Goal: Transaction & Acquisition: Purchase product/service

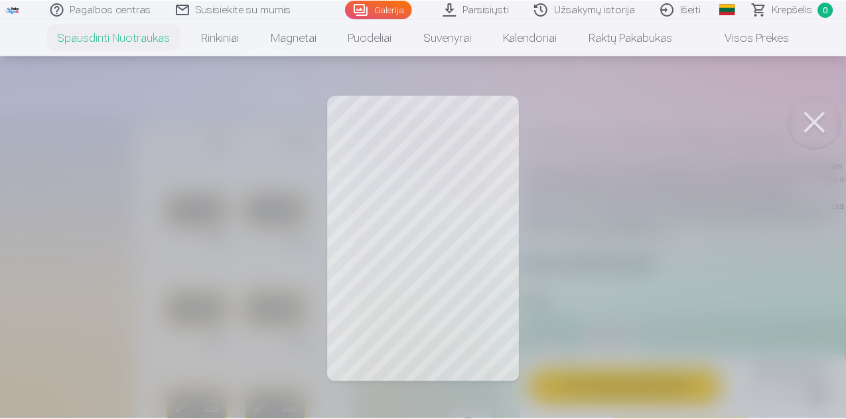
scroll to position [1592, 0]
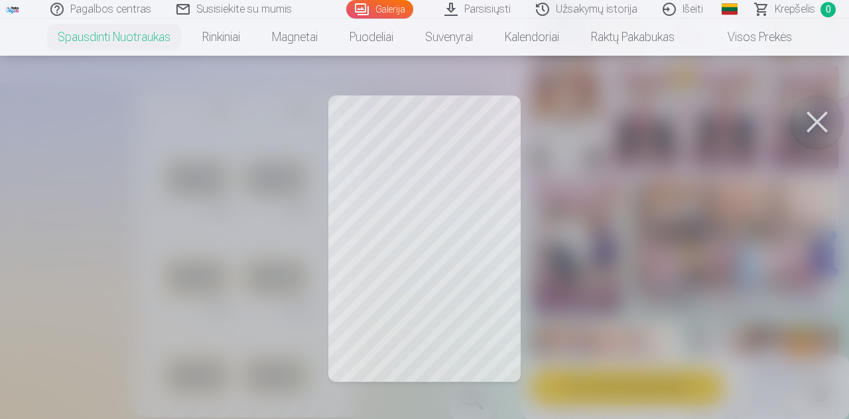
click at [816, 119] on button at bounding box center [817, 122] width 53 height 53
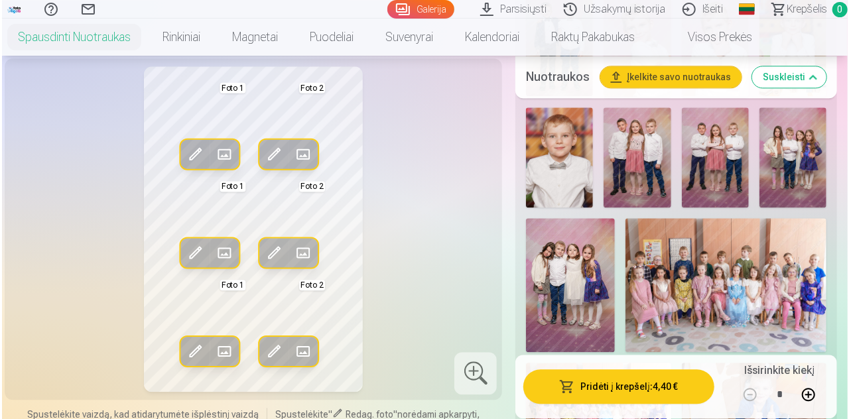
scroll to position [1526, 0]
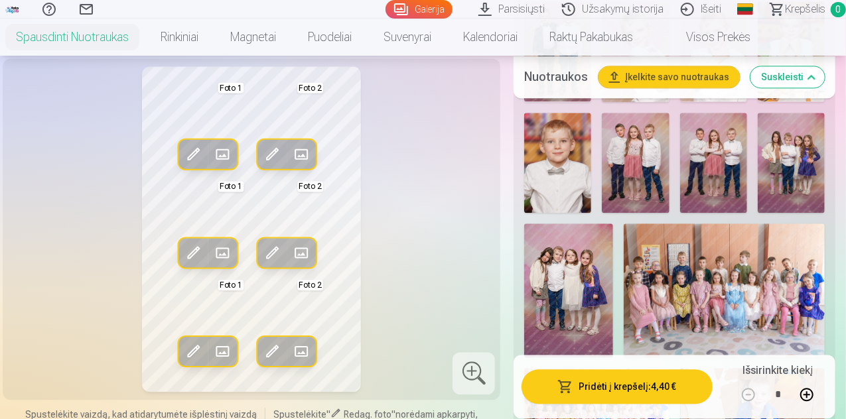
click at [708, 71] on button "Įkelkite savo nuotraukas" at bounding box center [668, 76] width 141 height 21
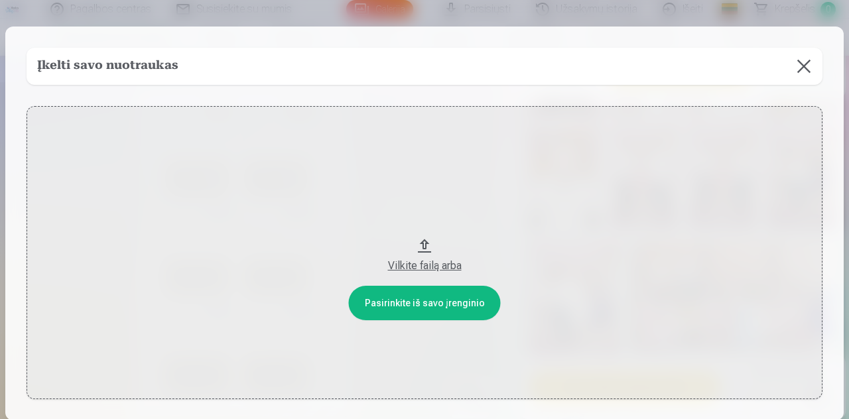
click at [419, 316] on button "Vilkite failą arba" at bounding box center [425, 252] width 796 height 293
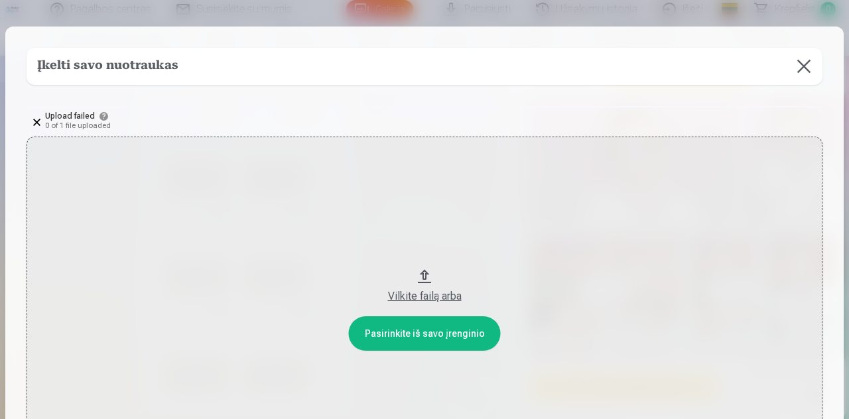
click at [385, 340] on button "Vilkite failą arba" at bounding box center [425, 283] width 796 height 293
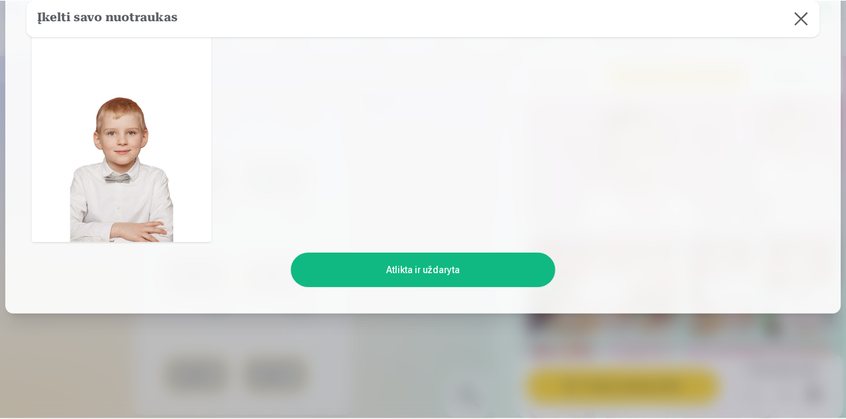
scroll to position [243, 0]
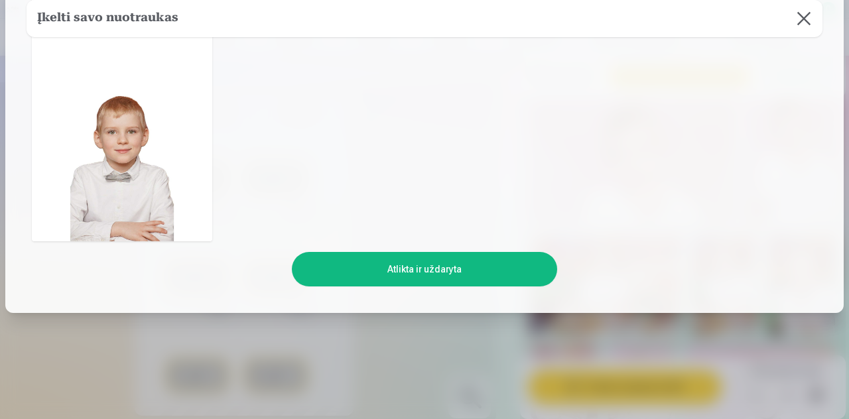
click at [444, 274] on button "Atlikta ir uždaryta" at bounding box center [424, 269] width 265 height 34
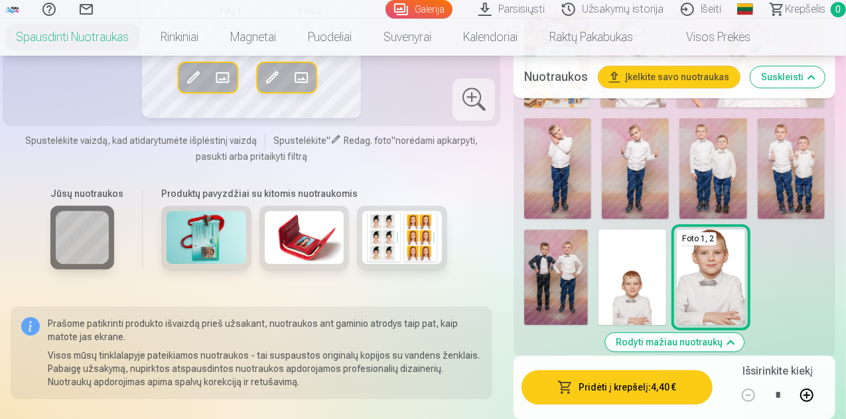
scroll to position [1924, 0]
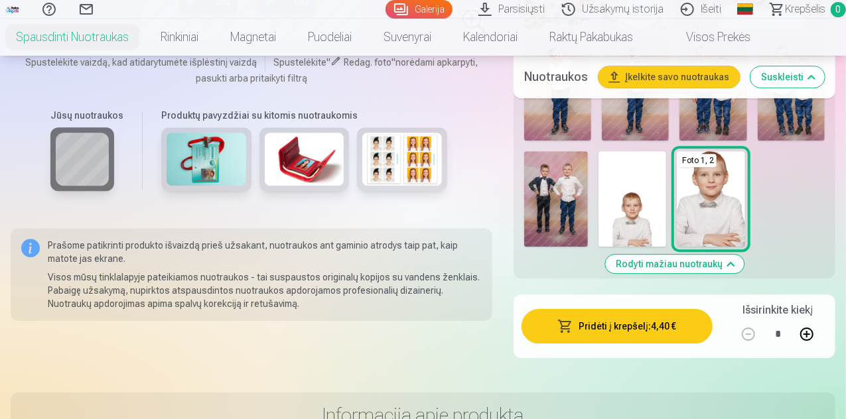
click at [638, 222] on img at bounding box center [632, 199] width 68 height 96
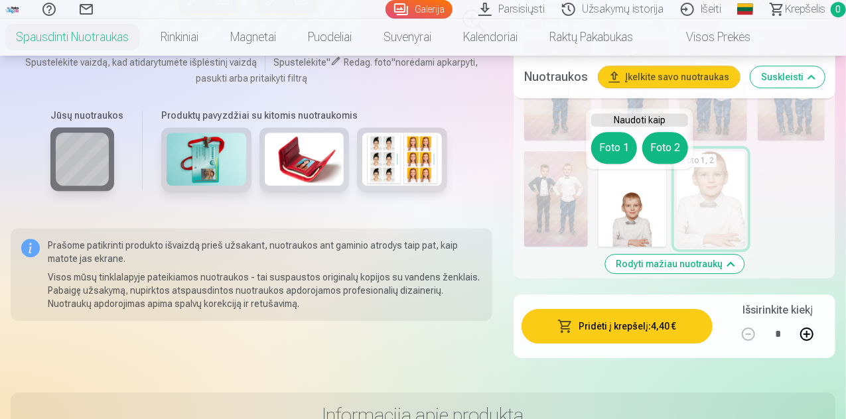
click at [628, 144] on button "Foto 1" at bounding box center [614, 148] width 46 height 32
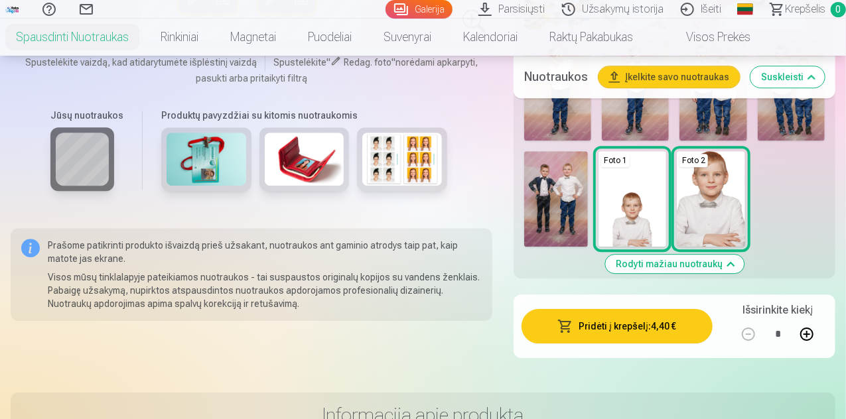
click at [662, 224] on img at bounding box center [632, 199] width 68 height 96
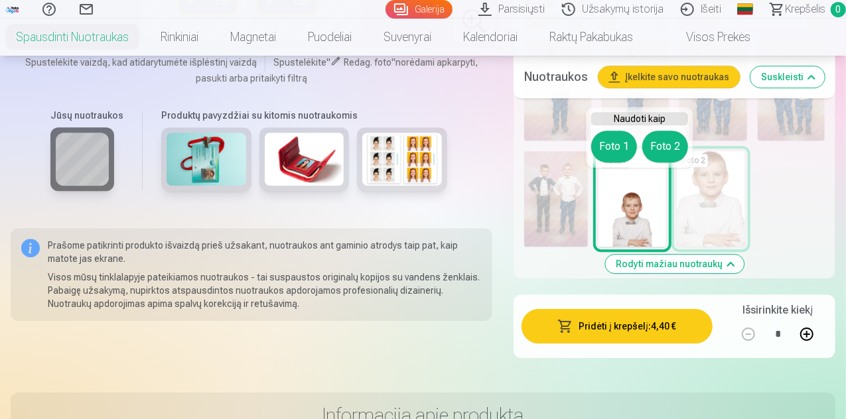
click at [674, 147] on button "Foto 2" at bounding box center [665, 147] width 46 height 32
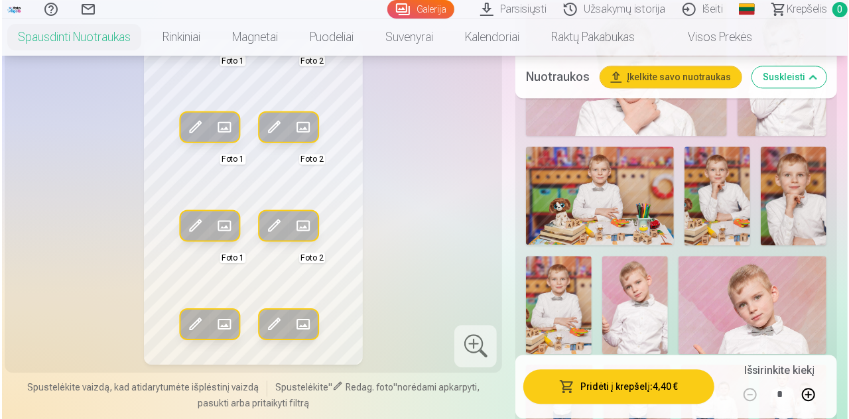
scroll to position [1526, 0]
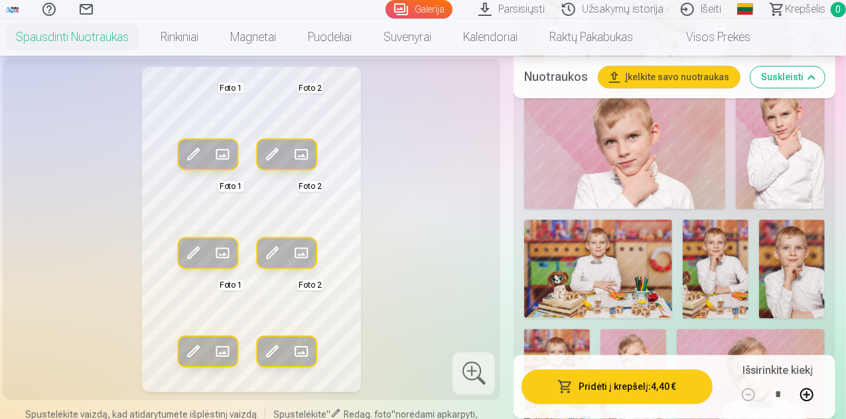
click at [187, 263] on span at bounding box center [192, 252] width 21 height 21
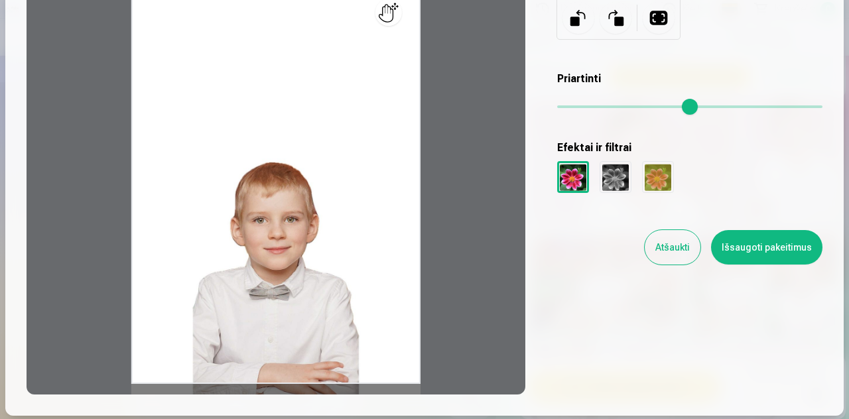
scroll to position [66, 0]
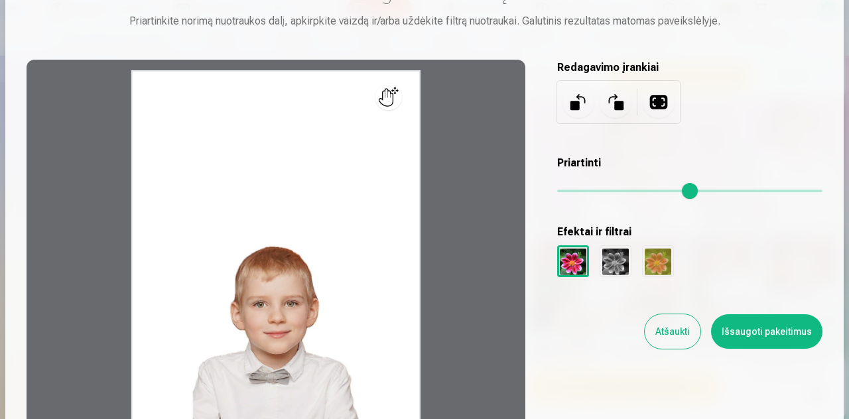
click at [291, 299] on div at bounding box center [276, 269] width 499 height 419
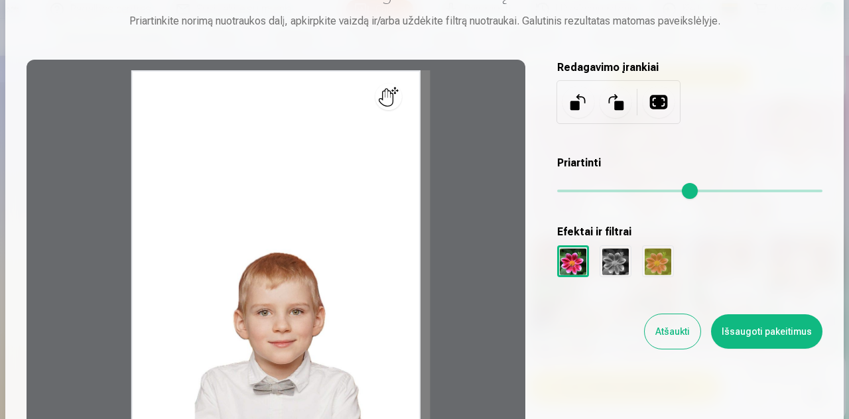
click at [565, 192] on input "range" at bounding box center [689, 191] width 265 height 3
click at [657, 110] on button at bounding box center [659, 102] width 32 height 32
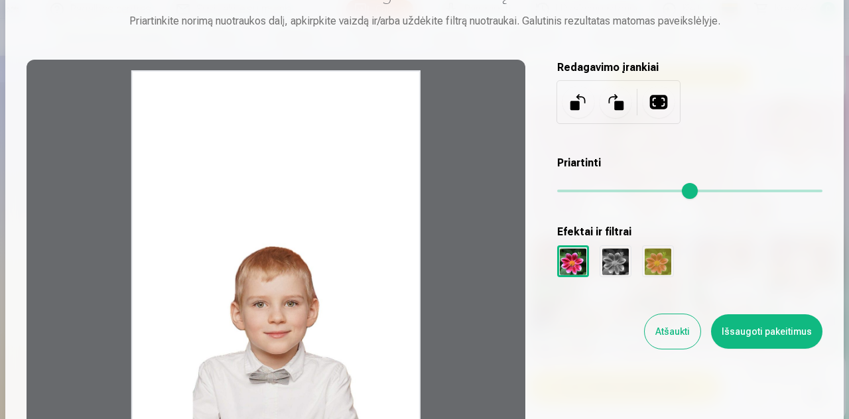
drag, startPoint x: 417, startPoint y: 75, endPoint x: 418, endPoint y: 96, distance: 20.6
click at [418, 96] on div at bounding box center [276, 269] width 499 height 419
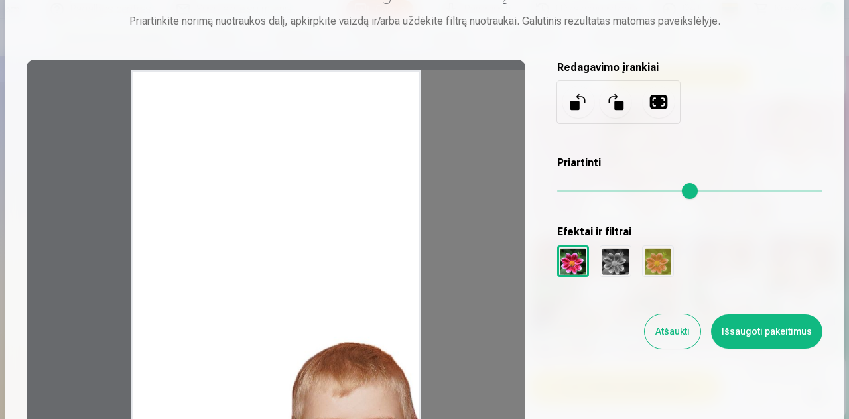
drag, startPoint x: 566, startPoint y: 197, endPoint x: 604, endPoint y: 194, distance: 37.2
type input "****"
click at [604, 192] on input "range" at bounding box center [689, 191] width 265 height 3
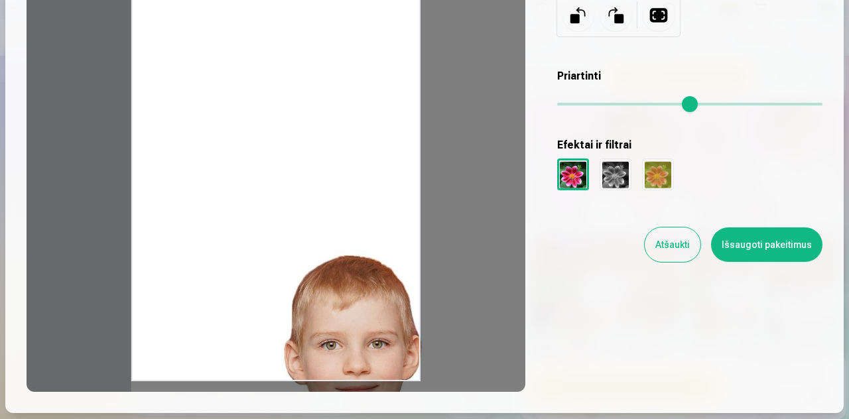
scroll to position [253, 0]
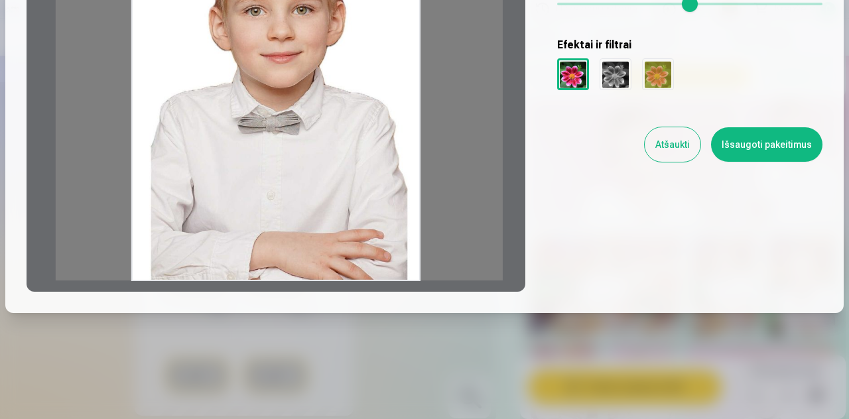
drag, startPoint x: 373, startPoint y: 229, endPoint x: 303, endPoint y: -48, distance: 286.0
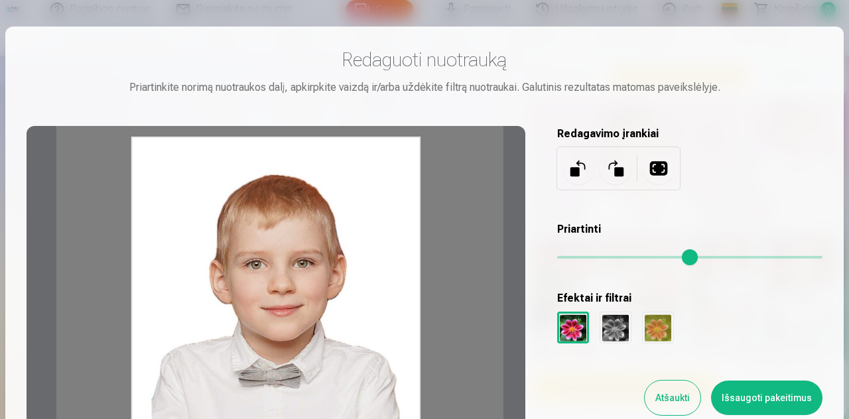
scroll to position [199, 0]
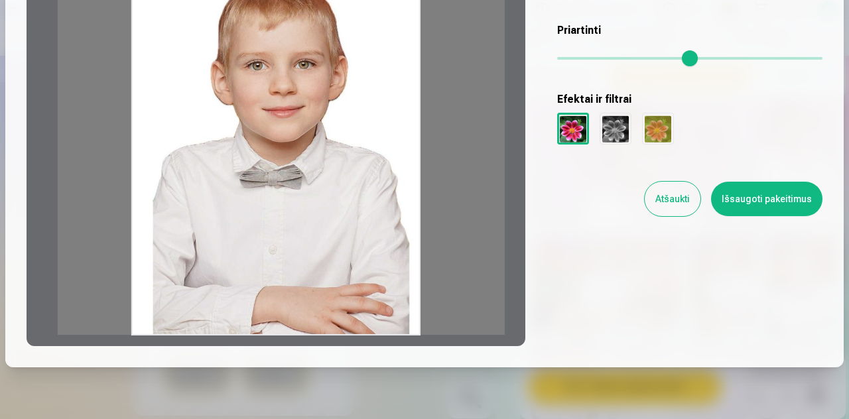
click at [375, 245] on div at bounding box center [276, 136] width 499 height 419
click at [786, 192] on button "Išsaugoti pakeitimus" at bounding box center [766, 199] width 111 height 34
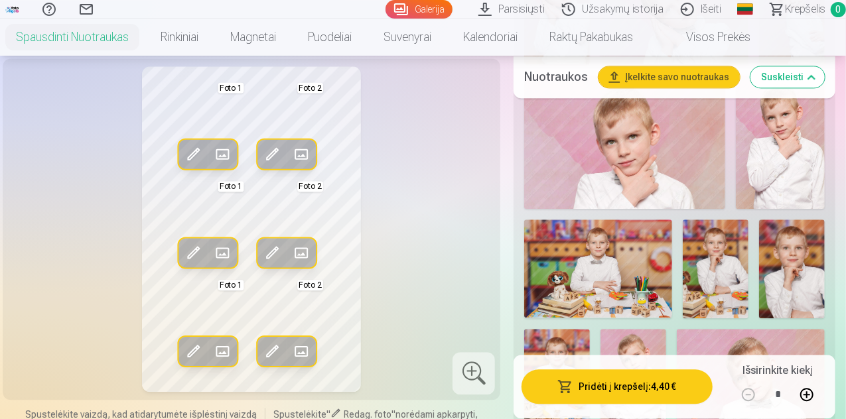
click at [419, 174] on div "Redag. foto Pakeisti Foto 1 Redag. foto Pakeisti Foto 2 Redag. foto Pakeisti Fo…" at bounding box center [252, 229] width 482 height 326
click at [262, 165] on span at bounding box center [272, 153] width 21 height 21
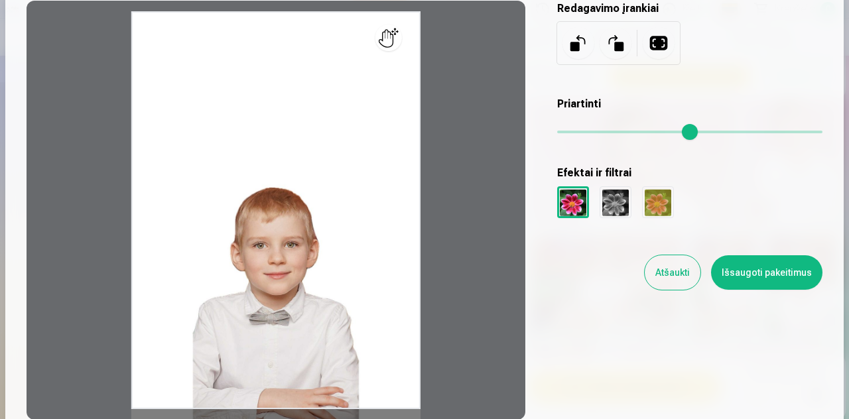
scroll to position [66, 0]
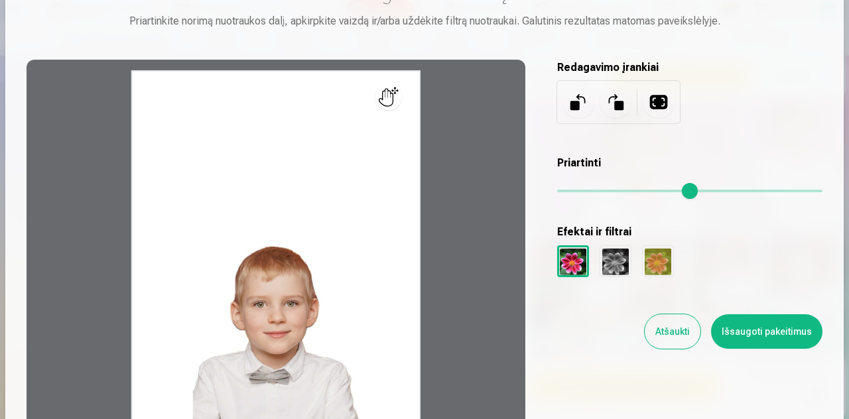
click at [651, 100] on button at bounding box center [659, 102] width 32 height 32
drag, startPoint x: 389, startPoint y: 104, endPoint x: 387, endPoint y: 111, distance: 7.4
click at [407, 120] on div at bounding box center [276, 269] width 499 height 419
drag, startPoint x: 380, startPoint y: 111, endPoint x: 338, endPoint y: 141, distance: 51.4
click at [320, 146] on div at bounding box center [276, 269] width 499 height 419
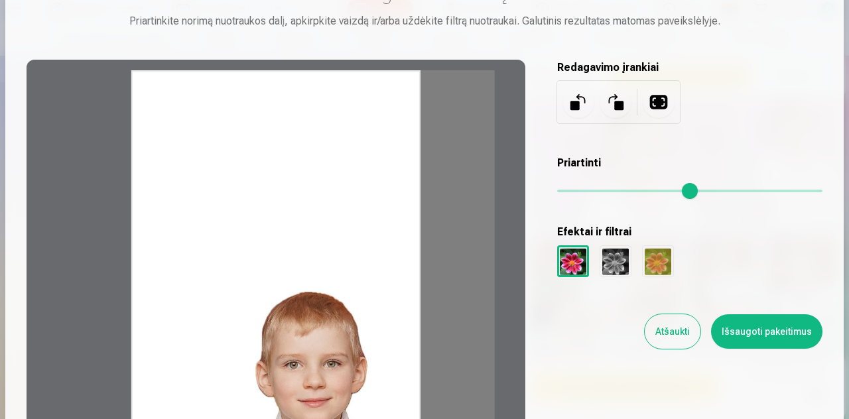
click at [582, 190] on input "range" at bounding box center [689, 191] width 265 height 3
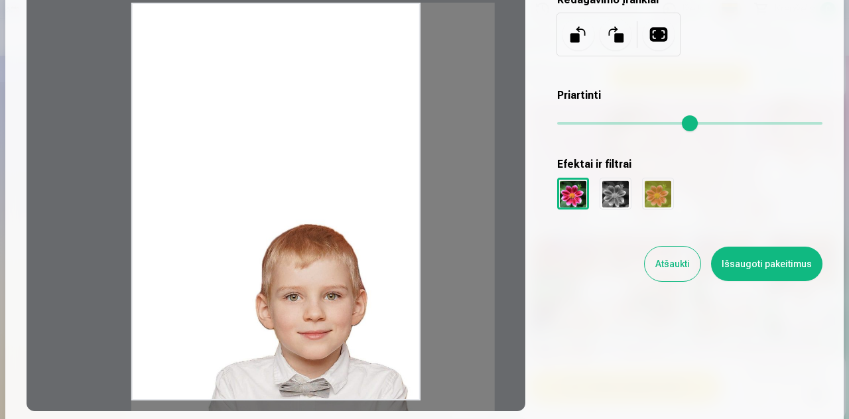
scroll to position [199, 0]
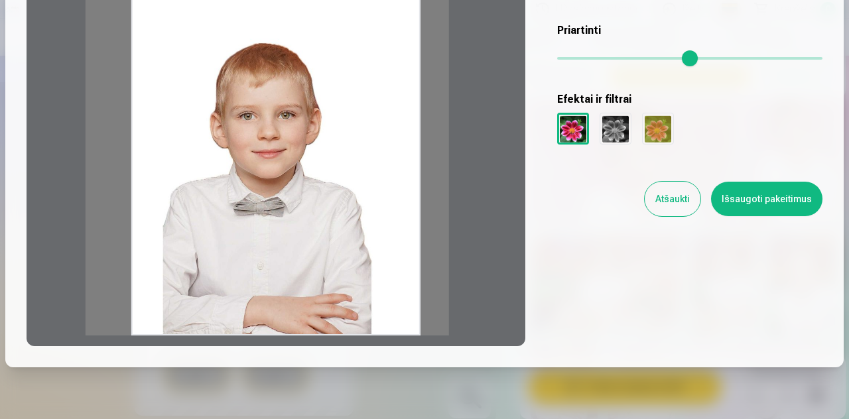
drag, startPoint x: 330, startPoint y: 250, endPoint x: 306, endPoint y: 140, distance: 112.7
click at [306, 140] on div at bounding box center [276, 136] width 499 height 419
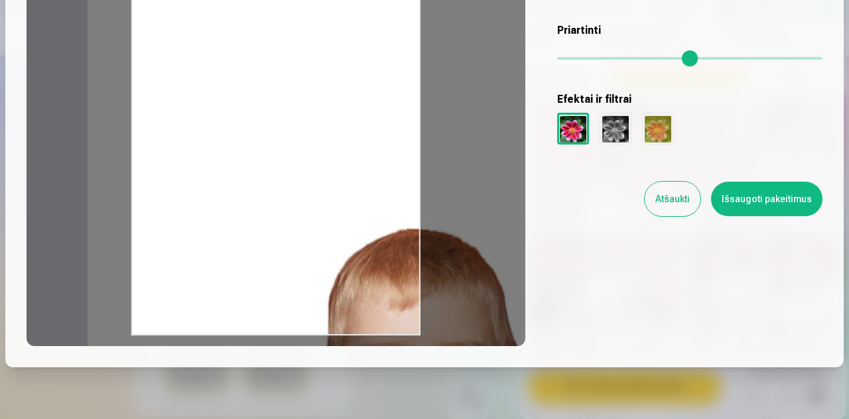
drag, startPoint x: 588, startPoint y: 56, endPoint x: 669, endPoint y: 54, distance: 80.3
click at [669, 57] on input "range" at bounding box center [689, 58] width 265 height 3
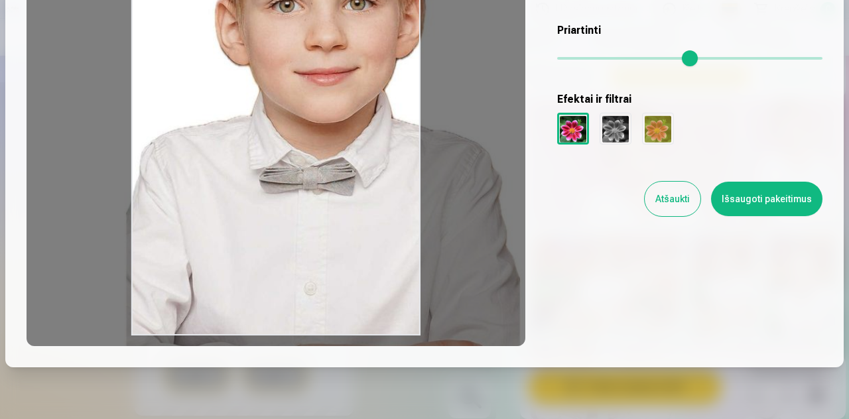
drag, startPoint x: 354, startPoint y: 298, endPoint x: 249, endPoint y: -58, distance: 371.3
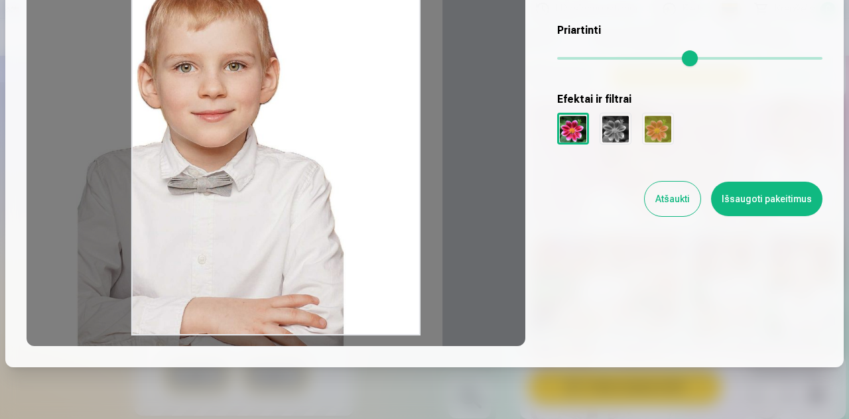
drag, startPoint x: 669, startPoint y: 60, endPoint x: 608, endPoint y: 60, distance: 60.4
click at [612, 60] on input "range" at bounding box center [689, 58] width 265 height 3
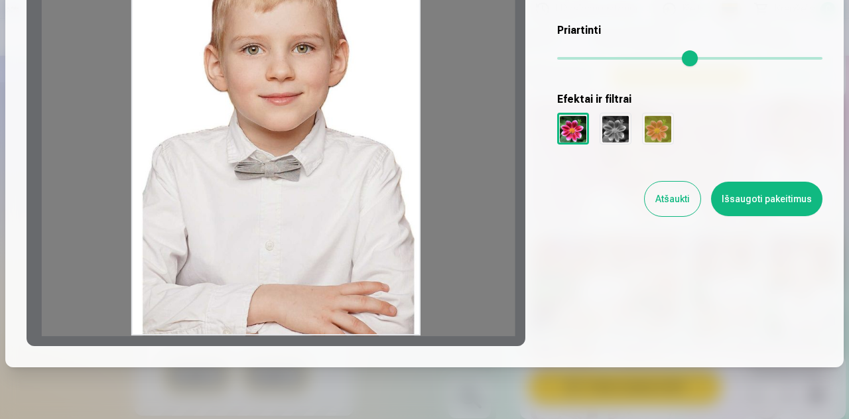
drag, startPoint x: 310, startPoint y: 270, endPoint x: 352, endPoint y: 221, distance: 64.5
click at [352, 221] on div at bounding box center [276, 136] width 499 height 419
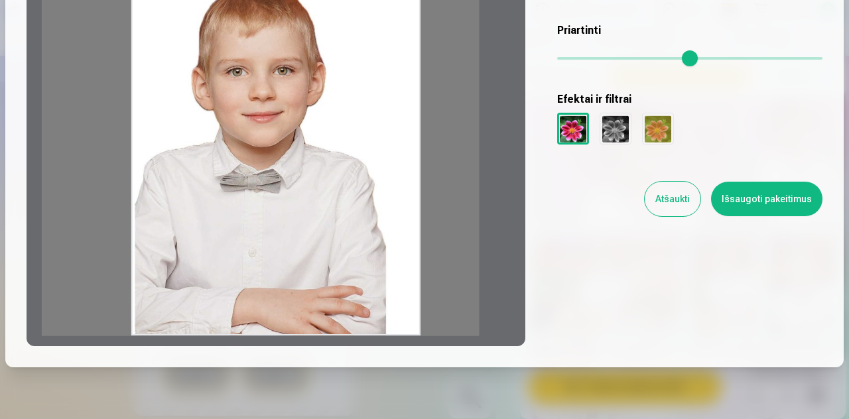
drag, startPoint x: 613, startPoint y: 66, endPoint x: 600, endPoint y: 62, distance: 13.2
type input "****"
click at [600, 60] on input "range" at bounding box center [689, 58] width 265 height 3
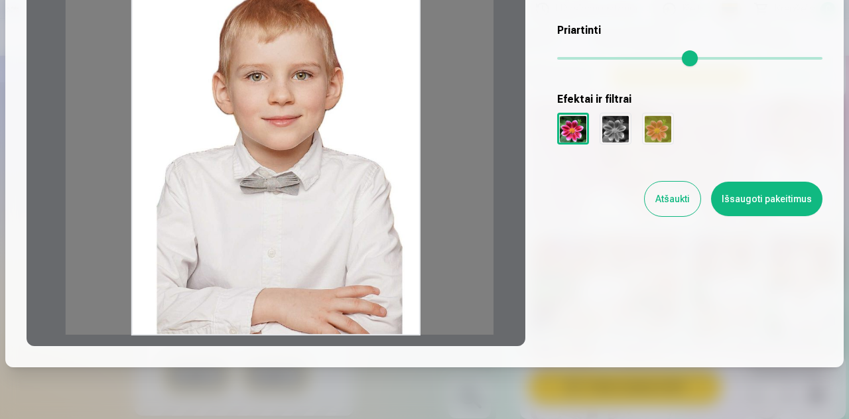
drag, startPoint x: 341, startPoint y: 202, endPoint x: 348, endPoint y: 162, distance: 41.0
click at [350, 162] on div at bounding box center [276, 136] width 499 height 419
drag, startPoint x: 347, startPoint y: 243, endPoint x: 361, endPoint y: 218, distance: 28.8
click at [349, 230] on div at bounding box center [276, 136] width 499 height 419
click at [763, 200] on button "Išsaugoti pakeitimus" at bounding box center [766, 199] width 111 height 34
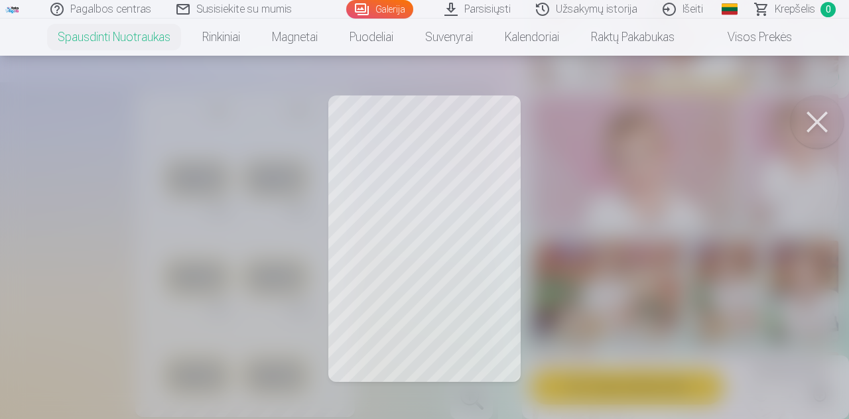
click at [825, 119] on button at bounding box center [817, 122] width 53 height 53
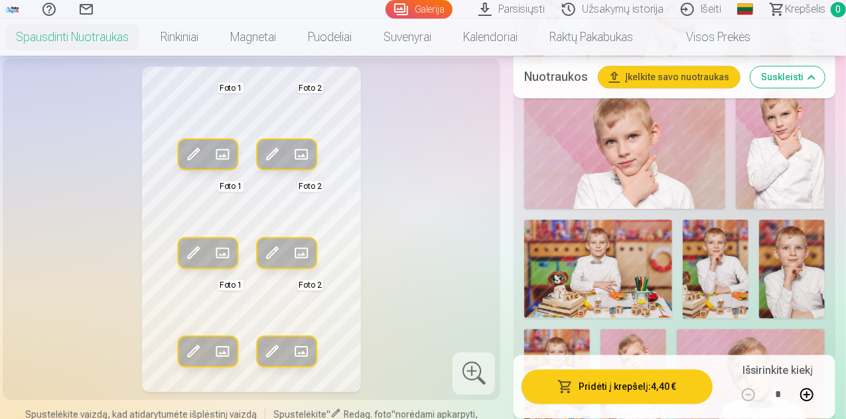
click at [182, 263] on span at bounding box center [192, 252] width 21 height 21
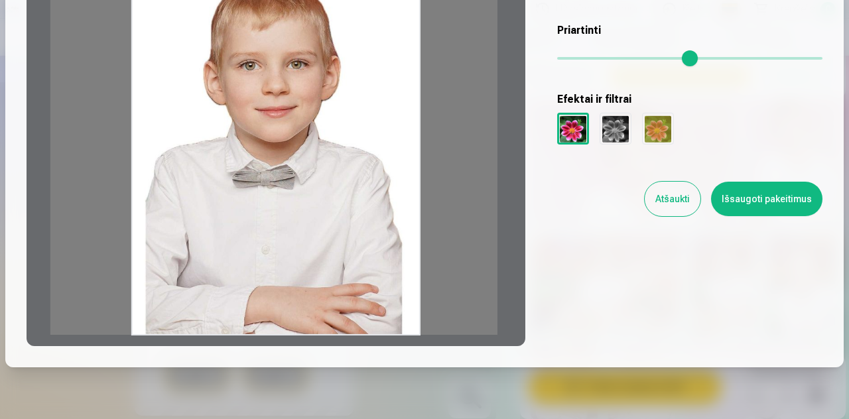
drag, startPoint x: 302, startPoint y: 269, endPoint x: 296, endPoint y: 265, distance: 7.6
click at [296, 265] on div at bounding box center [276, 136] width 499 height 419
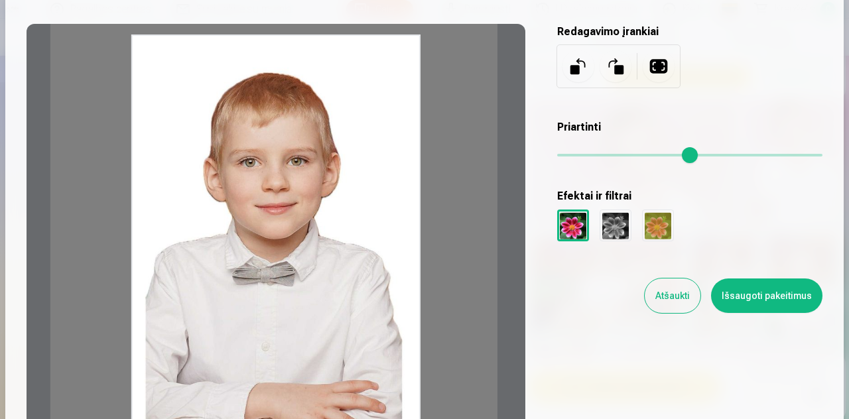
scroll to position [133, 0]
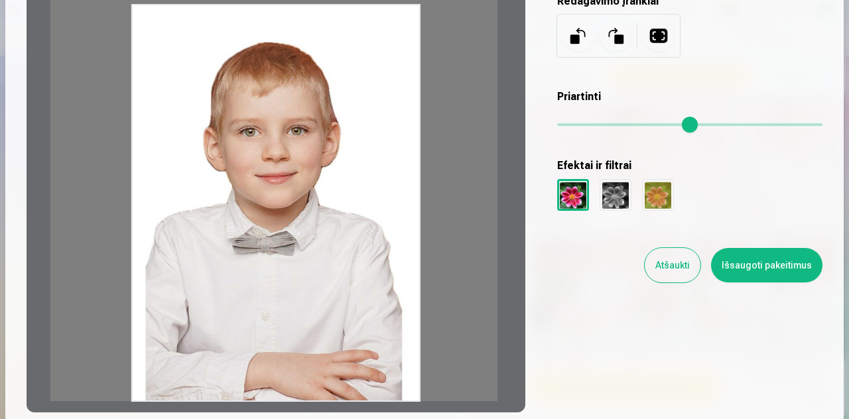
click at [795, 266] on button "Išsaugoti pakeitimus" at bounding box center [766, 265] width 111 height 34
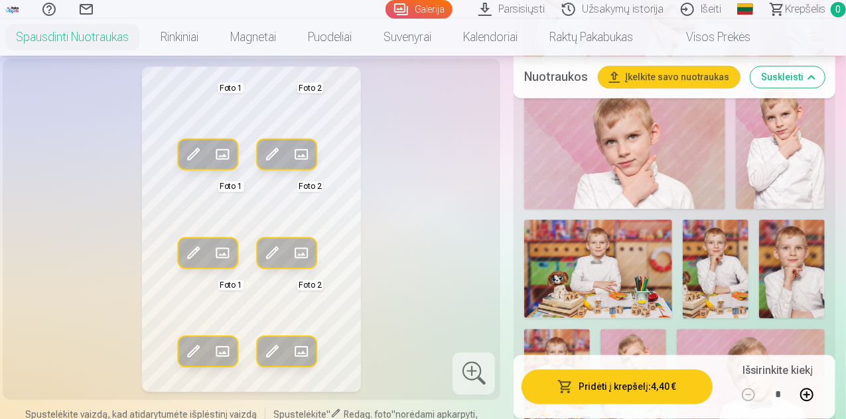
click at [404, 247] on div "Redag. foto Pakeisti Foto 1 Redag. foto Pakeisti Foto 2 Redag. foto Pakeisti Fo…" at bounding box center [252, 229] width 482 height 326
click at [182, 263] on span at bounding box center [192, 252] width 21 height 21
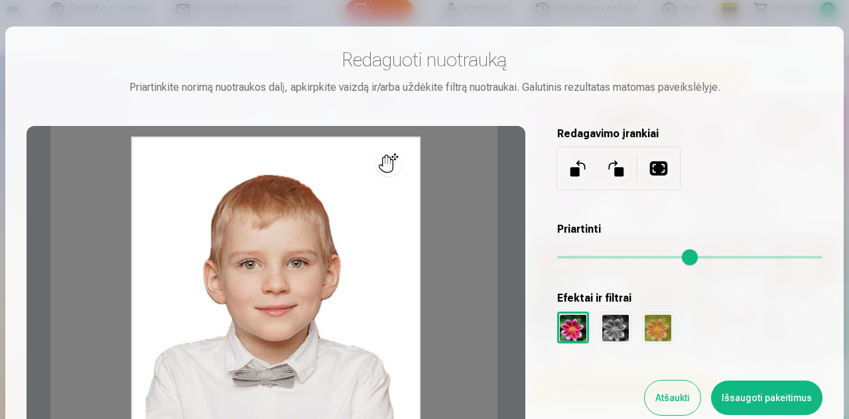
click at [777, 386] on button "Išsaugoti pakeitimus" at bounding box center [766, 398] width 111 height 34
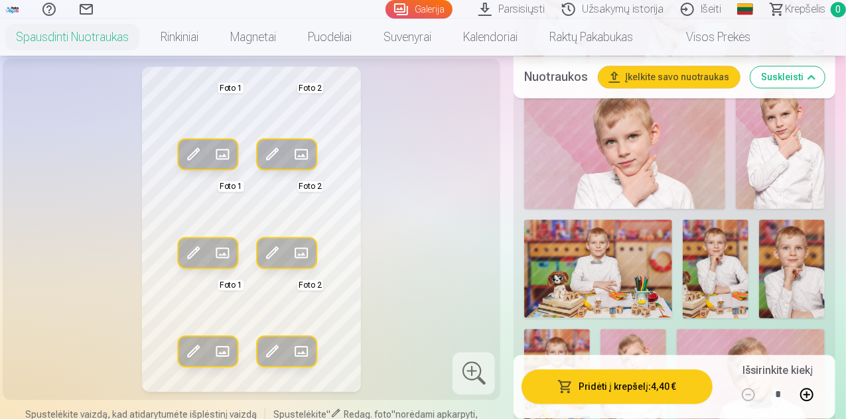
click at [184, 165] on span at bounding box center [192, 153] width 21 height 21
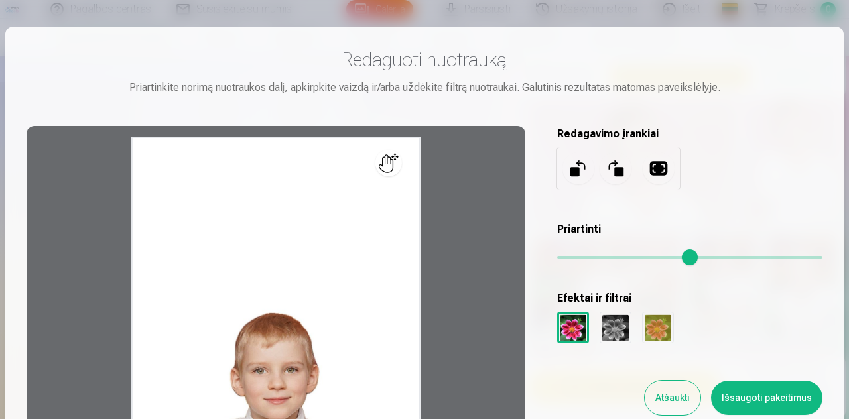
scroll to position [66, 0]
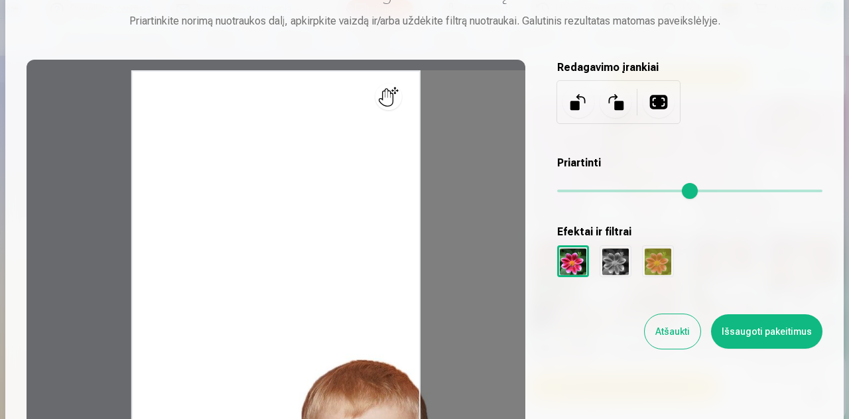
drag, startPoint x: 564, startPoint y: 193, endPoint x: 611, endPoint y: 198, distance: 47.4
click at [611, 192] on input "range" at bounding box center [689, 191] width 265 height 3
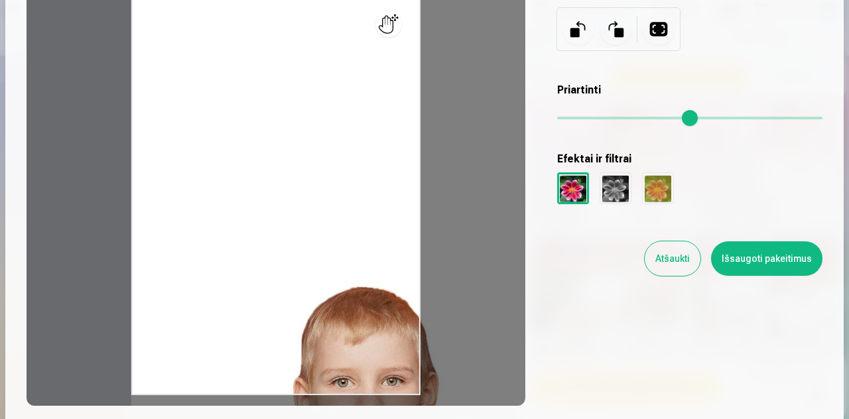
scroll to position [199, 0]
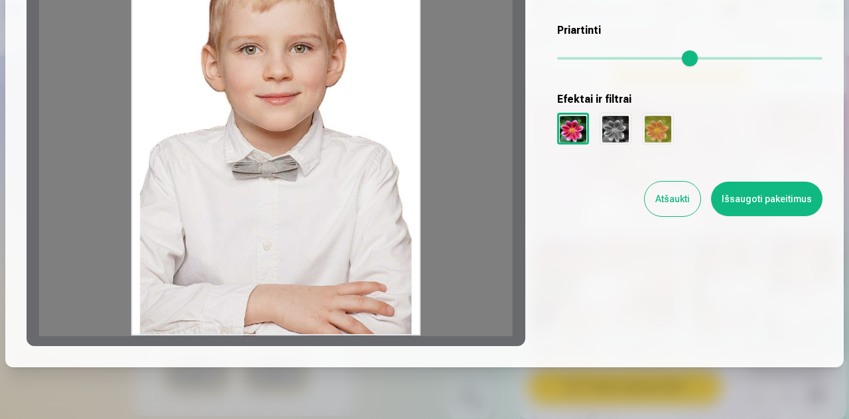
type input "***"
drag, startPoint x: 354, startPoint y: 263, endPoint x: 284, endPoint y: -58, distance: 328.0
click at [781, 205] on button "Išsaugoti pakeitimus" at bounding box center [766, 199] width 111 height 34
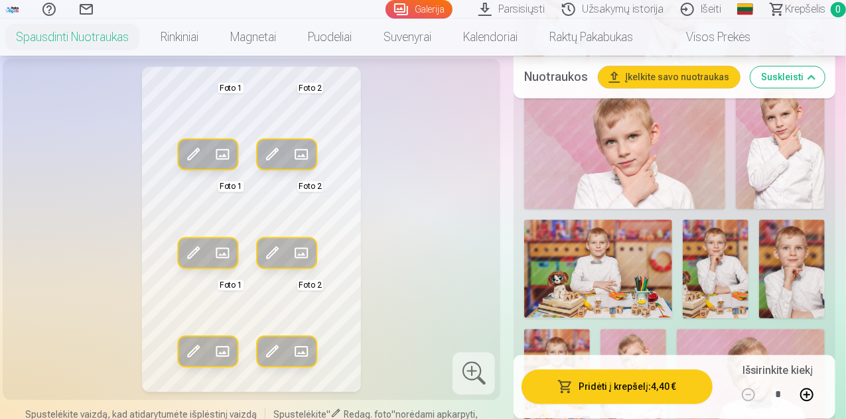
click at [182, 165] on span at bounding box center [192, 153] width 21 height 21
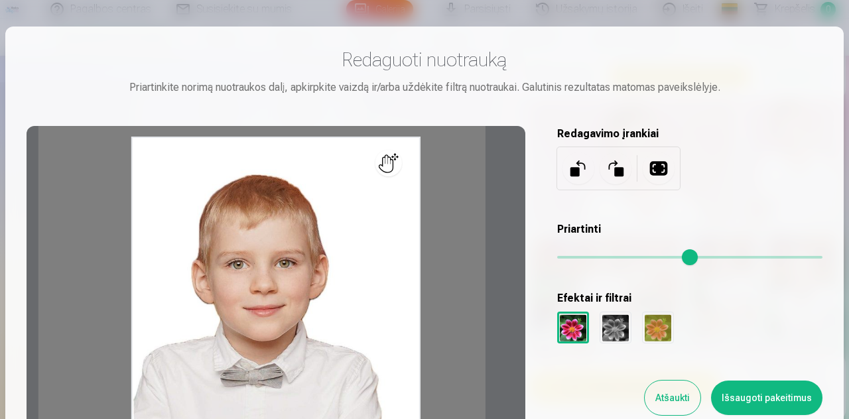
drag, startPoint x: 612, startPoint y: 262, endPoint x: 604, endPoint y: 259, distance: 8.4
type input "****"
click at [604, 259] on input "range" at bounding box center [689, 257] width 265 height 3
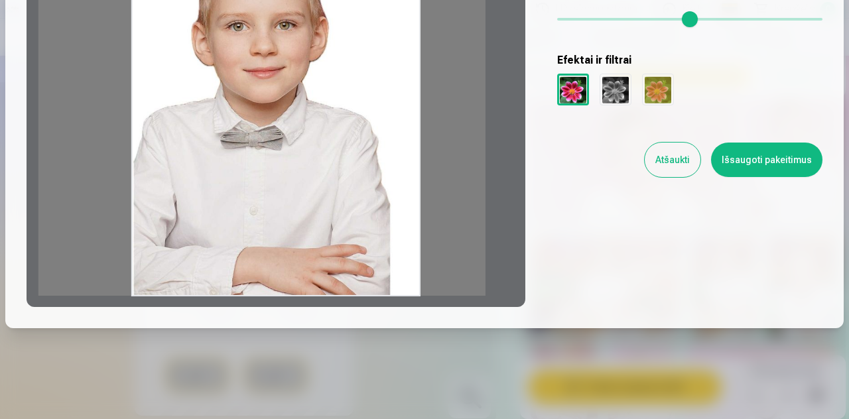
scroll to position [253, 0]
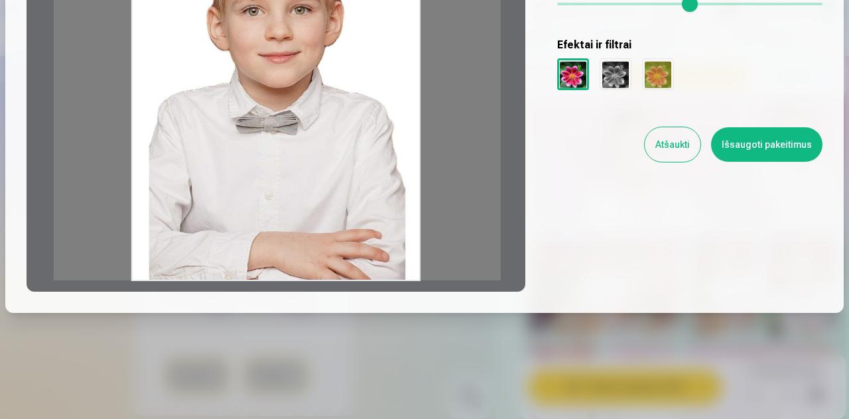
drag, startPoint x: 348, startPoint y: 249, endPoint x: 358, endPoint y: 246, distance: 10.3
click at [358, 246] on div at bounding box center [276, 82] width 499 height 419
click at [751, 137] on button "Išsaugoti pakeitimus" at bounding box center [766, 144] width 111 height 34
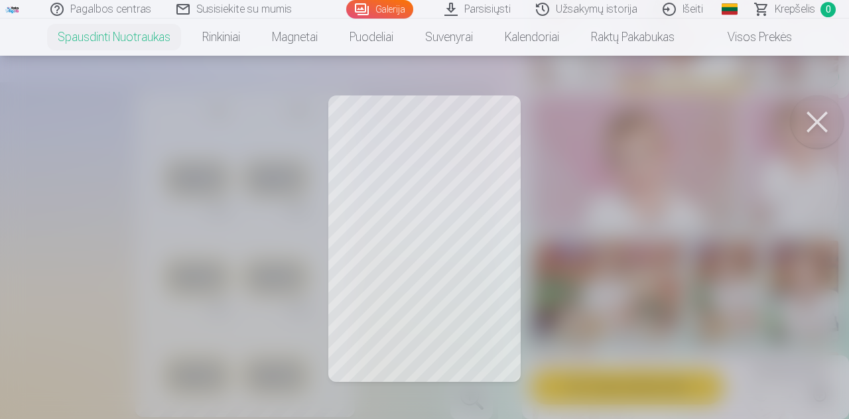
click at [829, 113] on button at bounding box center [817, 122] width 53 height 53
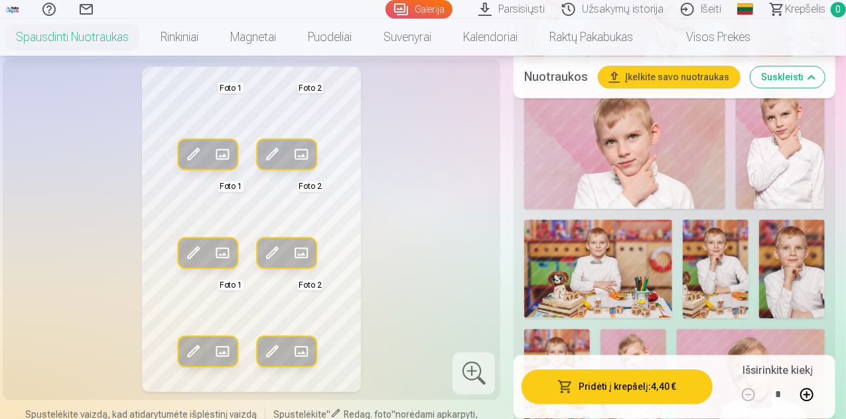
click at [190, 263] on span at bounding box center [192, 252] width 21 height 21
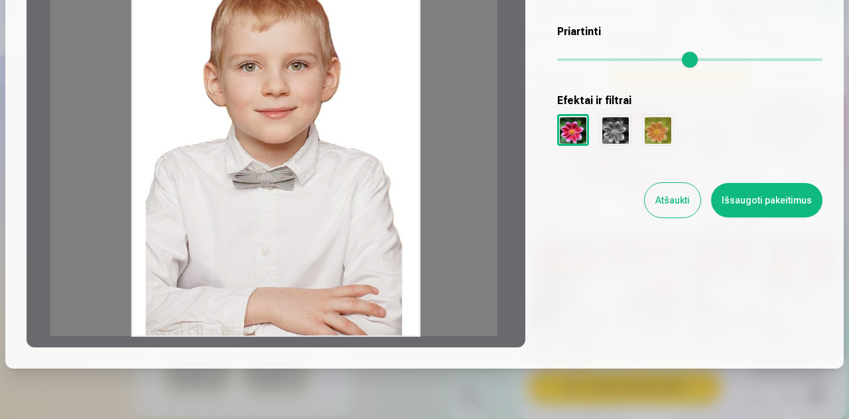
scroll to position [199, 0]
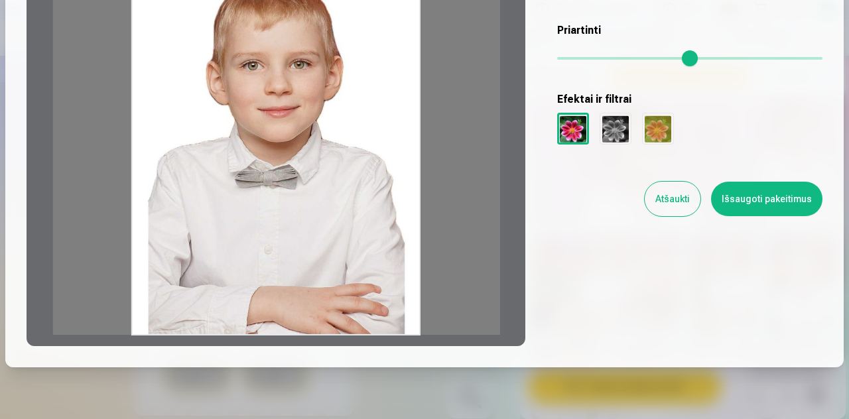
click at [291, 239] on div at bounding box center [276, 136] width 499 height 419
click at [750, 196] on button "Išsaugoti pakeitimus" at bounding box center [766, 199] width 111 height 34
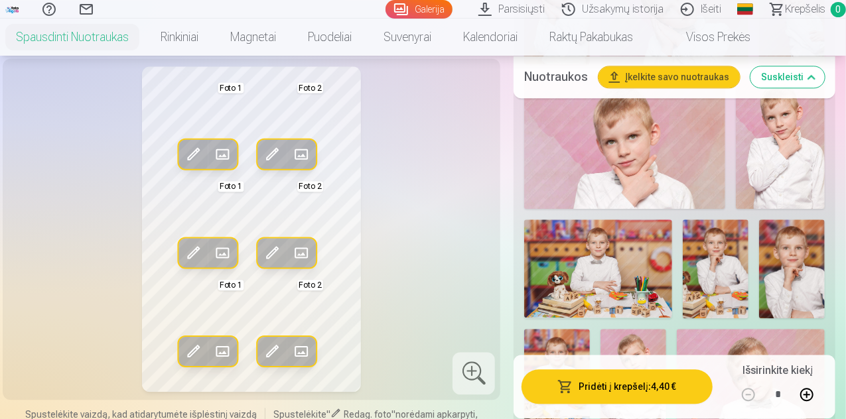
click at [258, 168] on button "Redag. foto" at bounding box center [272, 153] width 29 height 29
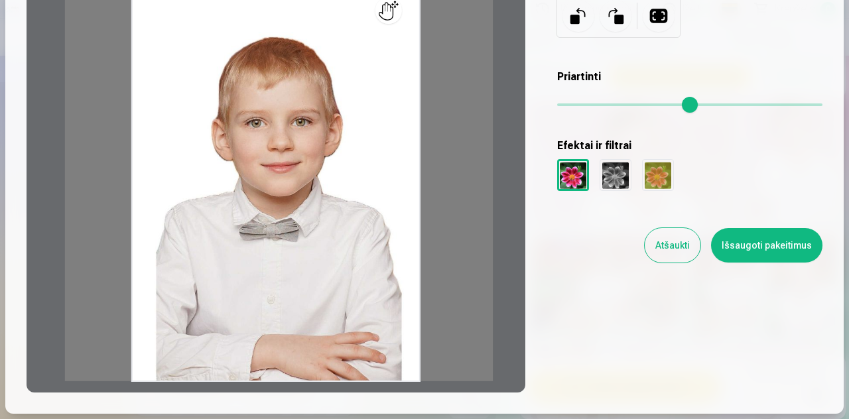
scroll to position [133, 0]
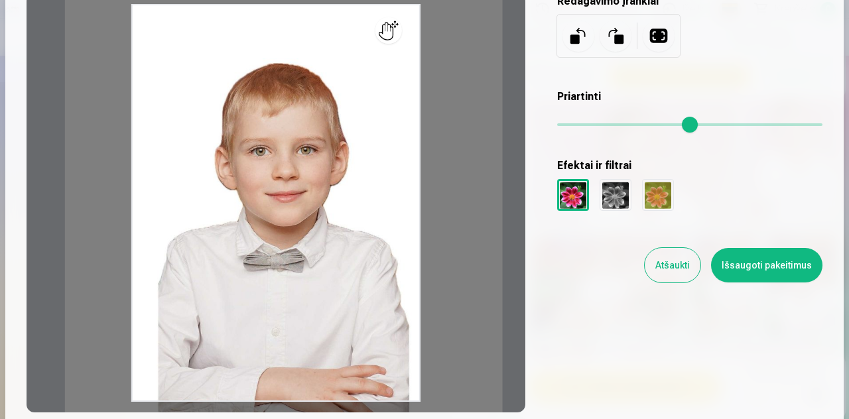
click at [602, 125] on input "range" at bounding box center [689, 124] width 265 height 3
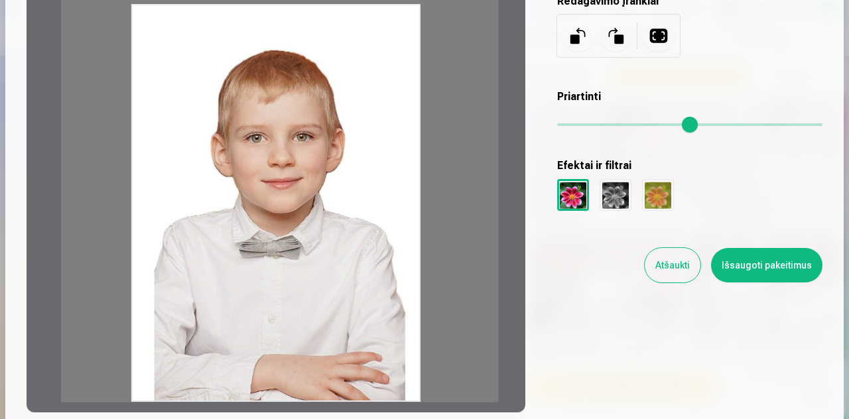
drag, startPoint x: 349, startPoint y: 295, endPoint x: 345, endPoint y: 253, distance: 42.6
click at [345, 253] on div at bounding box center [276, 202] width 499 height 419
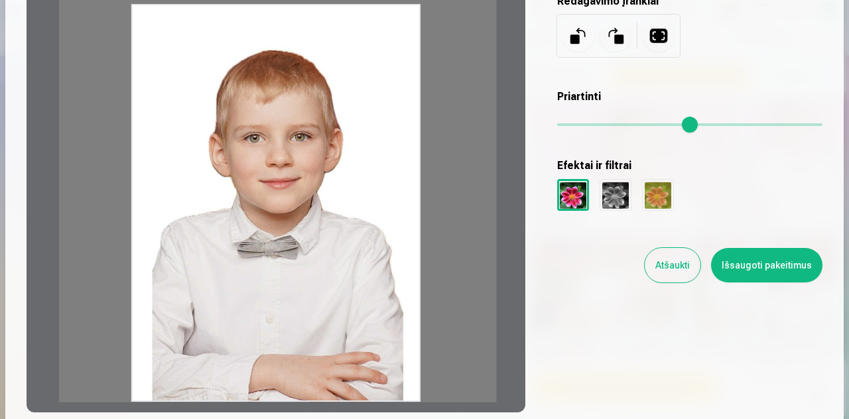
click at [336, 269] on div at bounding box center [276, 202] width 499 height 419
type input "****"
click at [734, 259] on button "Išsaugoti pakeitimus" at bounding box center [766, 265] width 111 height 34
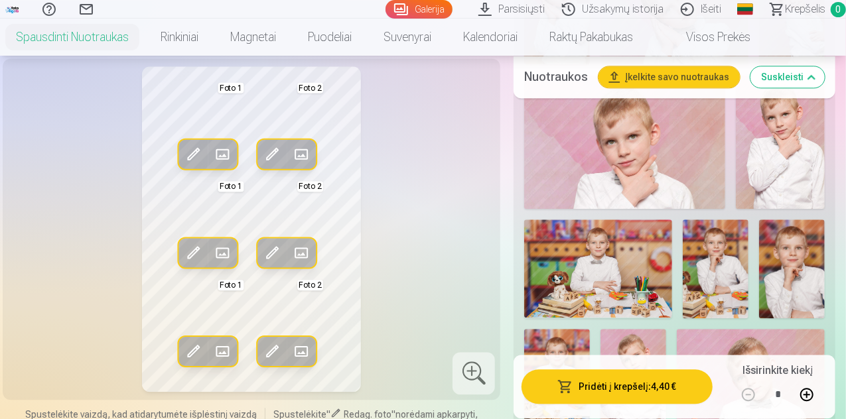
click at [262, 263] on span at bounding box center [272, 252] width 21 height 21
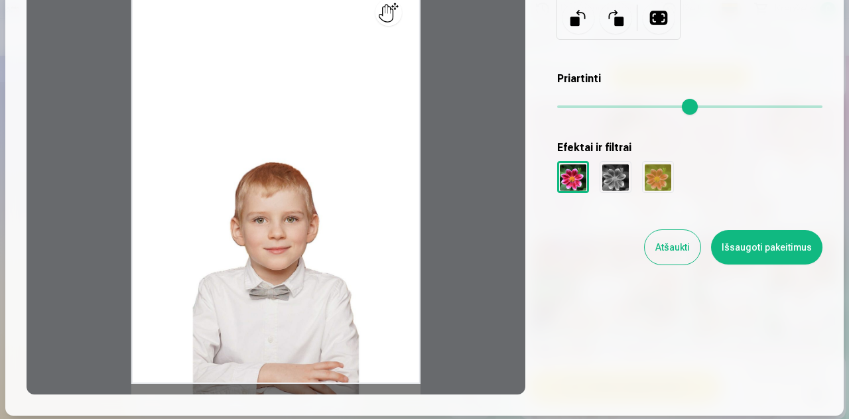
scroll to position [199, 0]
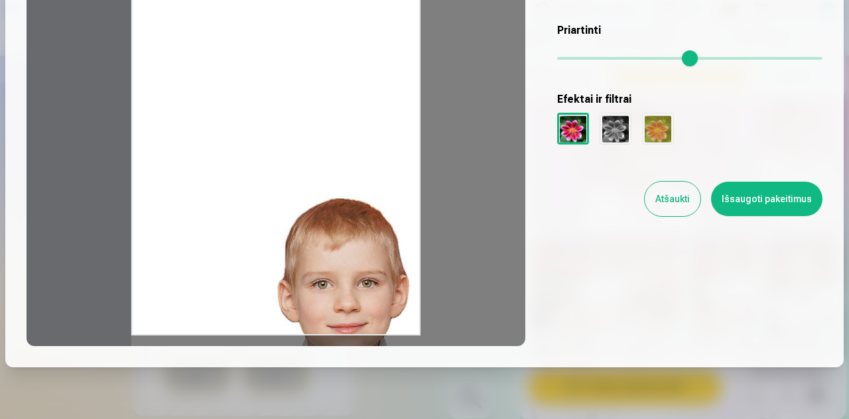
drag, startPoint x: 567, startPoint y: 58, endPoint x: 578, endPoint y: 71, distance: 16.9
type input "****"
click at [599, 58] on input "range" at bounding box center [689, 58] width 265 height 3
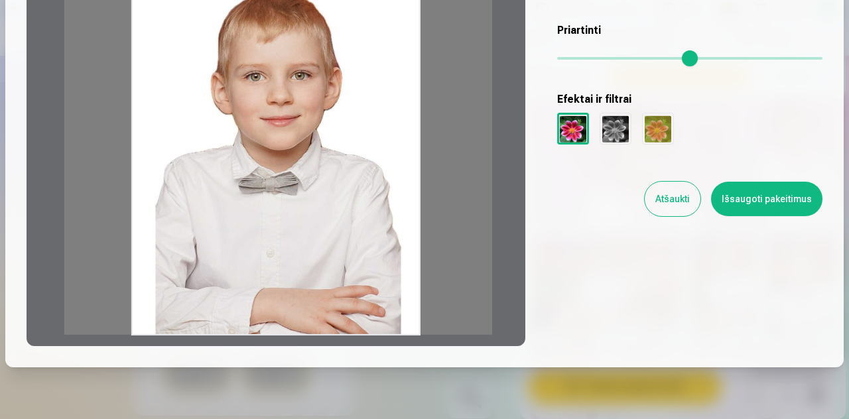
drag, startPoint x: 304, startPoint y: 304, endPoint x: 236, endPoint y: 7, distance: 304.8
click at [236, 7] on div at bounding box center [276, 136] width 499 height 419
click at [754, 198] on button "Išsaugoti pakeitimus" at bounding box center [766, 199] width 111 height 34
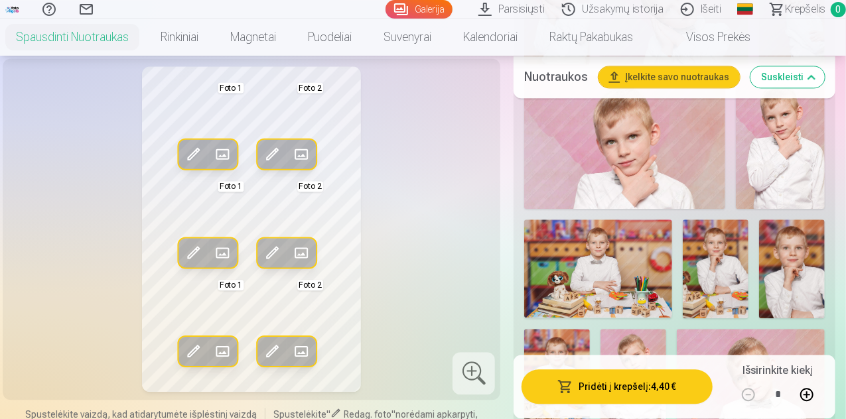
click at [182, 165] on span at bounding box center [192, 153] width 21 height 21
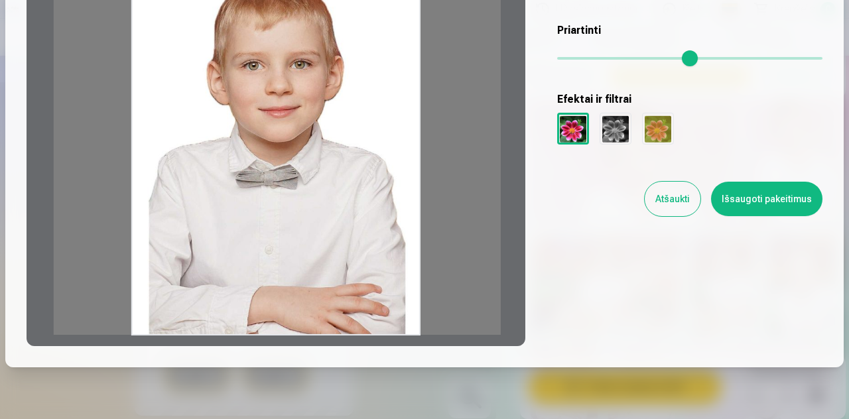
click at [771, 200] on button "Išsaugoti pakeitimus" at bounding box center [766, 199] width 111 height 34
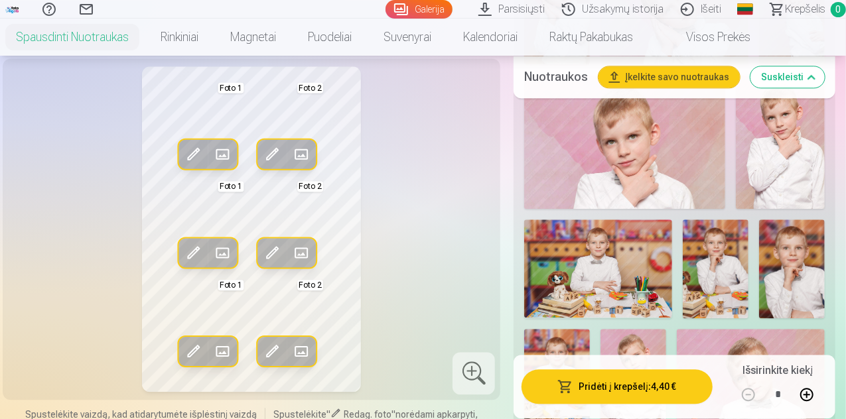
click at [262, 165] on span at bounding box center [272, 153] width 21 height 21
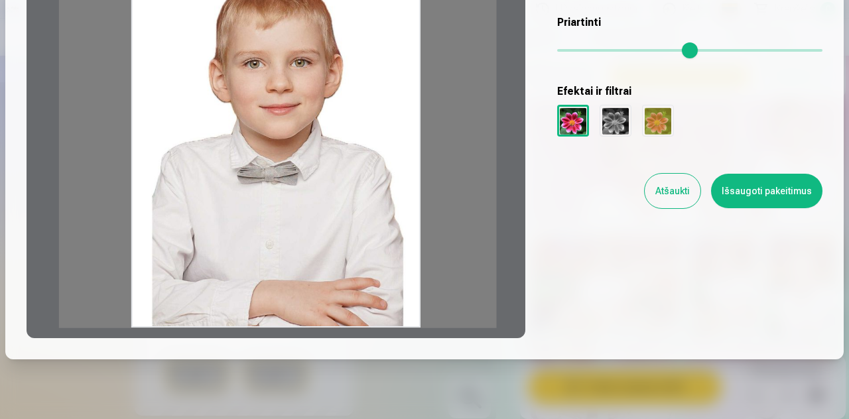
scroll to position [187, 0]
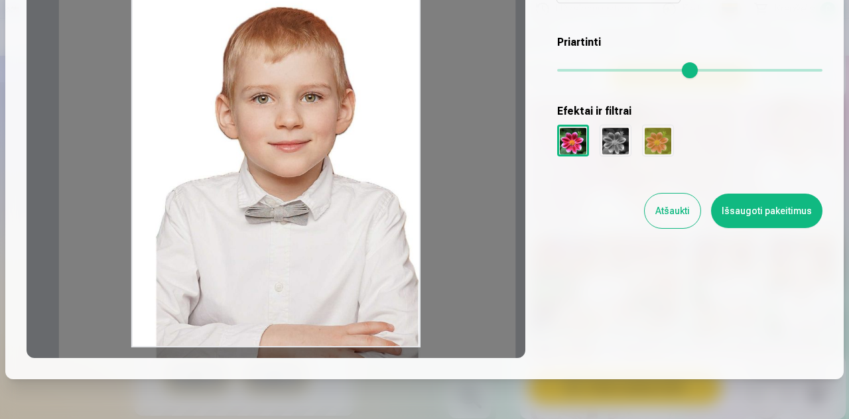
click at [607, 69] on input "range" at bounding box center [689, 70] width 265 height 3
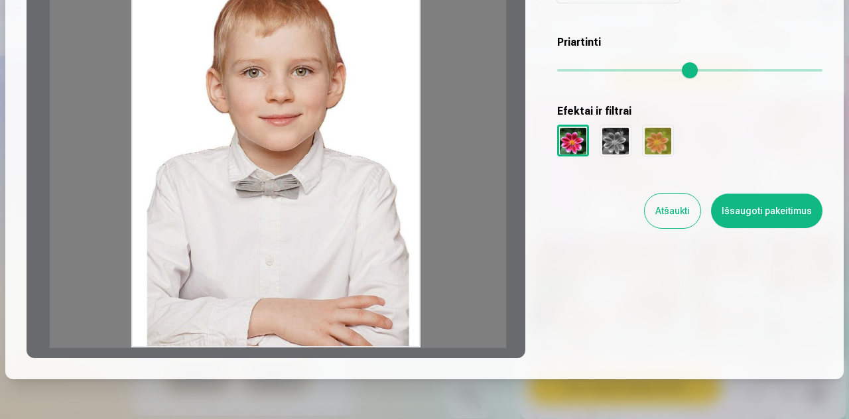
drag, startPoint x: 288, startPoint y: 262, endPoint x: 279, endPoint y: 213, distance: 50.0
click at [279, 213] on div at bounding box center [276, 148] width 499 height 419
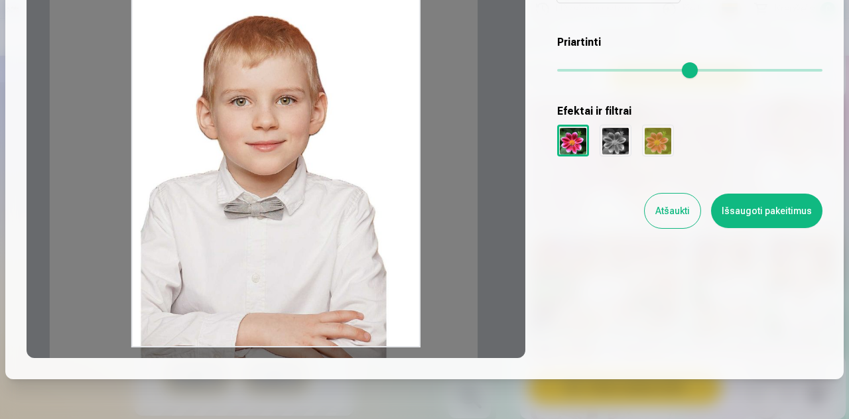
click at [600, 72] on input "range" at bounding box center [689, 70] width 265 height 3
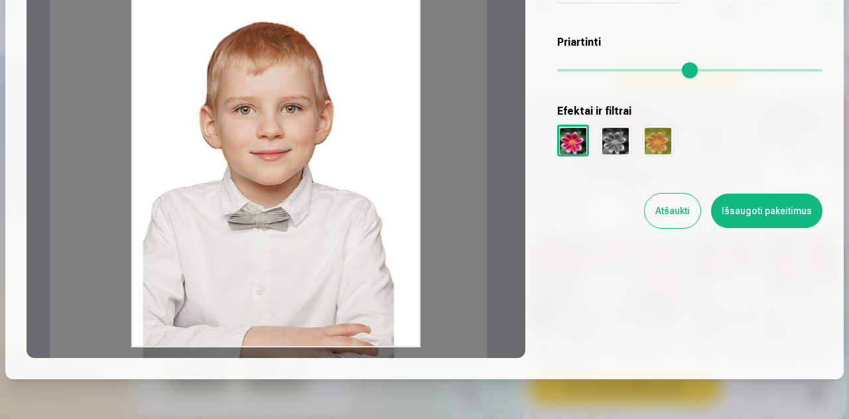
type input "****"
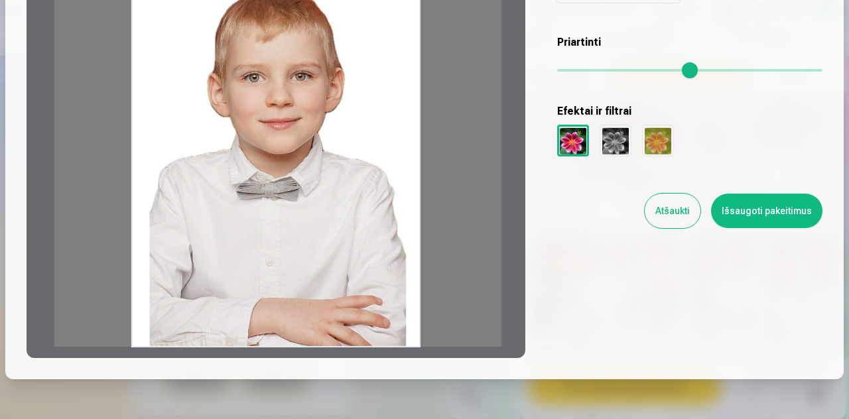
drag, startPoint x: 328, startPoint y: 255, endPoint x: 330, endPoint y: 181, distance: 74.3
click at [330, 181] on div at bounding box center [276, 148] width 499 height 419
click at [324, 265] on div at bounding box center [276, 148] width 499 height 419
click at [744, 214] on button "Išsaugoti pakeitimus" at bounding box center [766, 211] width 111 height 34
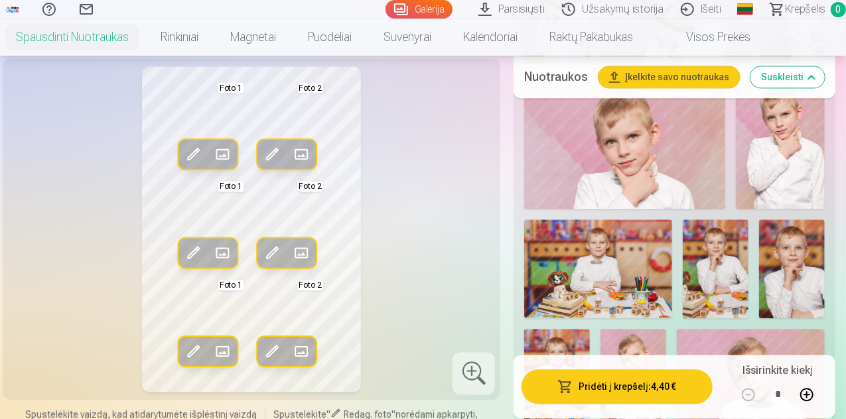
click at [186, 263] on span at bounding box center [192, 252] width 21 height 21
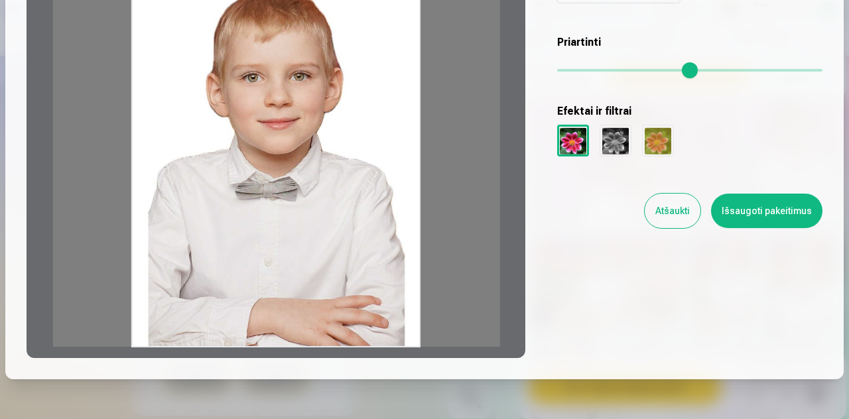
click at [773, 207] on button "Išsaugoti pakeitimus" at bounding box center [766, 211] width 111 height 34
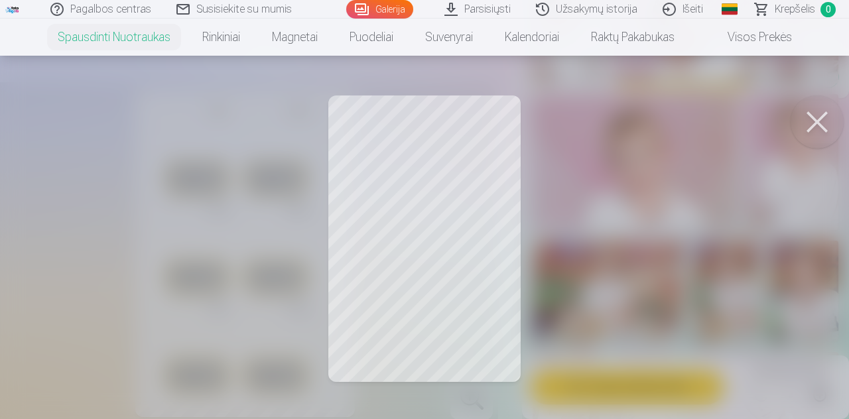
click at [828, 117] on button at bounding box center [817, 122] width 53 height 53
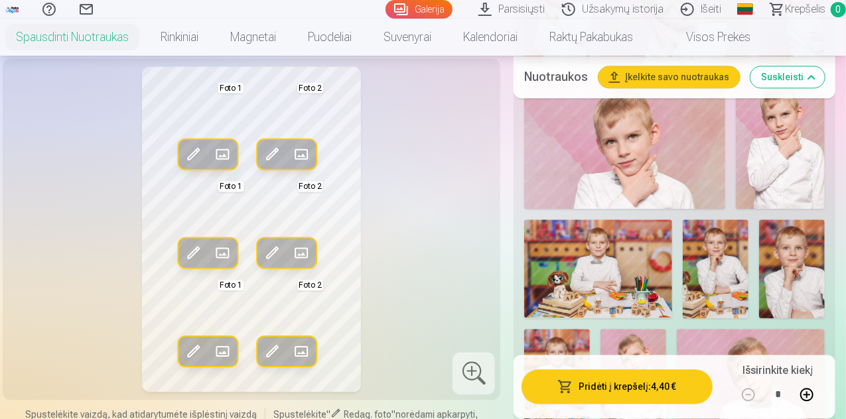
click at [262, 263] on span at bounding box center [272, 252] width 21 height 21
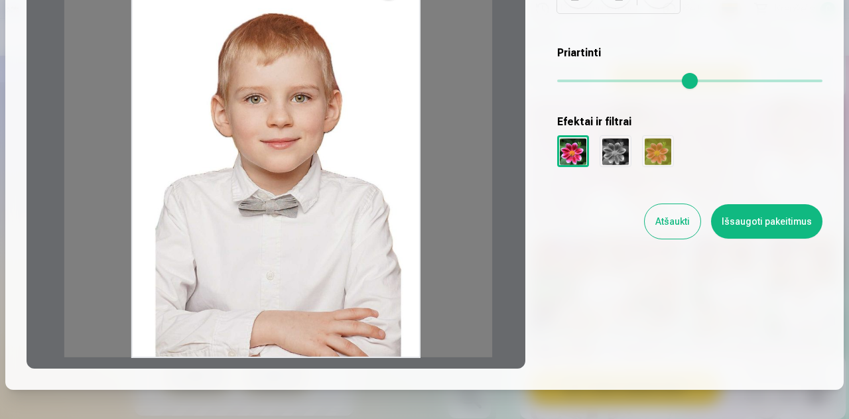
scroll to position [199, 0]
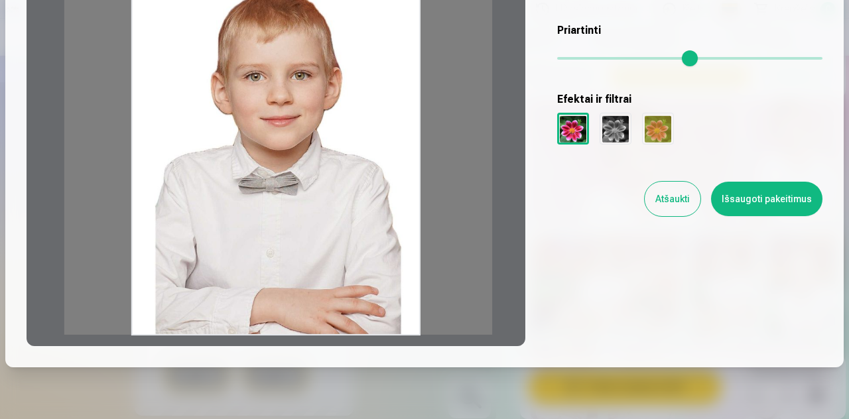
click at [601, 58] on input "range" at bounding box center [689, 58] width 265 height 3
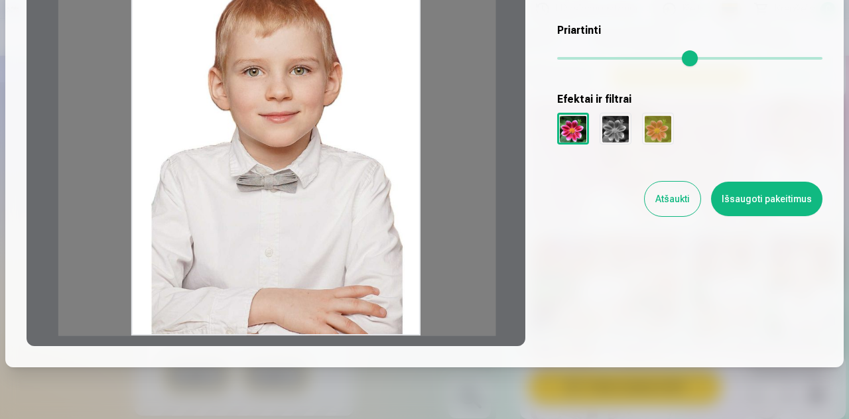
drag, startPoint x: 286, startPoint y: 325, endPoint x: 280, endPoint y: 282, distance: 43.5
click at [280, 282] on div at bounding box center [276, 136] width 499 height 419
type input "****"
click at [737, 187] on button "Išsaugoti pakeitimus" at bounding box center [766, 199] width 111 height 34
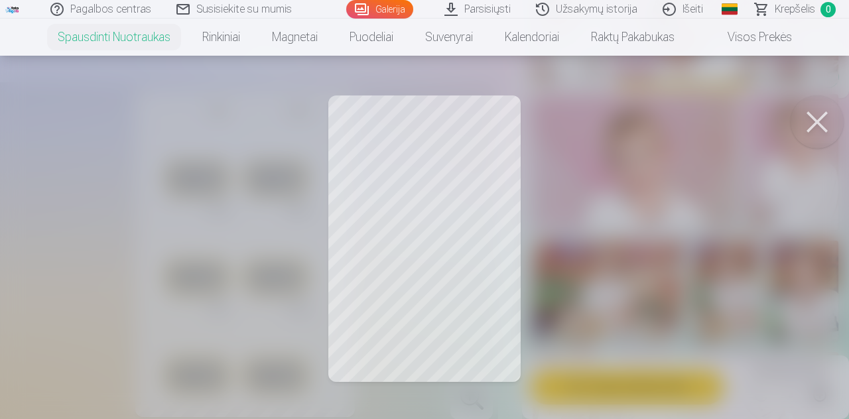
click at [821, 113] on button at bounding box center [817, 122] width 53 height 53
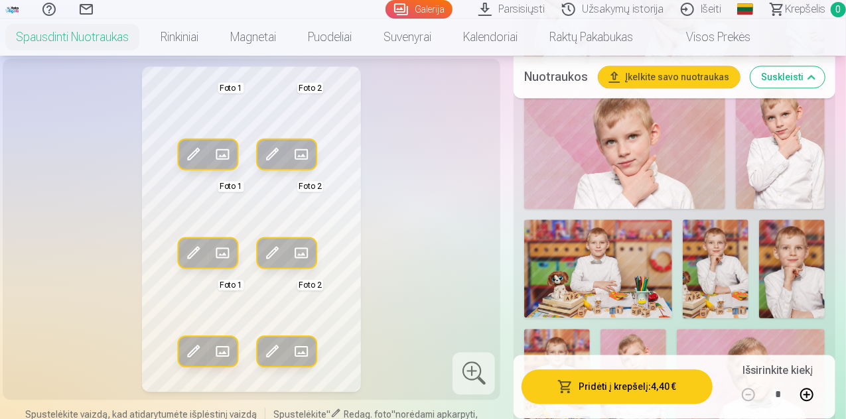
click at [267, 165] on span at bounding box center [272, 153] width 21 height 21
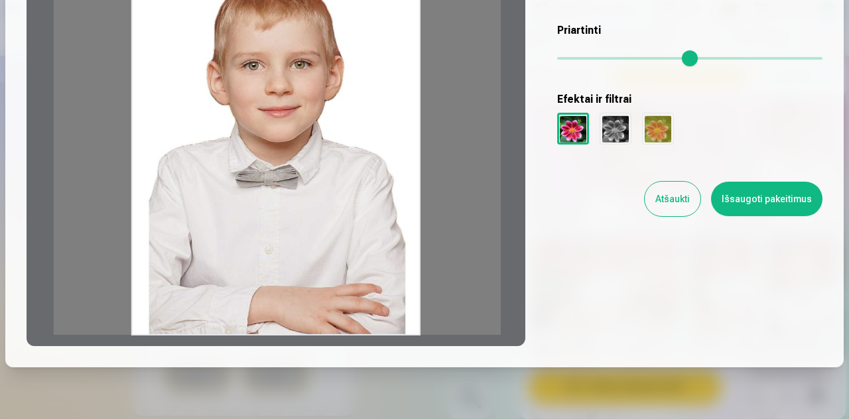
click at [318, 265] on div at bounding box center [276, 136] width 499 height 419
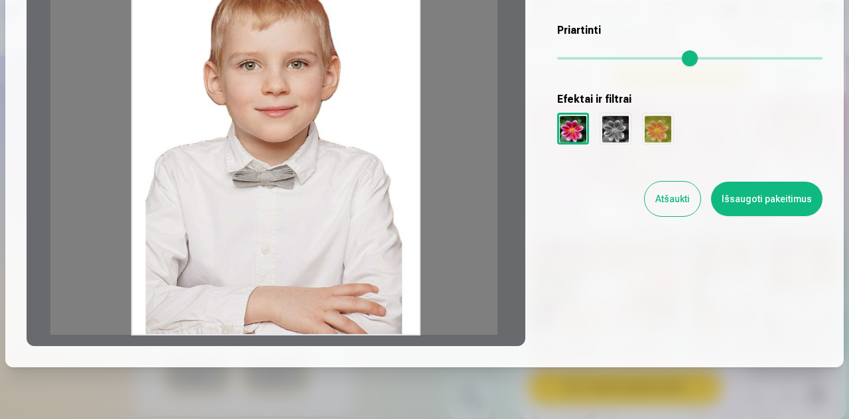
click at [319, 267] on div at bounding box center [276, 136] width 499 height 419
click at [744, 182] on button "Išsaugoti pakeitimus" at bounding box center [766, 199] width 111 height 34
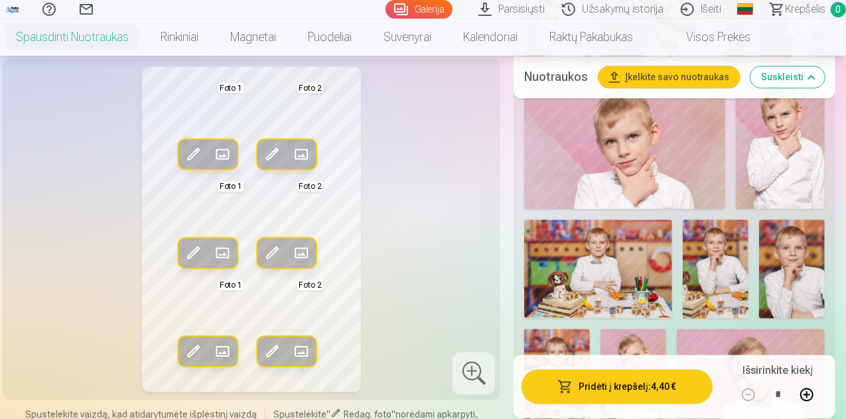
click at [267, 263] on span at bounding box center [272, 252] width 21 height 21
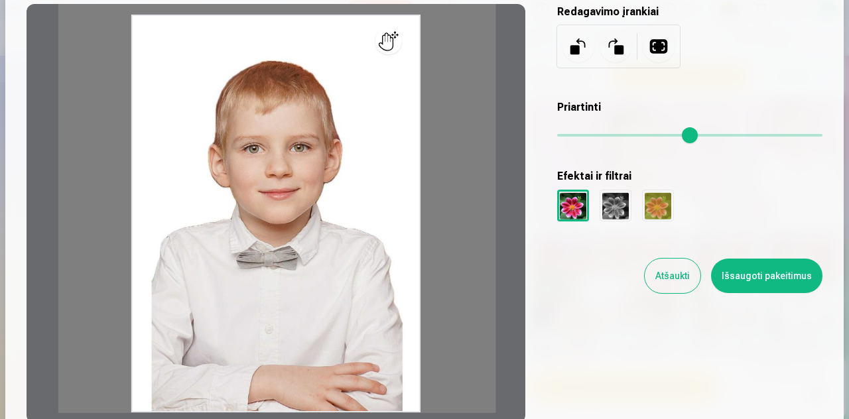
scroll to position [253, 0]
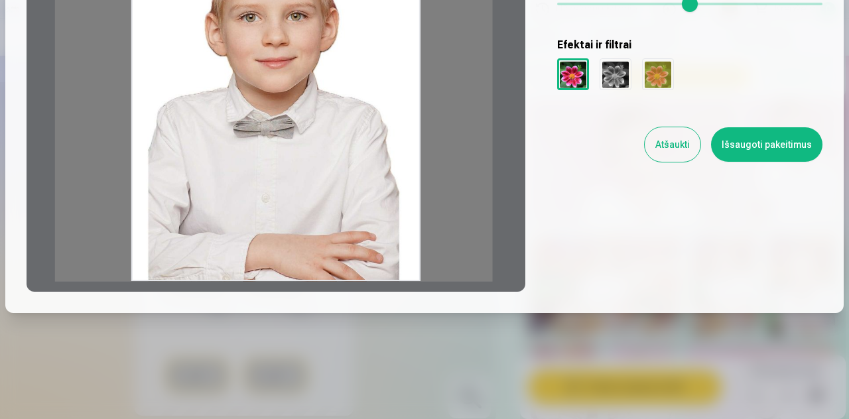
type input "****"
click at [269, 206] on div at bounding box center [276, 82] width 499 height 419
click at [777, 141] on button "Išsaugoti pakeitimus" at bounding box center [766, 144] width 111 height 34
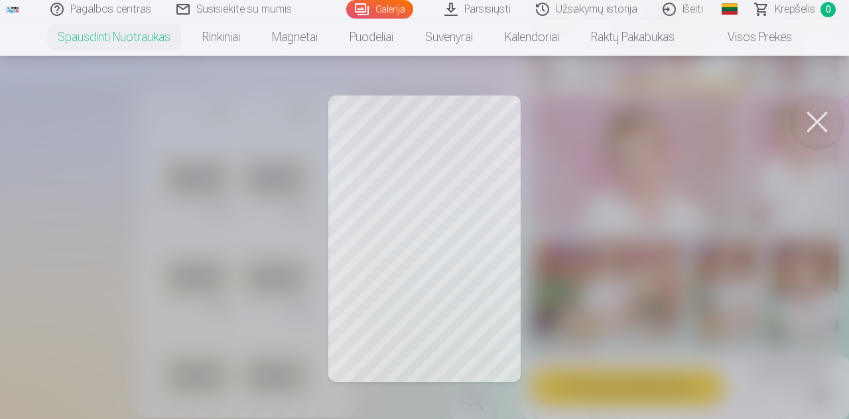
click at [827, 123] on button at bounding box center [817, 122] width 53 height 53
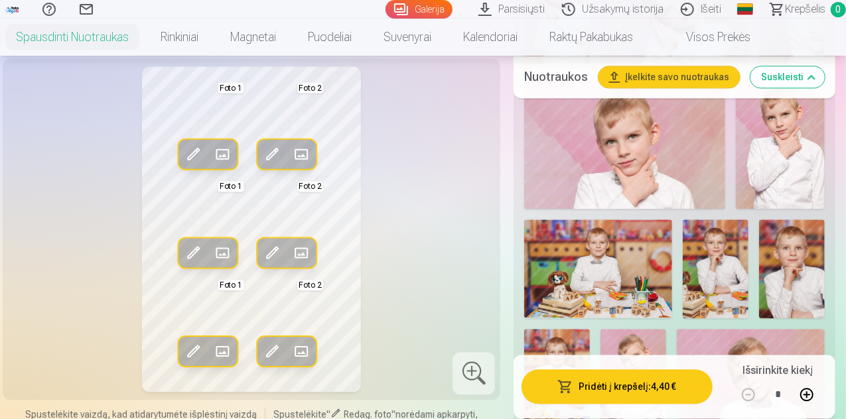
click at [262, 263] on span at bounding box center [272, 252] width 21 height 21
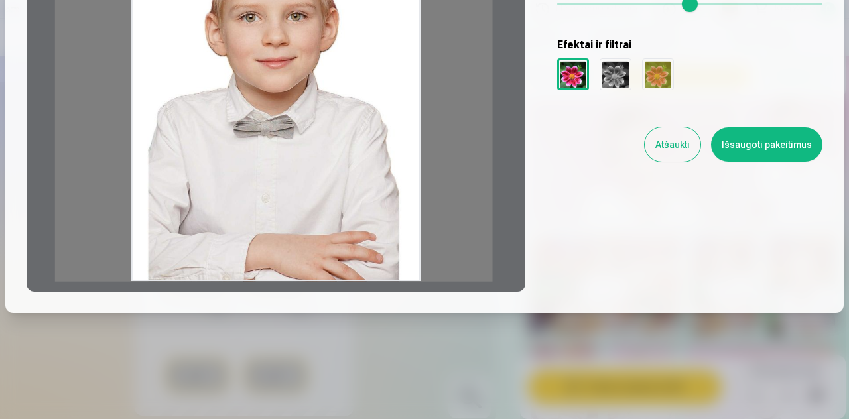
click at [260, 249] on div at bounding box center [276, 82] width 499 height 419
type input "****"
drag, startPoint x: 805, startPoint y: 141, endPoint x: 796, endPoint y: 143, distance: 9.5
click at [805, 141] on button "Išsaugoti pakeitimus" at bounding box center [766, 144] width 111 height 34
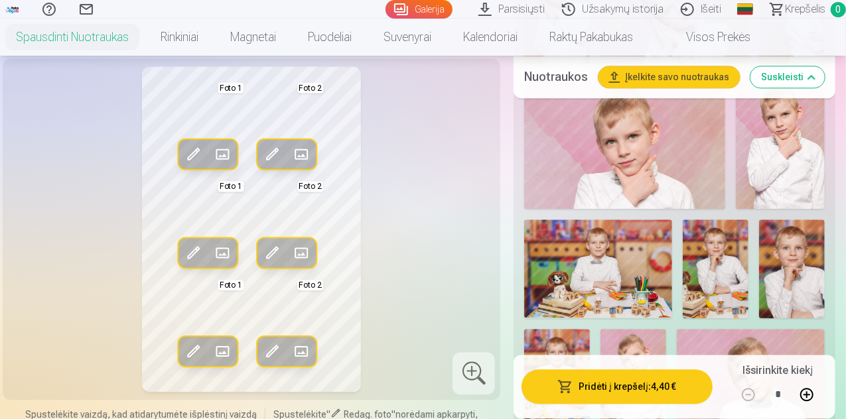
click at [262, 165] on span at bounding box center [272, 153] width 21 height 21
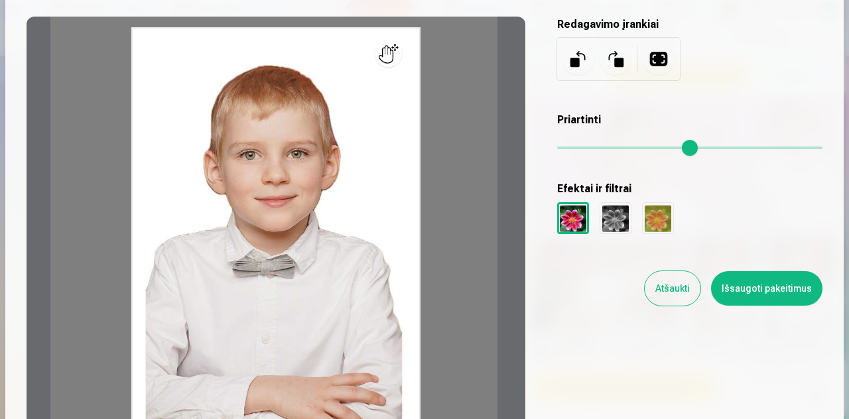
scroll to position [199, 0]
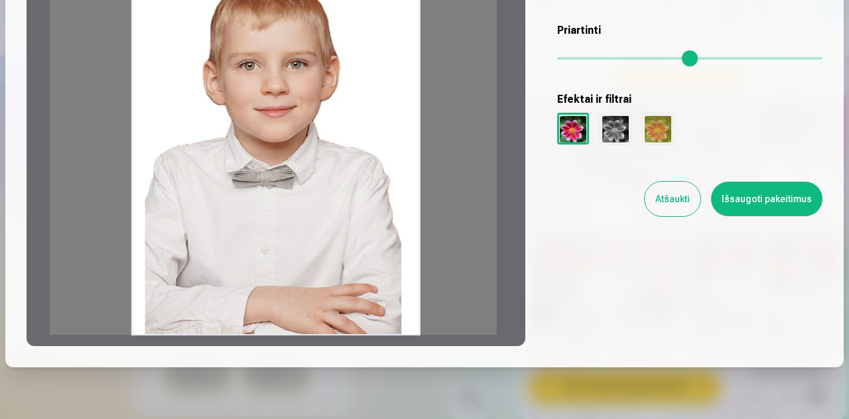
click at [265, 226] on div at bounding box center [276, 136] width 499 height 419
click at [763, 190] on button "Išsaugoti pakeitimus" at bounding box center [766, 199] width 111 height 34
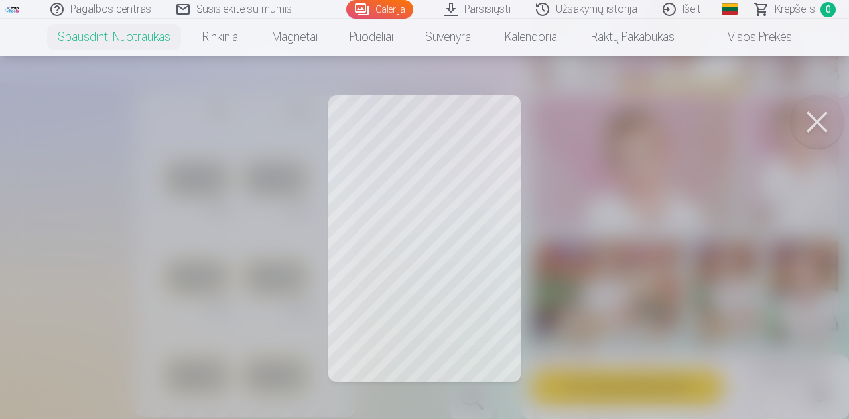
click at [830, 117] on button at bounding box center [817, 122] width 53 height 53
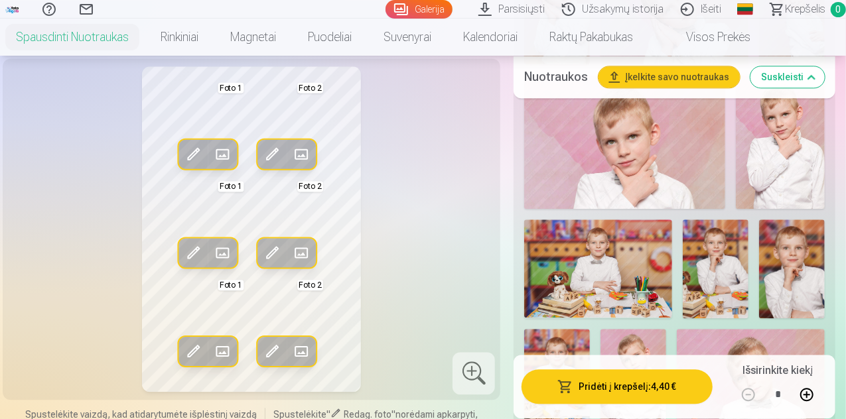
click at [192, 166] on button "Redag. foto" at bounding box center [192, 153] width 29 height 29
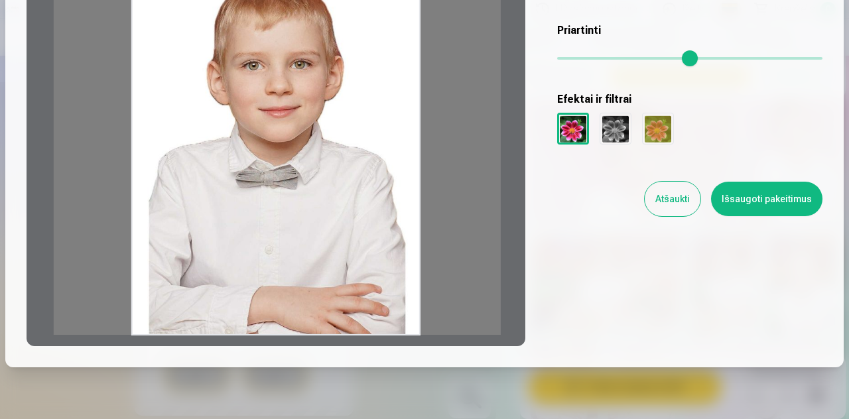
click at [722, 202] on button "Išsaugoti pakeitimus" at bounding box center [766, 199] width 111 height 34
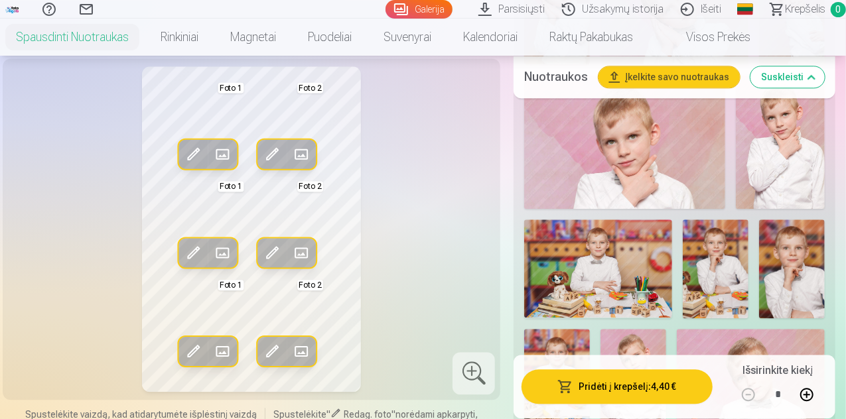
click at [182, 165] on span at bounding box center [192, 153] width 21 height 21
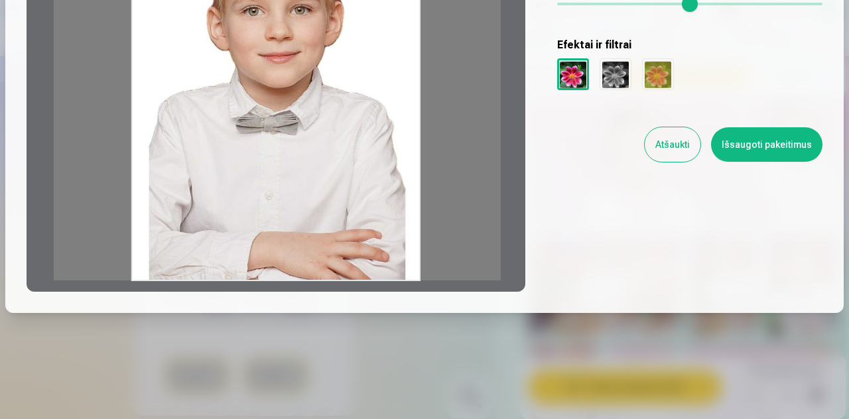
scroll to position [187, 0]
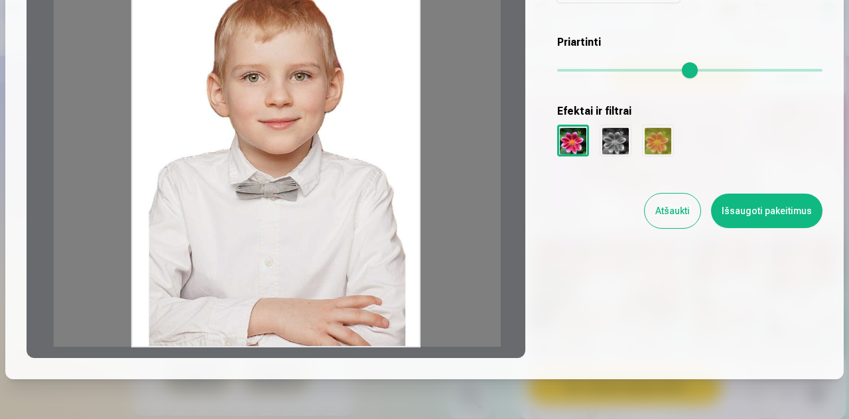
click at [742, 205] on button "Išsaugoti pakeitimus" at bounding box center [766, 211] width 111 height 34
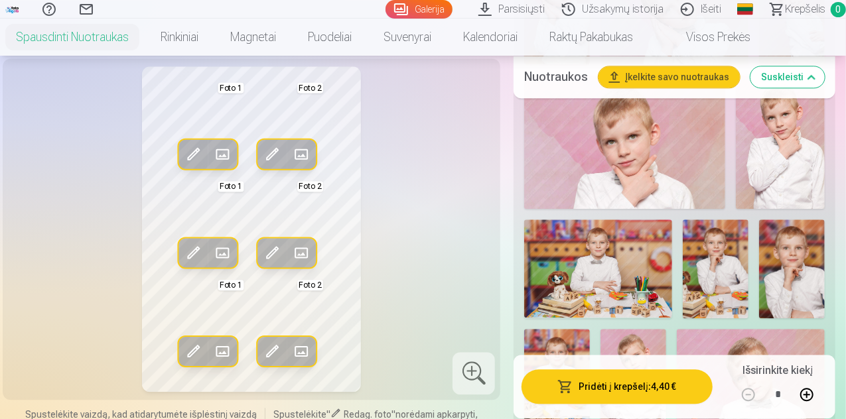
click at [263, 165] on span at bounding box center [272, 153] width 21 height 21
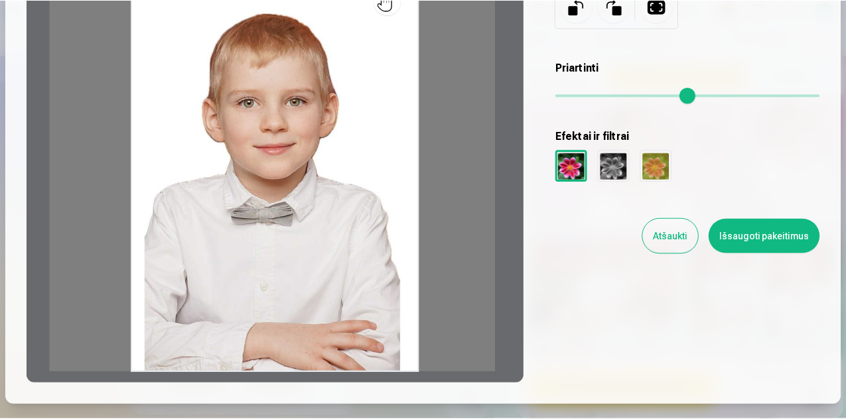
scroll to position [133, 0]
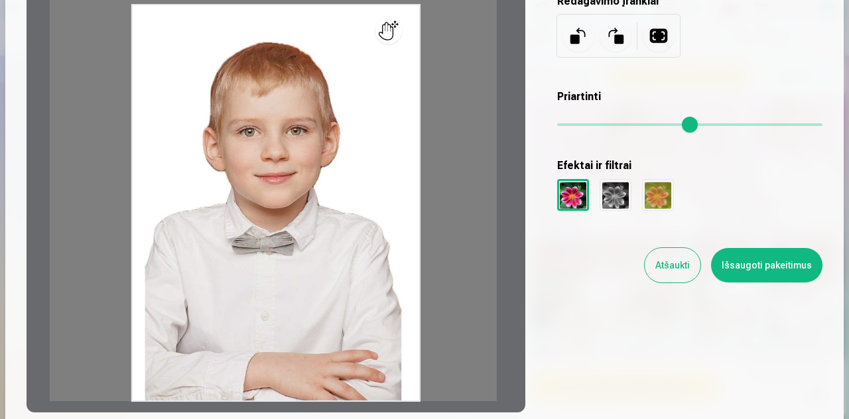
drag, startPoint x: 842, startPoint y: 117, endPoint x: 830, endPoint y: 152, distance: 36.5
click at [842, 144] on div at bounding box center [424, 209] width 849 height 419
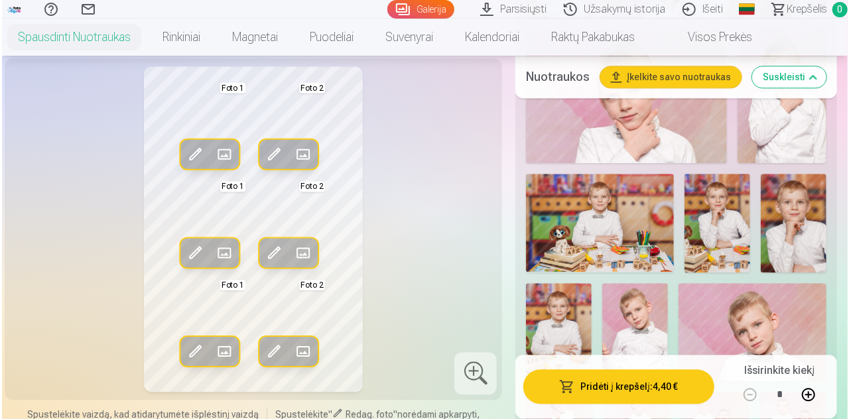
scroll to position [1592, 0]
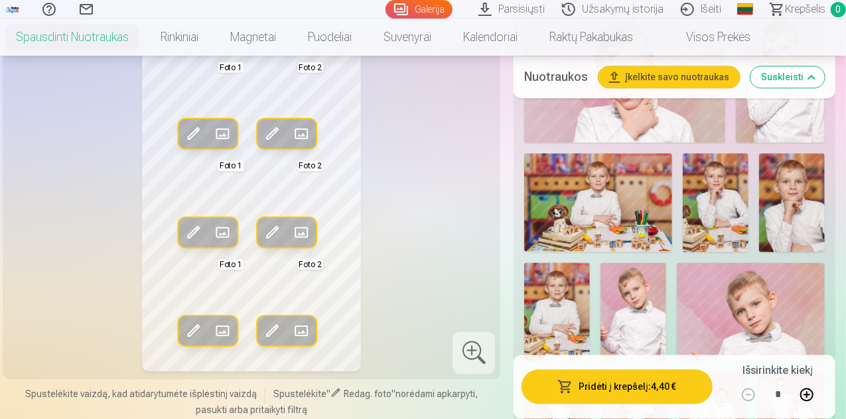
click at [262, 145] on span at bounding box center [272, 133] width 21 height 21
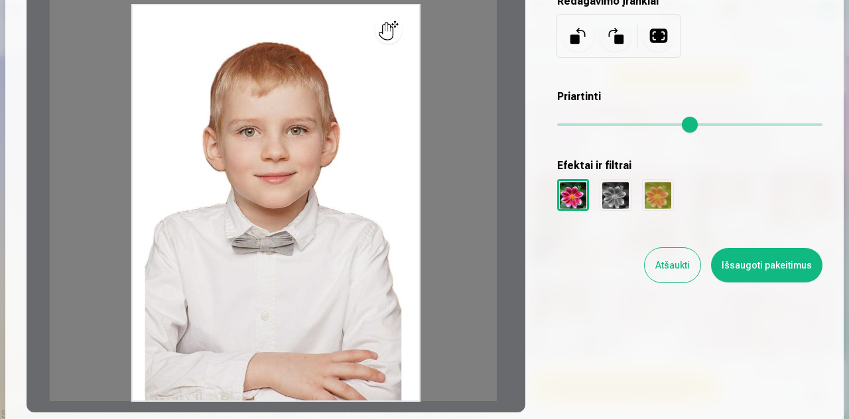
scroll to position [199, 0]
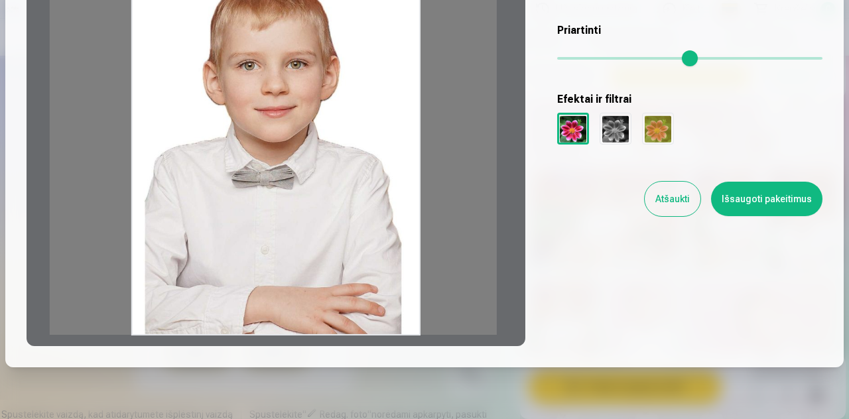
click at [755, 196] on button "Išsaugoti pakeitimus" at bounding box center [766, 199] width 111 height 34
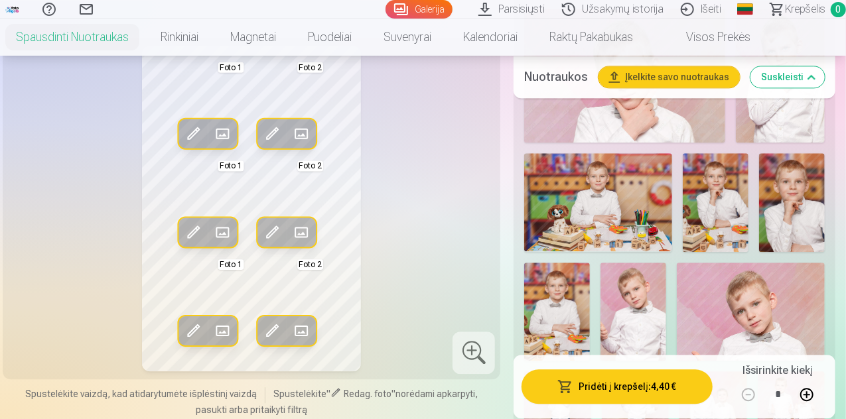
click at [182, 243] on span at bounding box center [192, 232] width 21 height 21
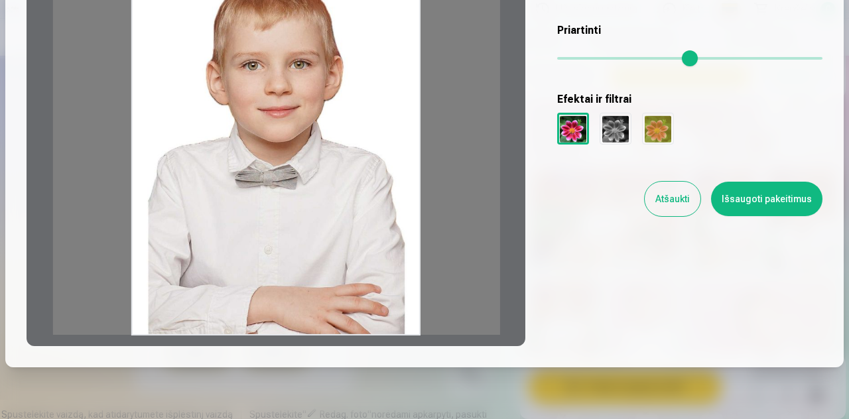
click at [784, 198] on button "Išsaugoti pakeitimus" at bounding box center [766, 199] width 111 height 34
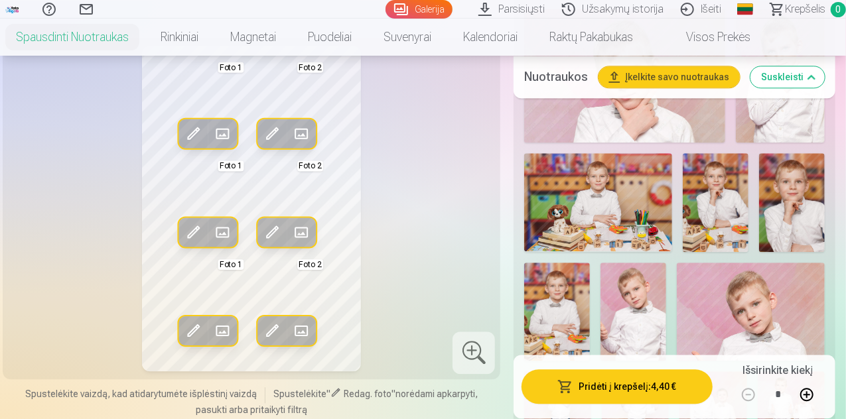
click at [262, 243] on span at bounding box center [272, 232] width 21 height 21
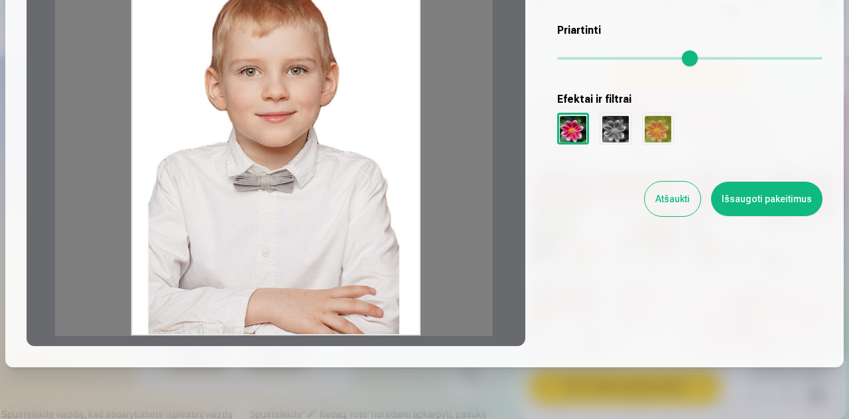
drag, startPoint x: 778, startPoint y: 198, endPoint x: 654, endPoint y: 216, distance: 125.2
click at [777, 198] on button "Išsaugoti pakeitimus" at bounding box center [766, 199] width 111 height 34
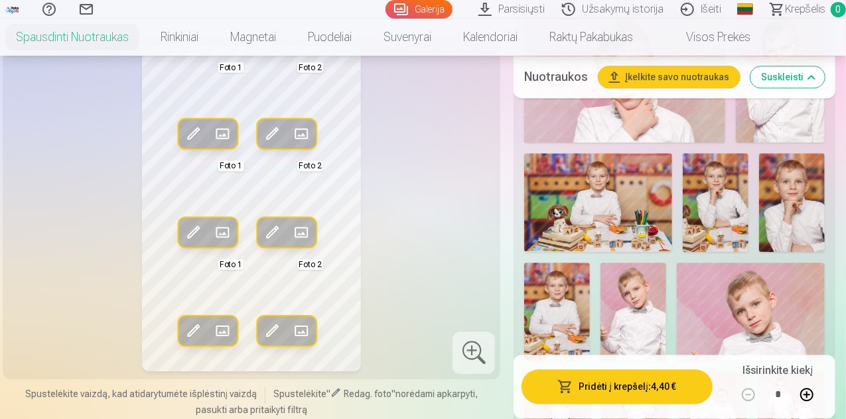
click at [182, 342] on span at bounding box center [192, 330] width 21 height 21
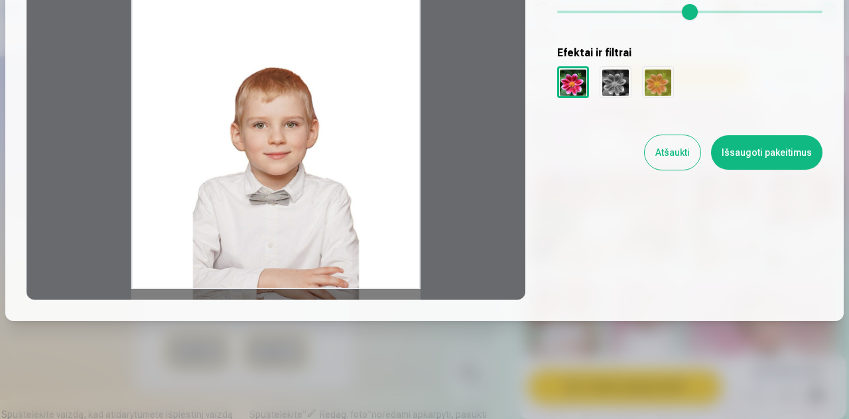
scroll to position [253, 0]
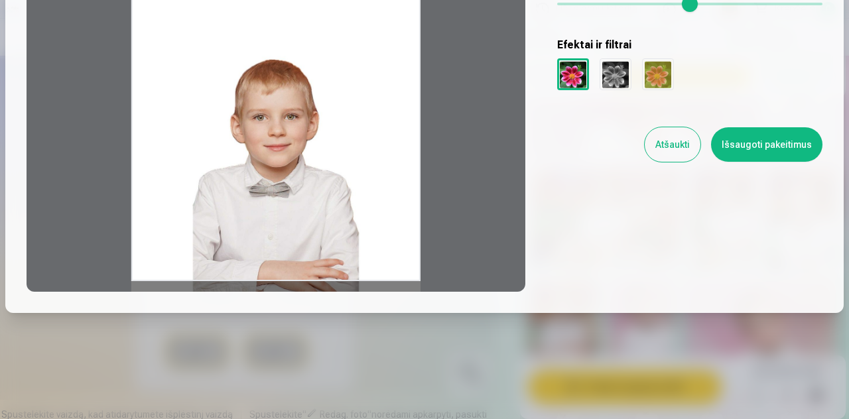
click at [252, 214] on div at bounding box center [276, 82] width 499 height 419
click at [603, 5] on input "range" at bounding box center [689, 4] width 265 height 3
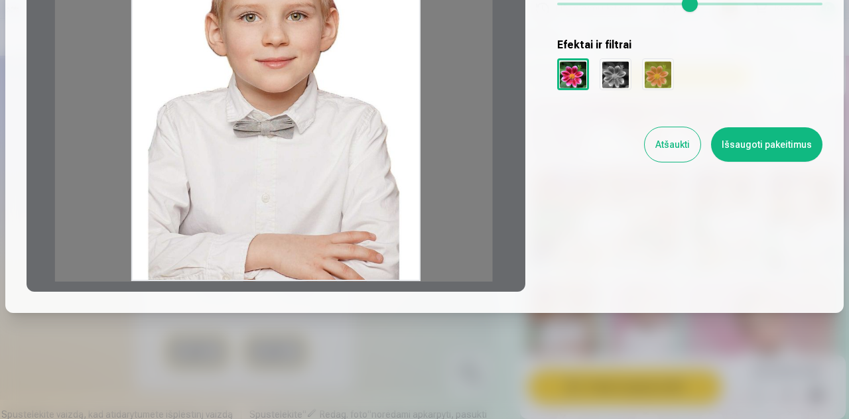
type input "****"
drag, startPoint x: 248, startPoint y: 62, endPoint x: 266, endPoint y: -47, distance: 110.2
click at [771, 143] on button "Išsaugoti pakeitimus" at bounding box center [766, 144] width 111 height 34
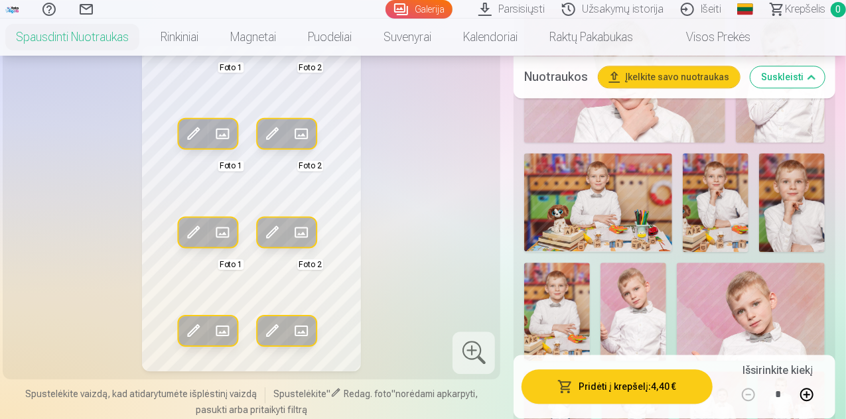
click at [265, 342] on span at bounding box center [272, 330] width 21 height 21
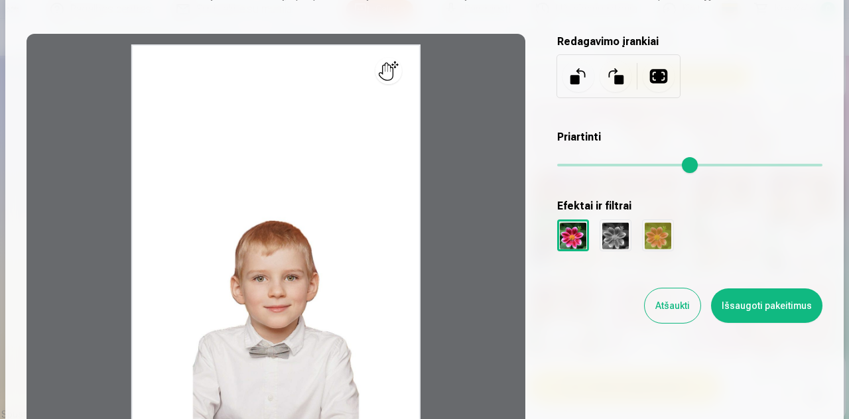
scroll to position [199, 0]
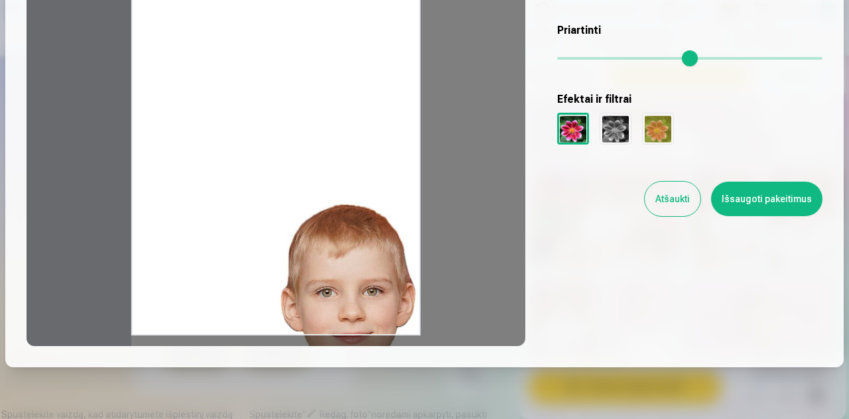
drag, startPoint x: 574, startPoint y: 59, endPoint x: 602, endPoint y: 62, distance: 28.6
click at [602, 60] on input "range" at bounding box center [689, 58] width 265 height 3
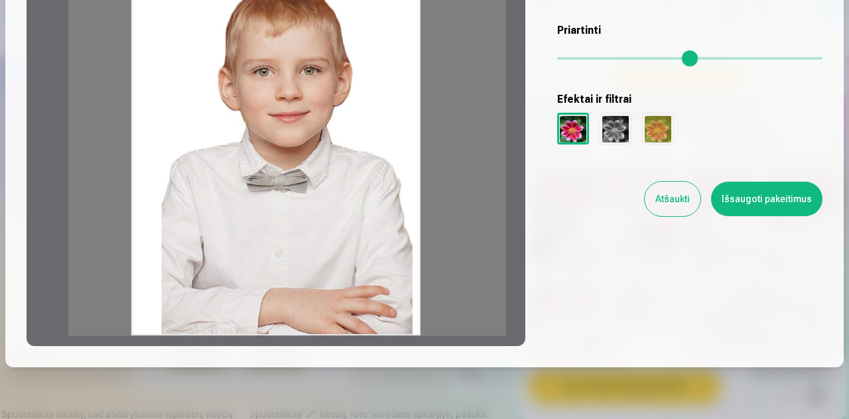
drag, startPoint x: 344, startPoint y: 283, endPoint x: 281, endPoint y: -17, distance: 306.5
click at [604, 60] on input "range" at bounding box center [689, 58] width 265 height 3
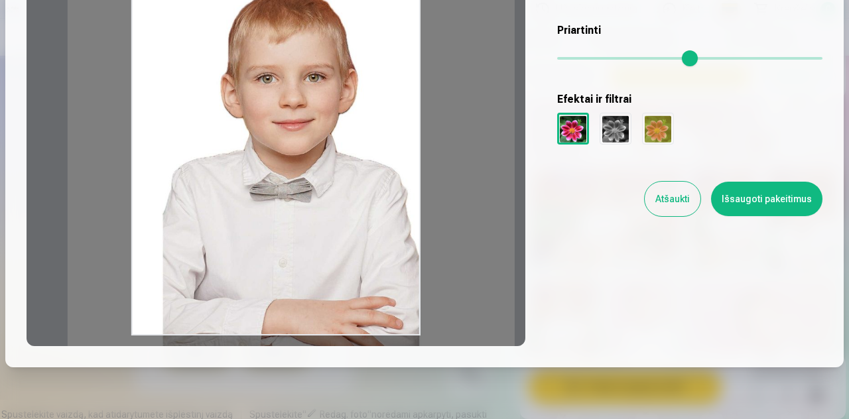
type input "****"
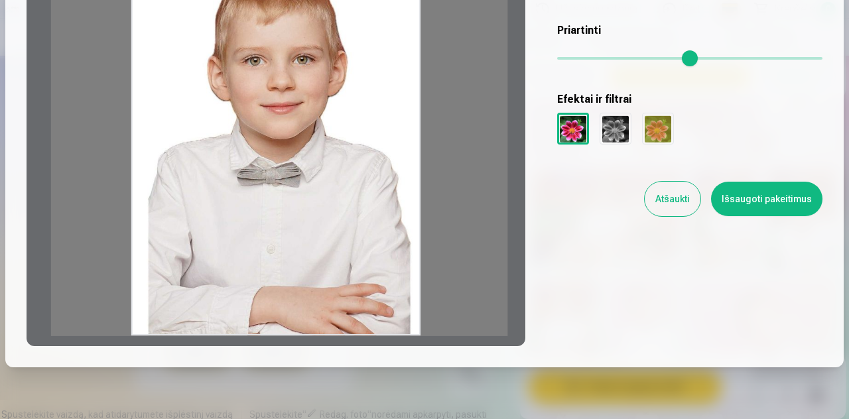
drag, startPoint x: 314, startPoint y: 275, endPoint x: 409, endPoint y: 181, distance: 133.2
click at [312, 182] on div at bounding box center [276, 136] width 499 height 419
click at [781, 202] on button "Išsaugoti pakeitimus" at bounding box center [766, 199] width 111 height 34
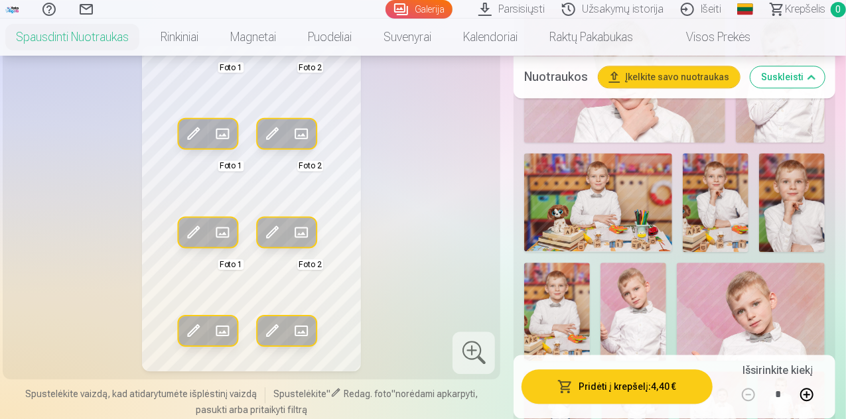
click at [182, 145] on span at bounding box center [192, 133] width 21 height 21
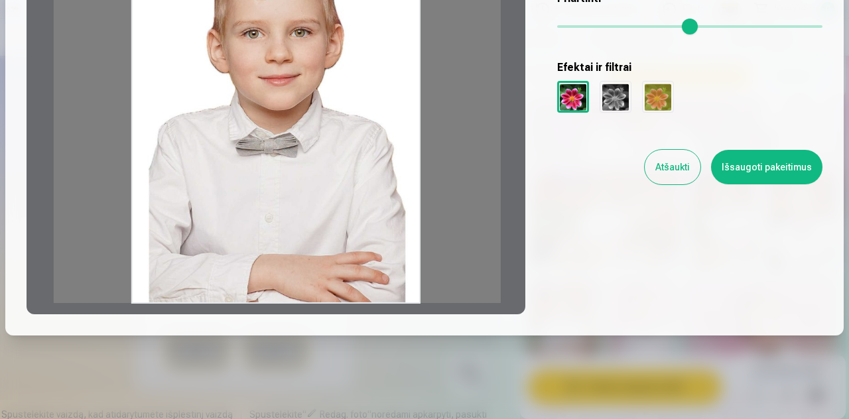
scroll to position [253, 0]
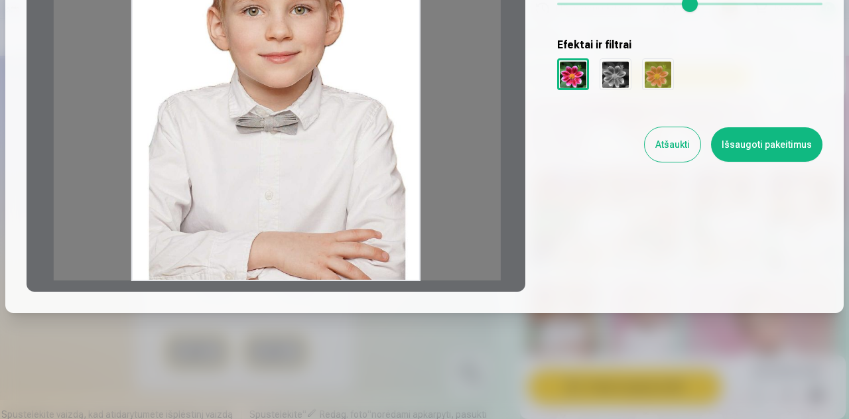
click at [787, 150] on button "Išsaugoti pakeitimus" at bounding box center [766, 144] width 111 height 34
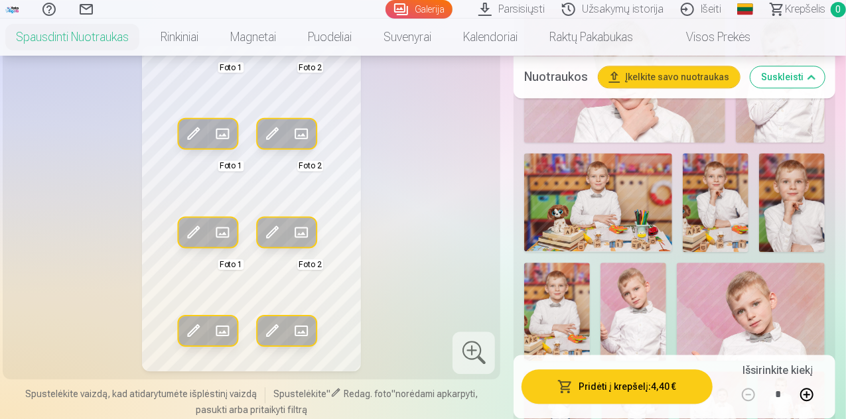
click at [263, 145] on span at bounding box center [272, 133] width 21 height 21
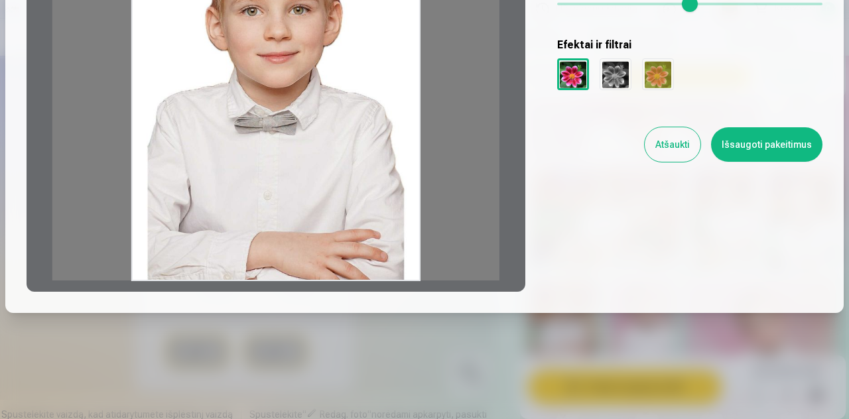
click at [247, 214] on div at bounding box center [276, 82] width 499 height 419
click at [773, 140] on button "Išsaugoti pakeitimus" at bounding box center [766, 144] width 111 height 34
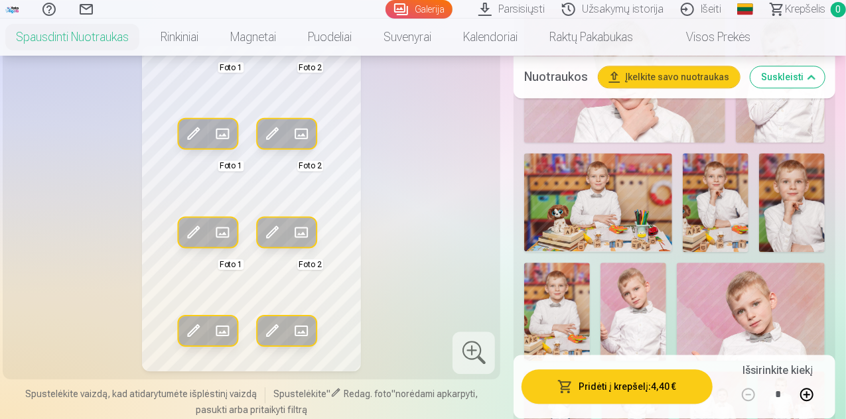
click at [182, 243] on span at bounding box center [192, 232] width 21 height 21
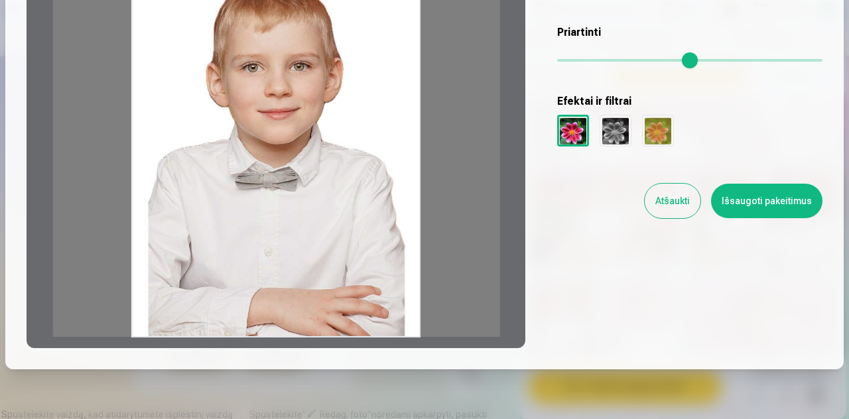
scroll to position [199, 0]
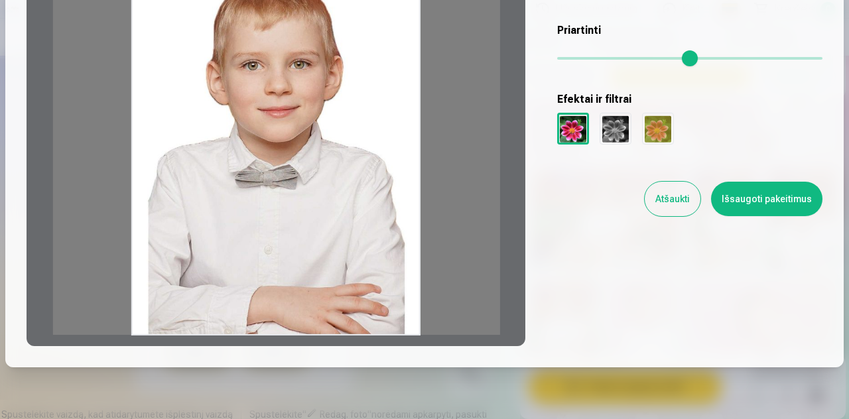
click at [772, 200] on button "Išsaugoti pakeitimus" at bounding box center [766, 199] width 111 height 34
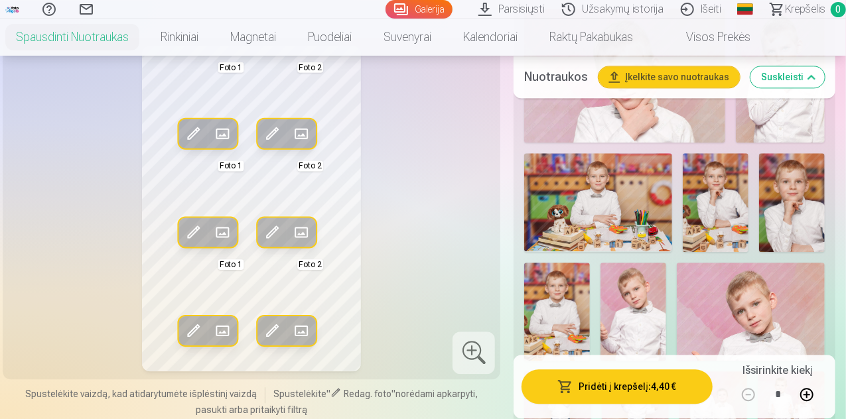
click at [262, 243] on span at bounding box center [272, 232] width 21 height 21
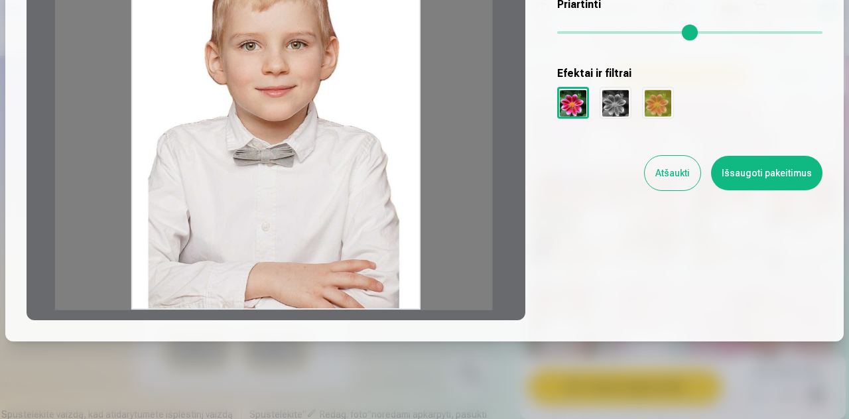
scroll to position [253, 0]
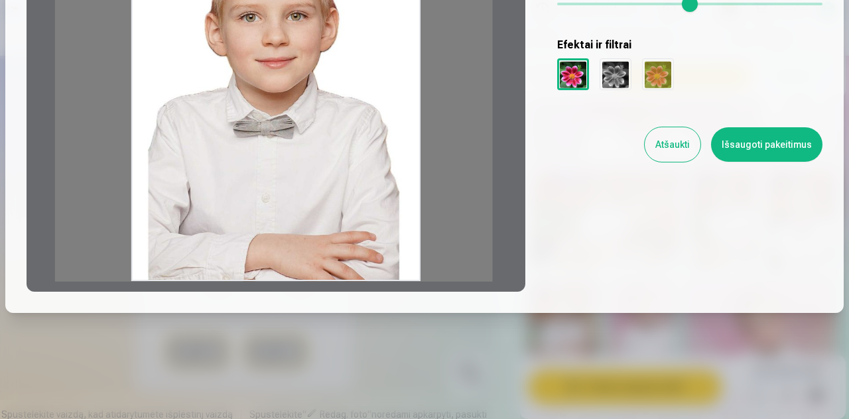
click at [740, 132] on button "Išsaugoti pakeitimus" at bounding box center [766, 144] width 111 height 34
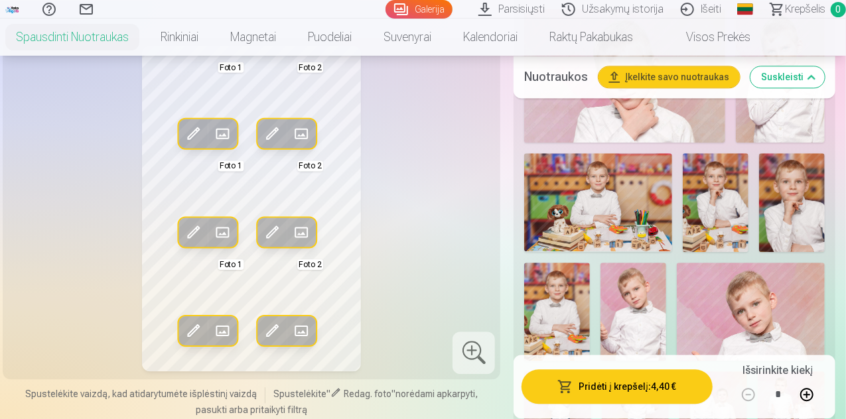
click at [184, 340] on button "Redag. foto" at bounding box center [192, 330] width 29 height 29
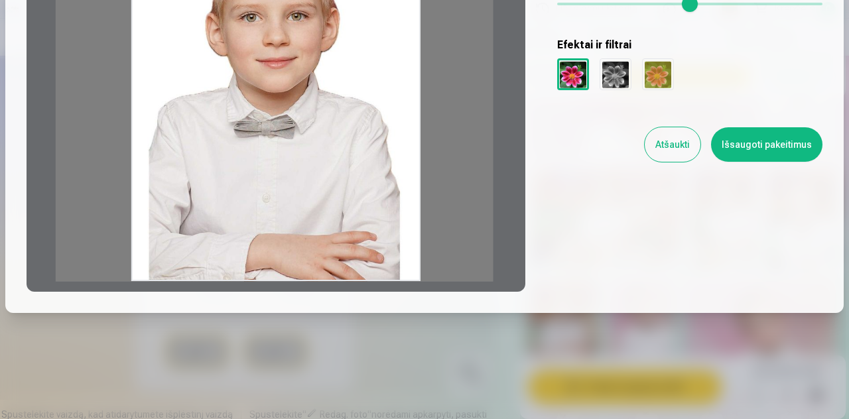
type input "****"
drag, startPoint x: 362, startPoint y: 237, endPoint x: 362, endPoint y: 230, distance: 7.3
click at [362, 230] on div at bounding box center [276, 82] width 499 height 419
click at [740, 146] on button "Išsaugoti pakeitimus" at bounding box center [766, 144] width 111 height 34
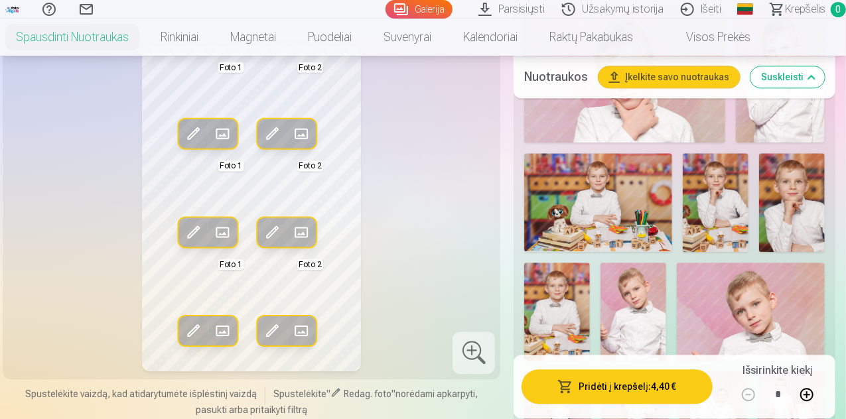
click at [266, 342] on span at bounding box center [272, 330] width 21 height 21
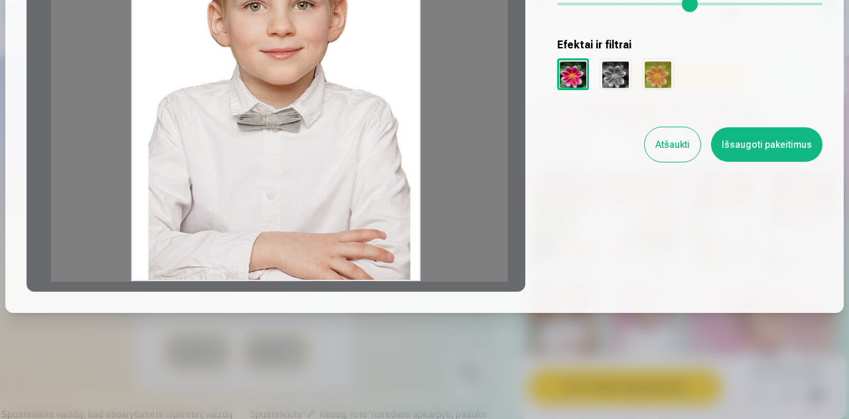
click at [285, 255] on div at bounding box center [276, 82] width 499 height 419
click at [756, 148] on button "Išsaugoti pakeitimus" at bounding box center [766, 144] width 111 height 34
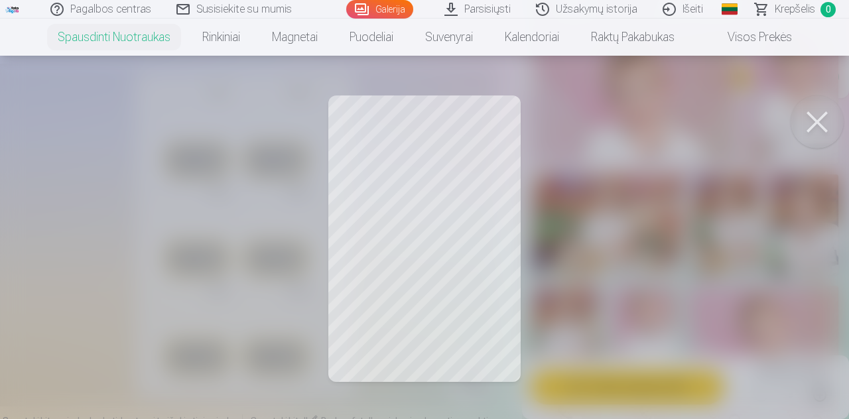
click at [833, 122] on button at bounding box center [817, 122] width 53 height 53
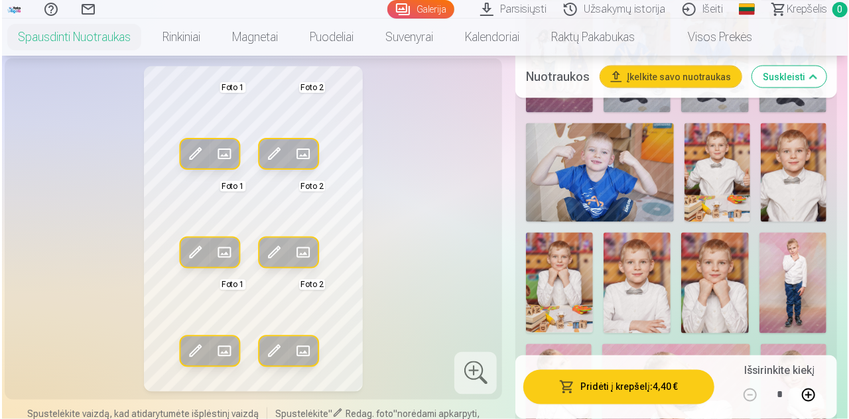
scroll to position [1128, 0]
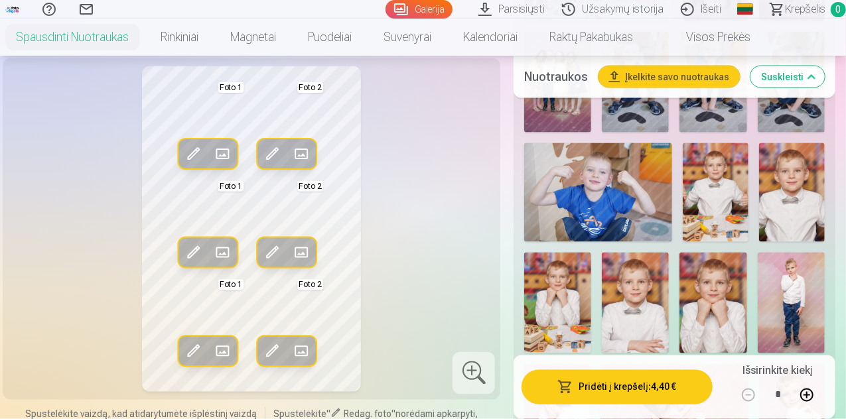
click at [263, 165] on span at bounding box center [272, 153] width 21 height 21
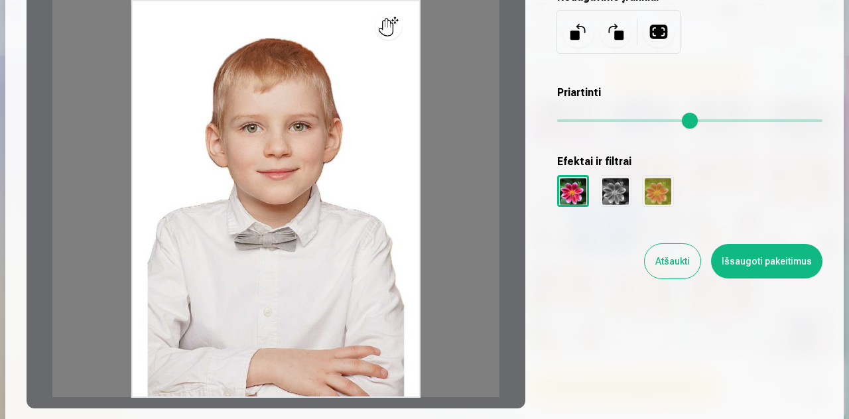
scroll to position [199, 0]
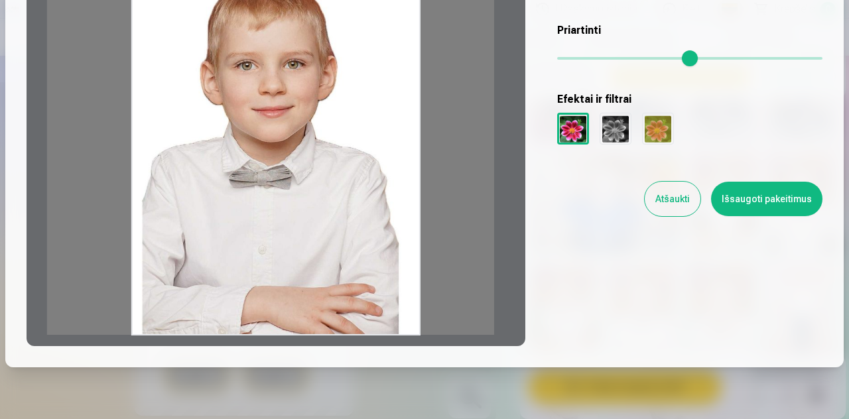
click at [257, 277] on div at bounding box center [276, 136] width 499 height 419
click at [801, 196] on button "Išsaugoti pakeitimus" at bounding box center [766, 199] width 111 height 34
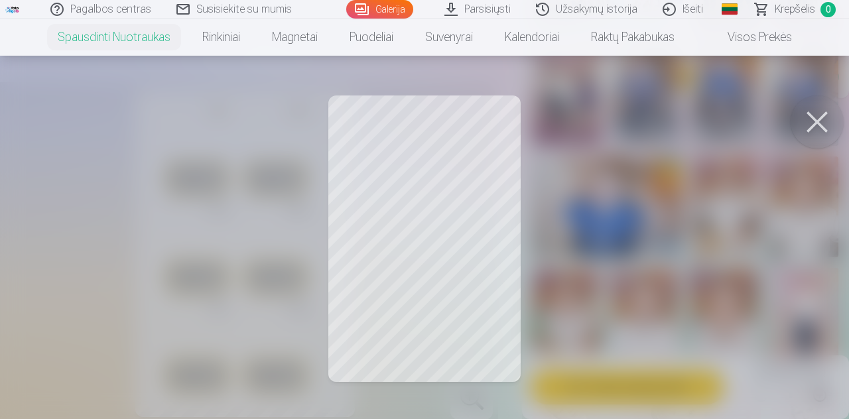
click at [826, 131] on button at bounding box center [817, 122] width 53 height 53
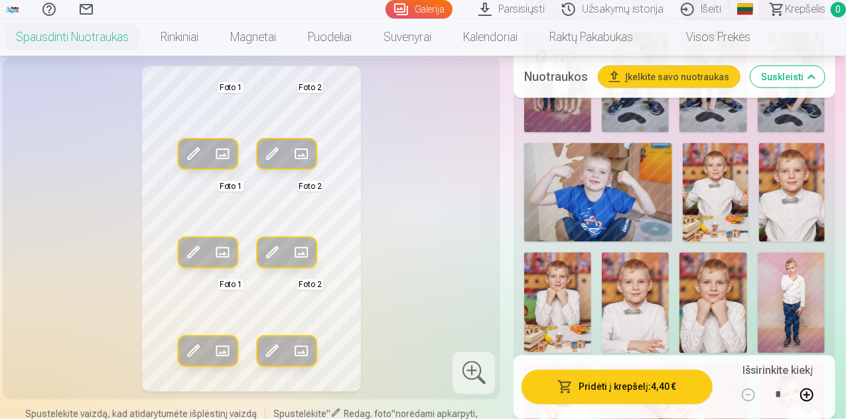
click at [262, 263] on span at bounding box center [272, 252] width 21 height 21
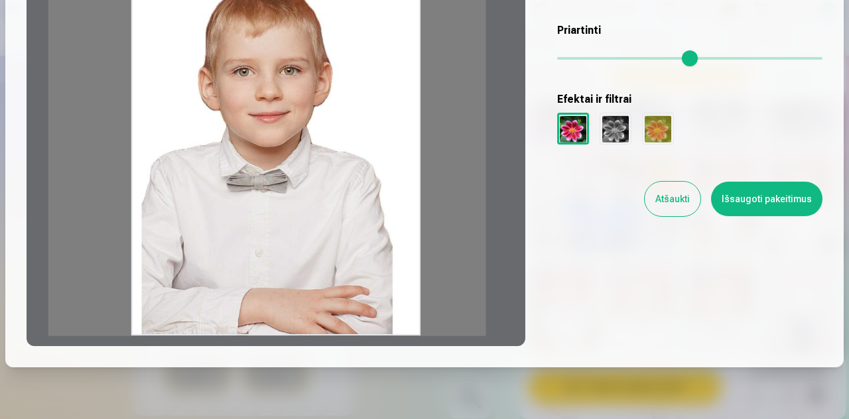
type input "****"
drag, startPoint x: 251, startPoint y: 275, endPoint x: 243, endPoint y: 275, distance: 7.3
click at [243, 275] on div at bounding box center [276, 136] width 499 height 419
click at [749, 205] on button "Išsaugoti pakeitimus" at bounding box center [766, 199] width 111 height 34
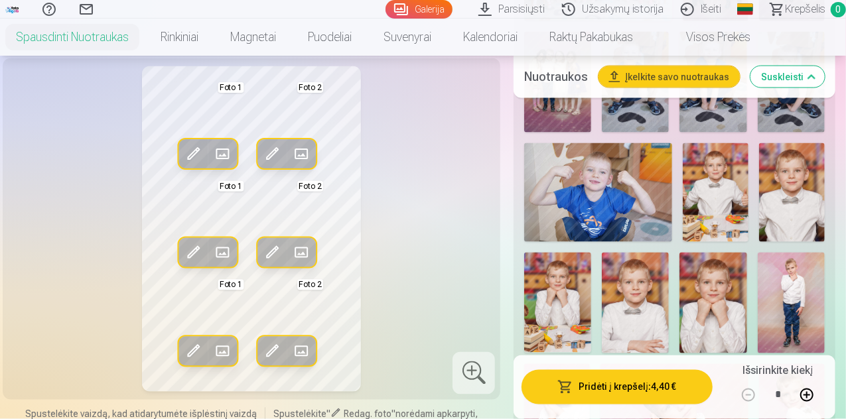
click at [262, 362] on span at bounding box center [272, 351] width 21 height 21
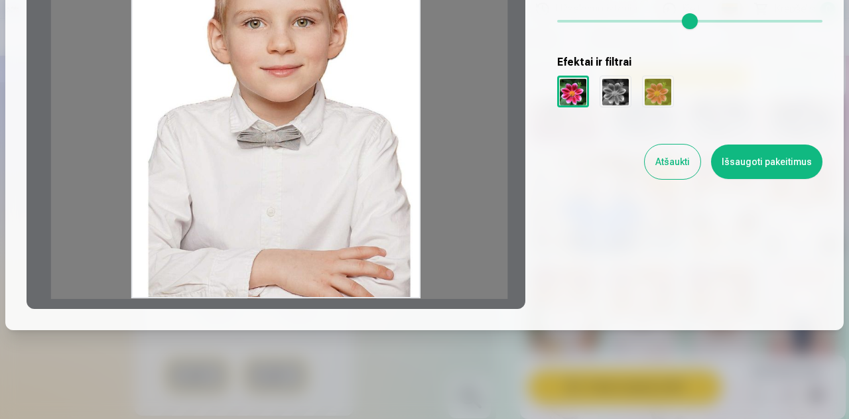
scroll to position [253, 0]
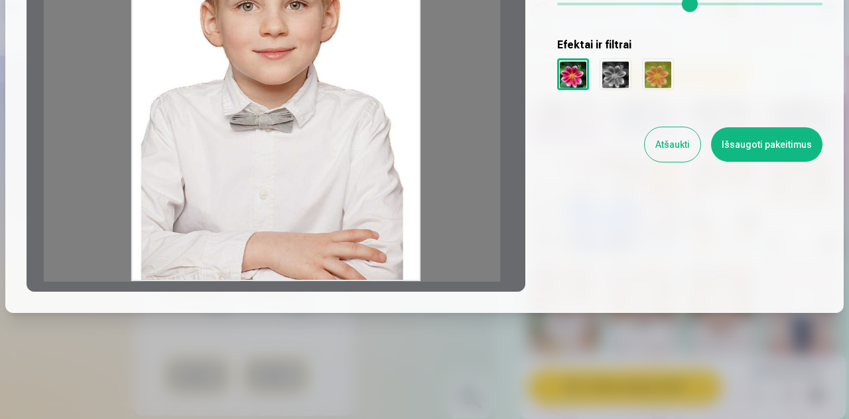
drag, startPoint x: 259, startPoint y: 251, endPoint x: 251, endPoint y: 249, distance: 7.6
click at [251, 249] on div at bounding box center [276, 82] width 499 height 419
click at [781, 153] on button "Išsaugoti pakeitimus" at bounding box center [766, 144] width 111 height 34
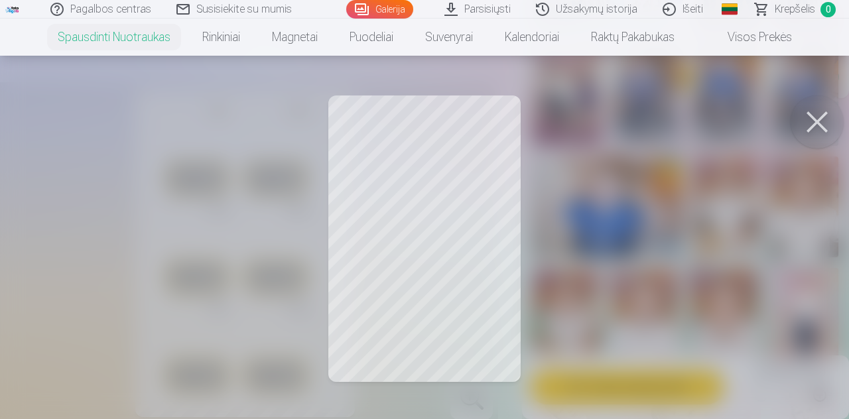
click at [820, 129] on button at bounding box center [817, 122] width 53 height 53
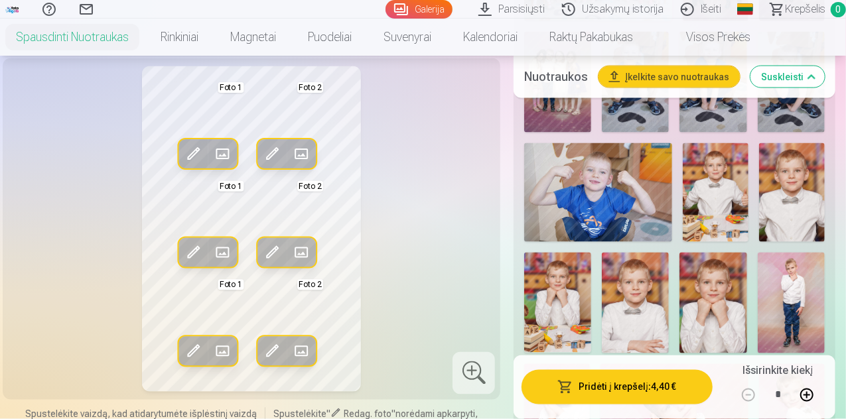
click at [262, 362] on span at bounding box center [272, 351] width 21 height 21
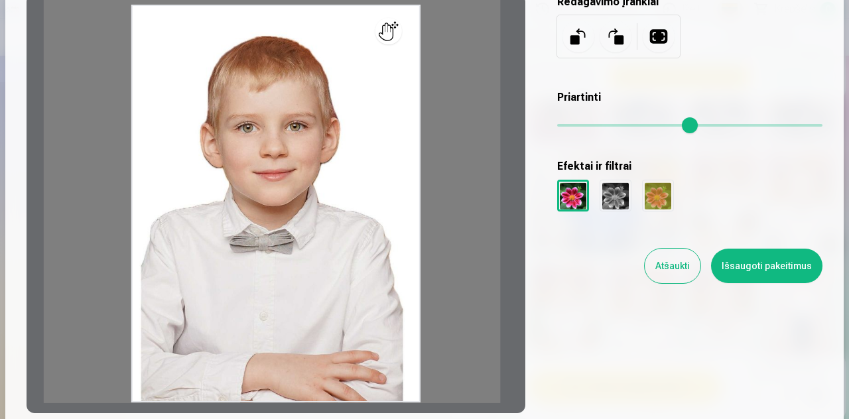
scroll to position [133, 0]
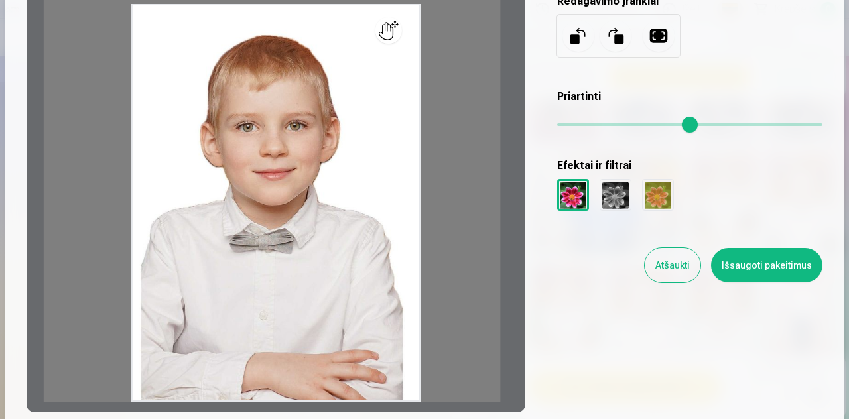
click at [298, 258] on div at bounding box center [276, 202] width 499 height 419
click at [602, 124] on input "range" at bounding box center [689, 124] width 265 height 3
type input "****"
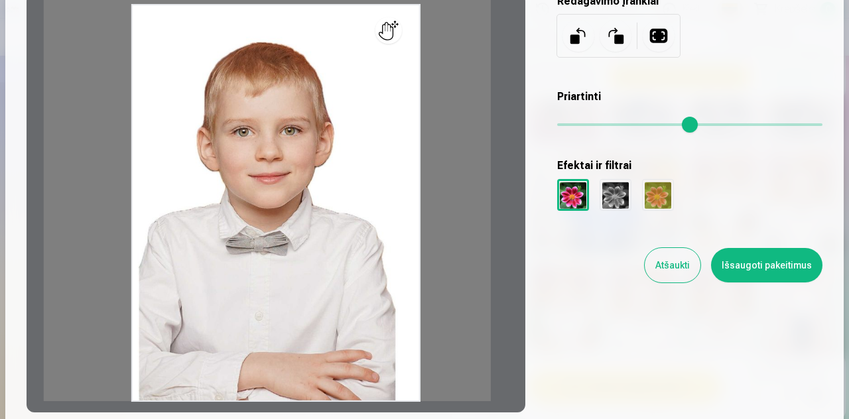
scroll to position [253, 0]
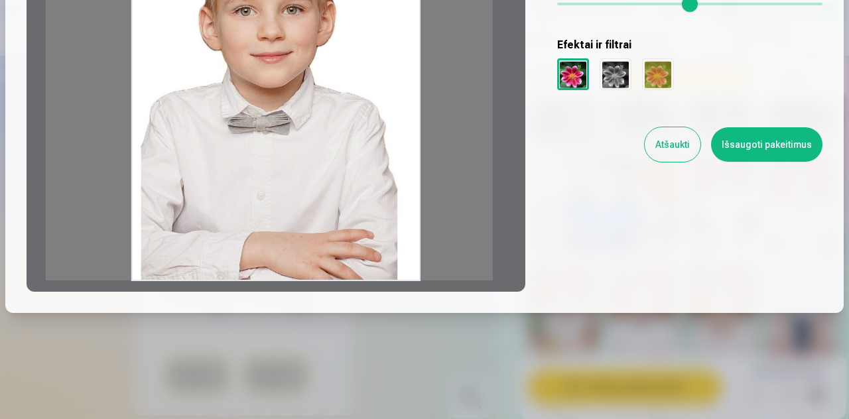
drag, startPoint x: 293, startPoint y: 220, endPoint x: 295, endPoint y: 213, distance: 6.9
click at [295, 213] on div at bounding box center [276, 82] width 499 height 419
click at [783, 136] on button "Išsaugoti pakeitimus" at bounding box center [766, 144] width 111 height 34
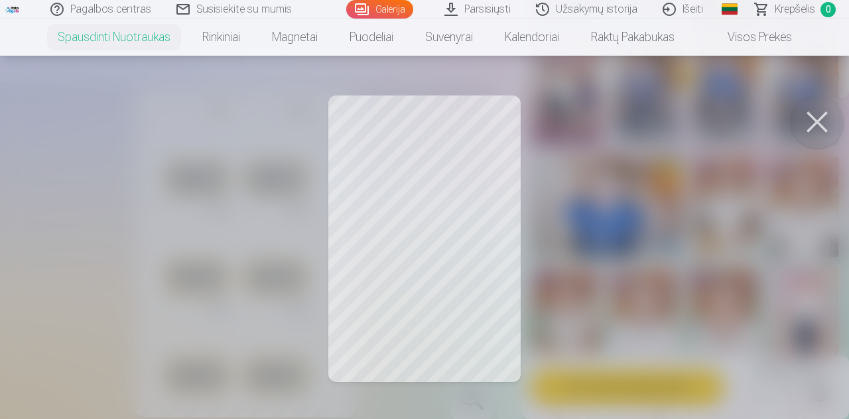
drag, startPoint x: 819, startPoint y: 135, endPoint x: 759, endPoint y: 151, distance: 62.0
click at [819, 135] on button at bounding box center [817, 122] width 53 height 53
drag, startPoint x: 807, startPoint y: 132, endPoint x: 663, endPoint y: 176, distance: 150.6
click at [808, 132] on button at bounding box center [817, 122] width 53 height 53
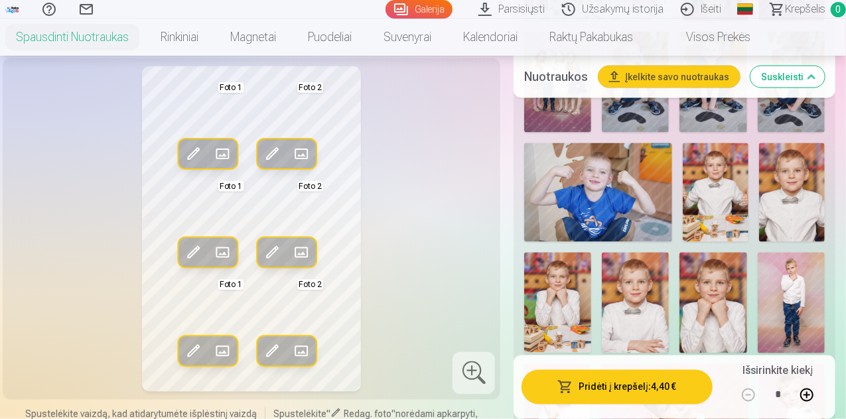
click at [184, 362] on span at bounding box center [192, 351] width 21 height 21
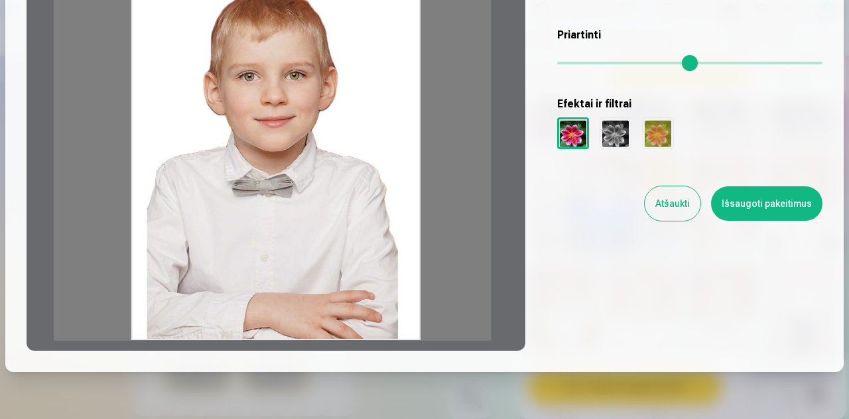
scroll to position [199, 0]
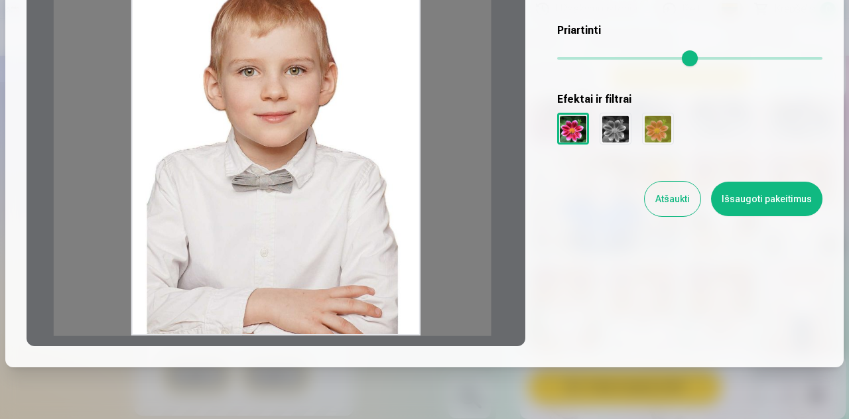
type input "****"
click at [230, 270] on div at bounding box center [276, 136] width 499 height 419
click at [728, 204] on button "Išsaugoti pakeitimus" at bounding box center [766, 199] width 111 height 34
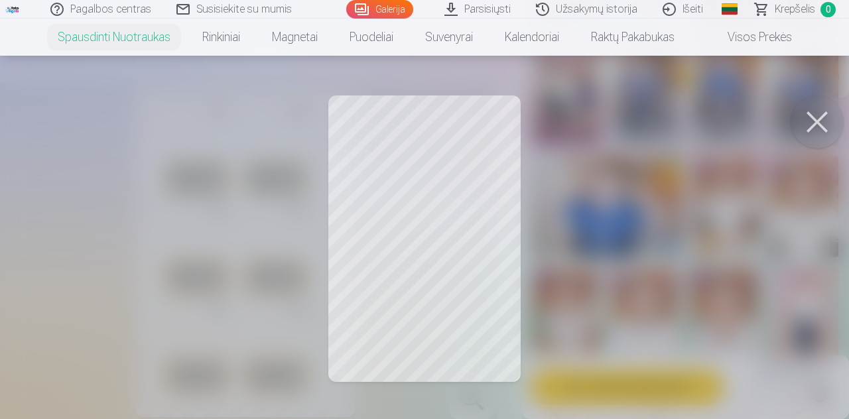
click at [829, 128] on button at bounding box center [817, 122] width 53 height 53
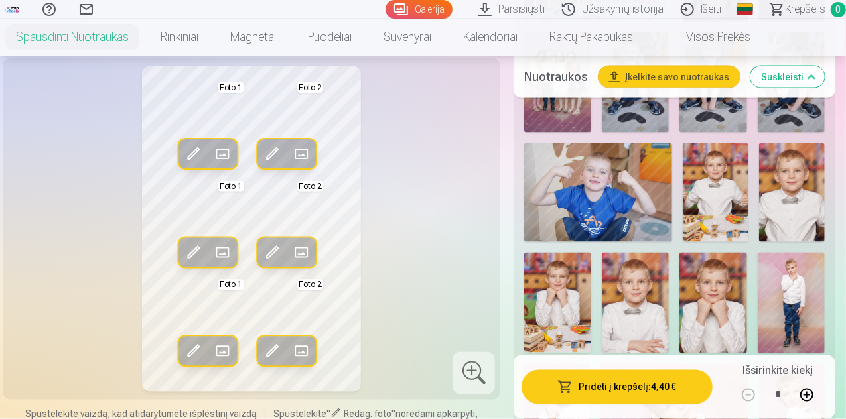
click at [182, 362] on span at bounding box center [192, 351] width 21 height 21
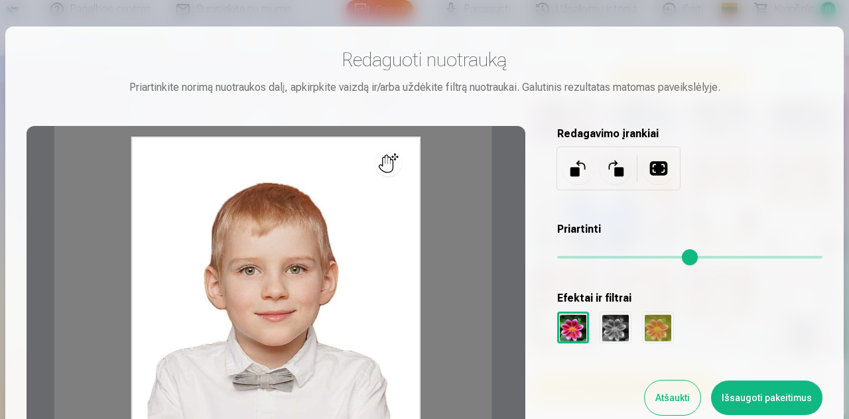
click at [600, 259] on input "range" at bounding box center [689, 257] width 265 height 3
type input "****"
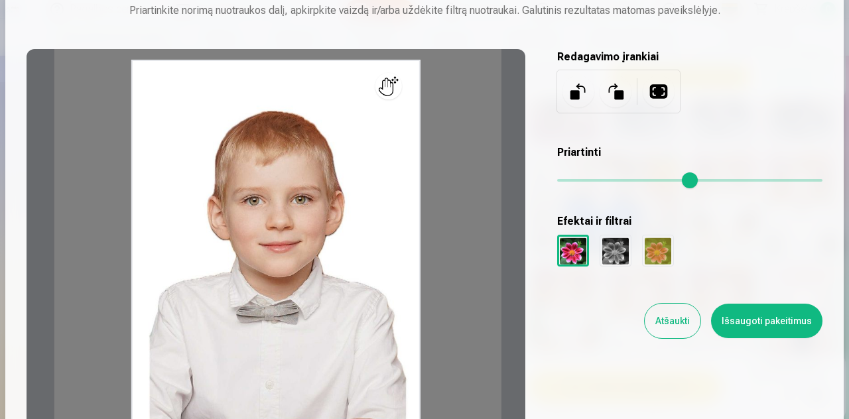
scroll to position [253, 0]
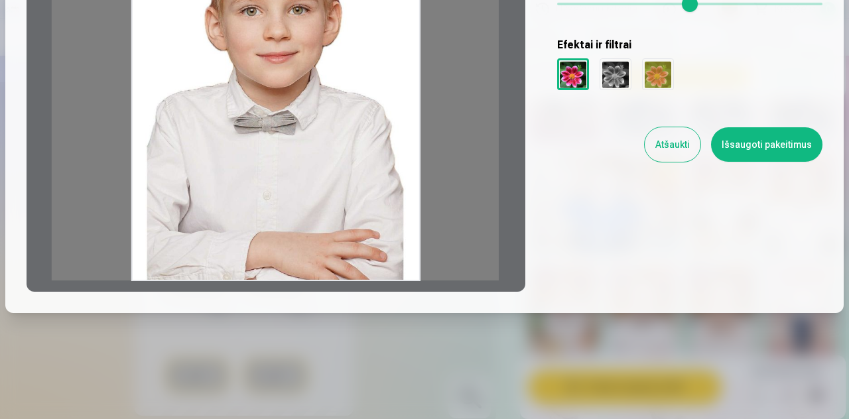
drag, startPoint x: 317, startPoint y: 243, endPoint x: 314, endPoint y: 223, distance: 20.7
click at [314, 223] on div at bounding box center [276, 82] width 499 height 419
click at [764, 153] on button "Išsaugoti pakeitimus" at bounding box center [766, 144] width 111 height 34
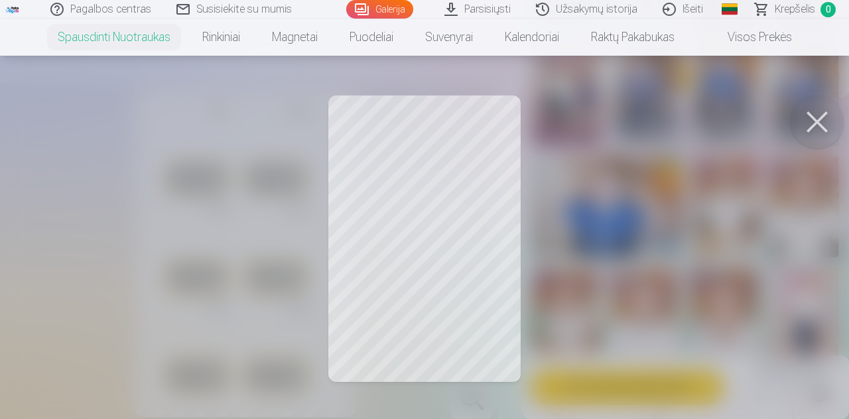
click at [828, 128] on button at bounding box center [817, 122] width 53 height 53
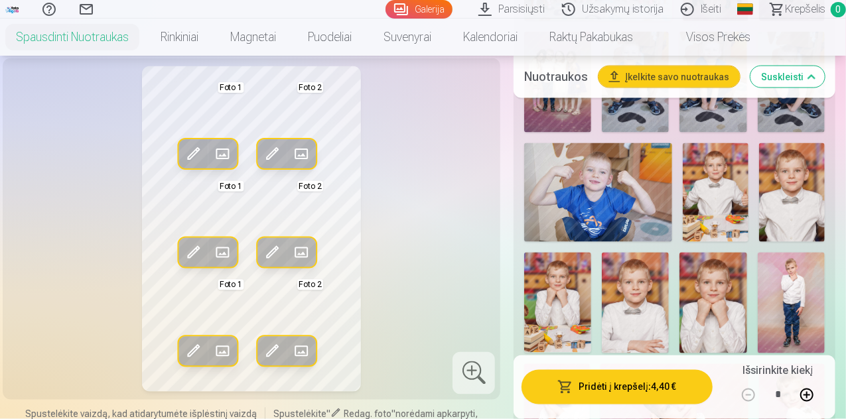
click at [182, 165] on span at bounding box center [192, 153] width 21 height 21
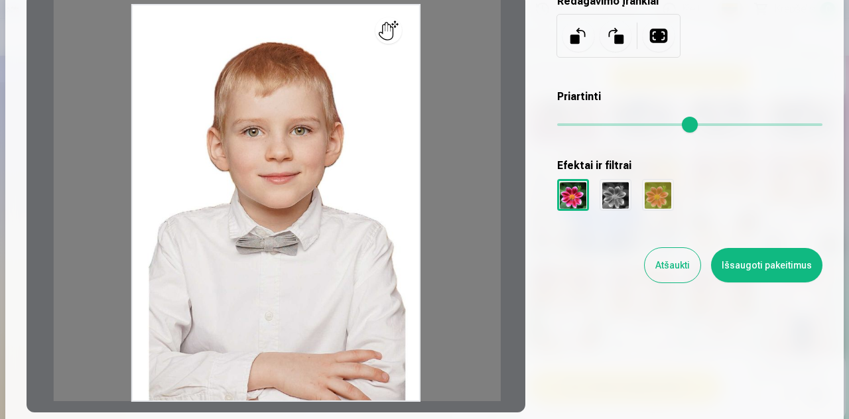
scroll to position [199, 0]
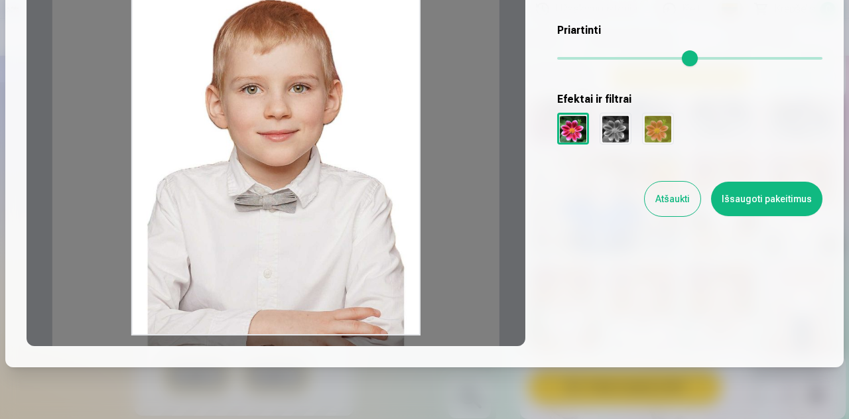
drag, startPoint x: 291, startPoint y: 207, endPoint x: 289, endPoint y: 231, distance: 23.9
click at [289, 231] on div at bounding box center [276, 136] width 499 height 419
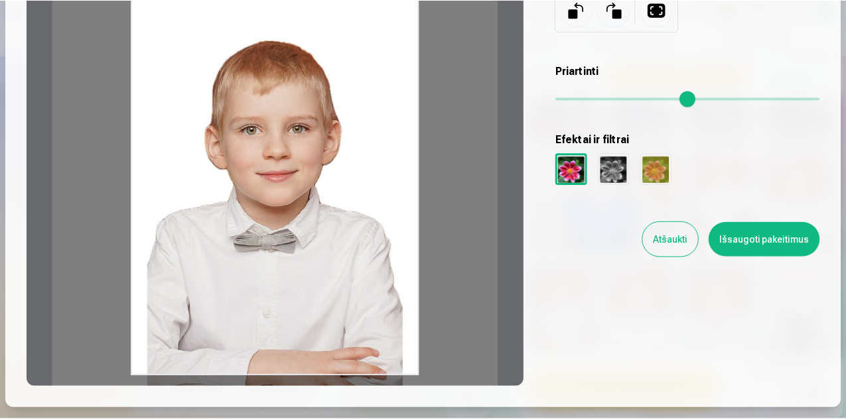
scroll to position [133, 0]
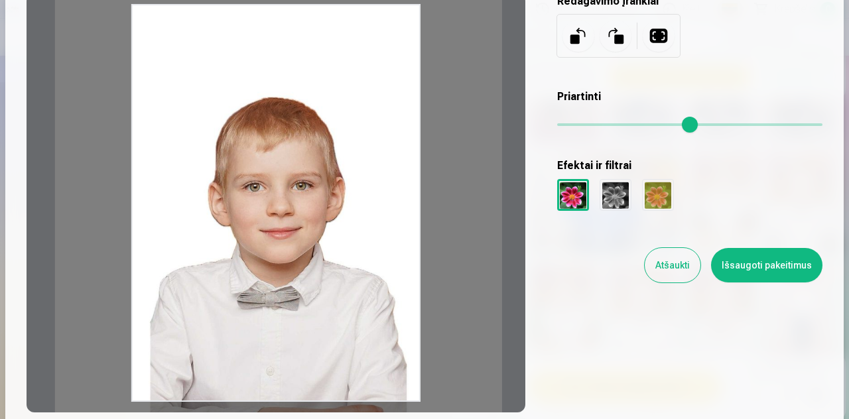
drag, startPoint x: 289, startPoint y: 231, endPoint x: 292, endPoint y: 262, distance: 31.3
click at [292, 262] on div at bounding box center [276, 202] width 499 height 419
click at [740, 258] on button "Išsaugoti pakeitimus" at bounding box center [766, 265] width 111 height 34
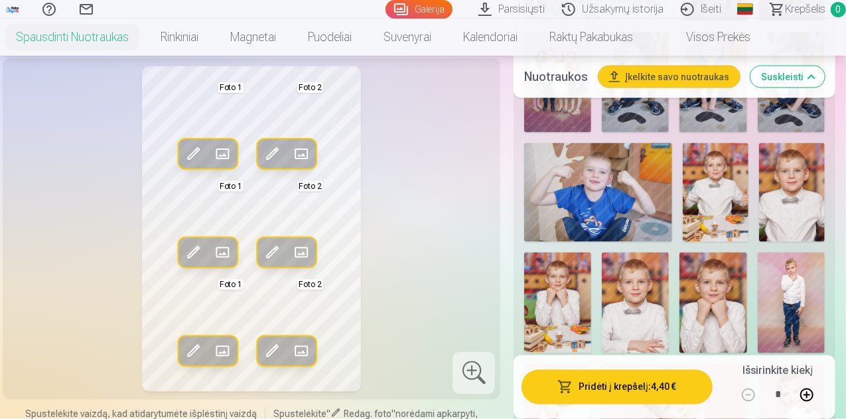
click at [101, 231] on div "Redag. foto Pakeisti Foto 1 Redag. foto Pakeisti Foto 2 Redag. foto Pakeisti Fo…" at bounding box center [252, 229] width 482 height 326
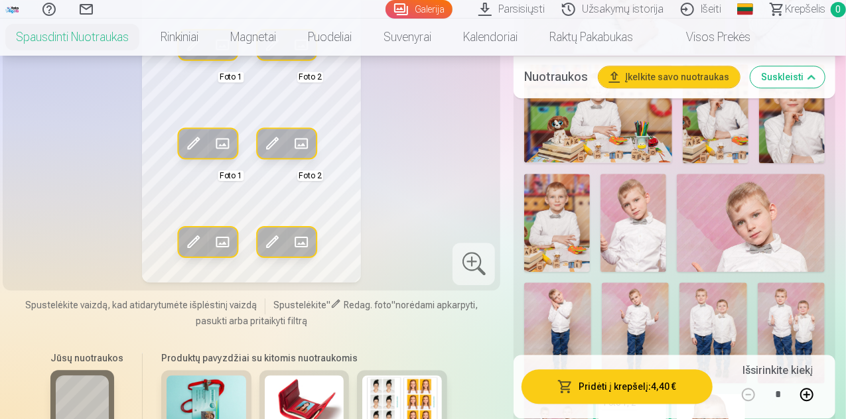
scroll to position [1791, 0]
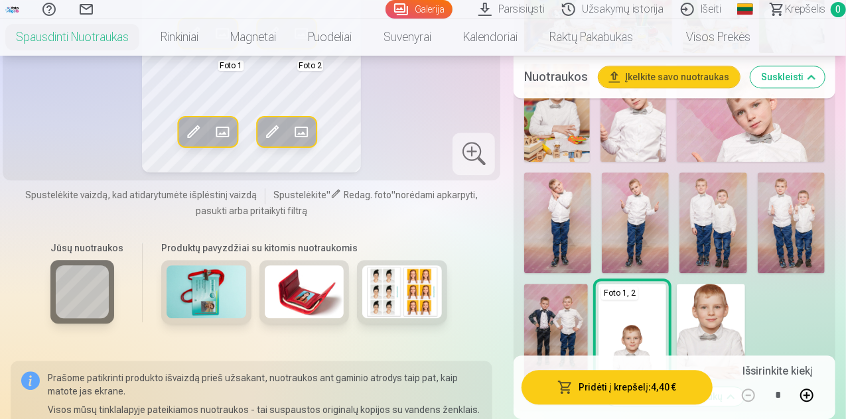
click at [388, 310] on img at bounding box center [402, 291] width 80 height 53
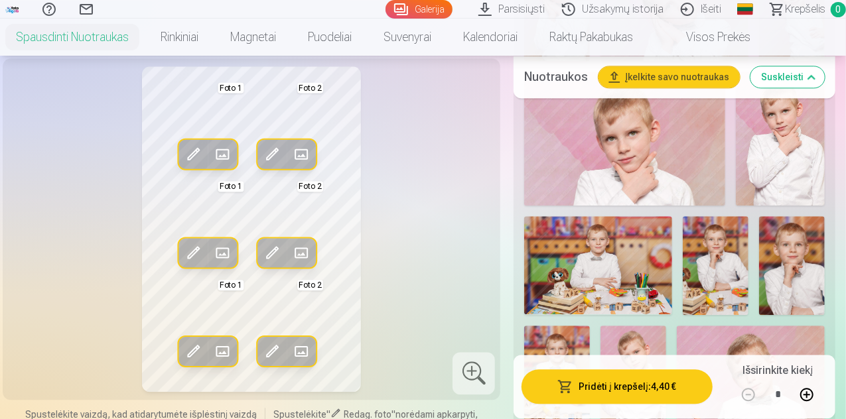
scroll to position [1526, 0]
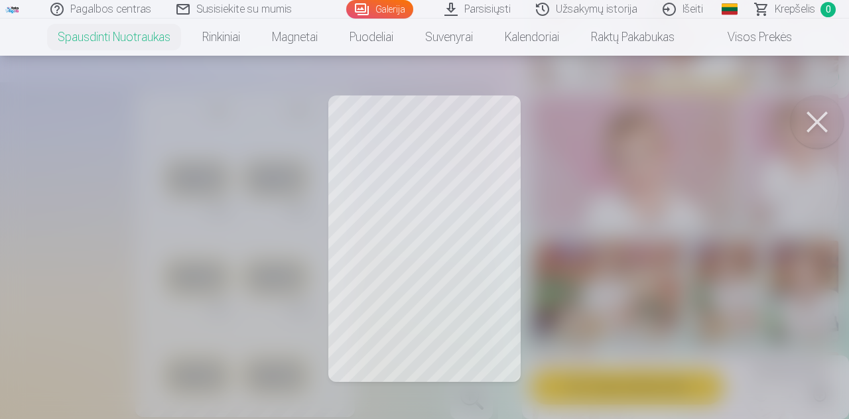
click at [835, 128] on button at bounding box center [817, 122] width 53 height 53
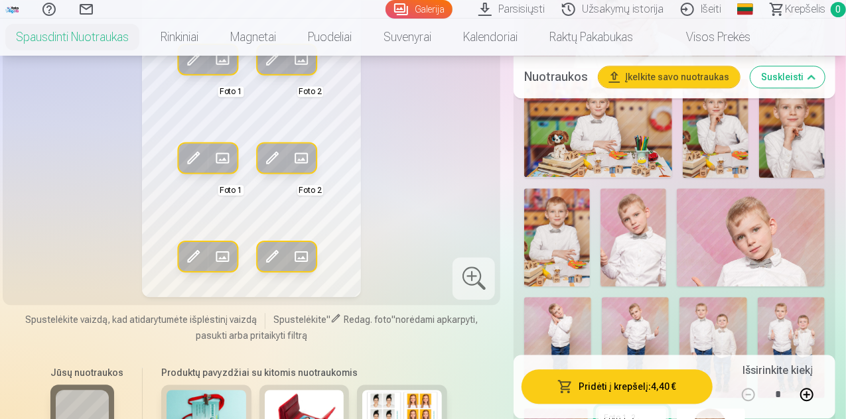
scroll to position [1857, 0]
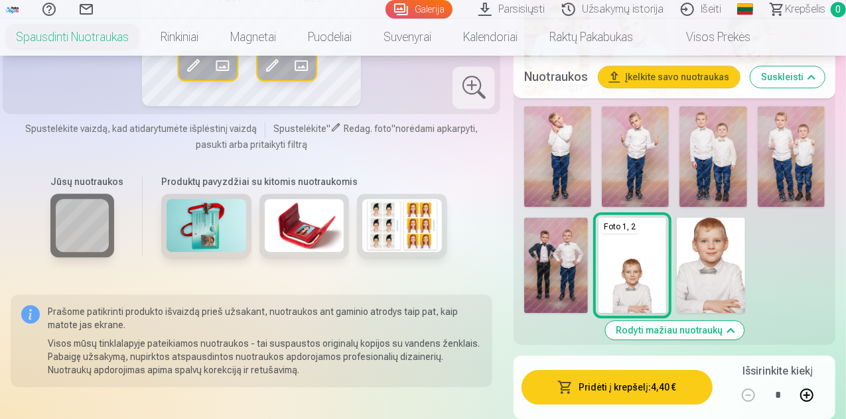
click at [390, 252] on img at bounding box center [402, 225] width 80 height 53
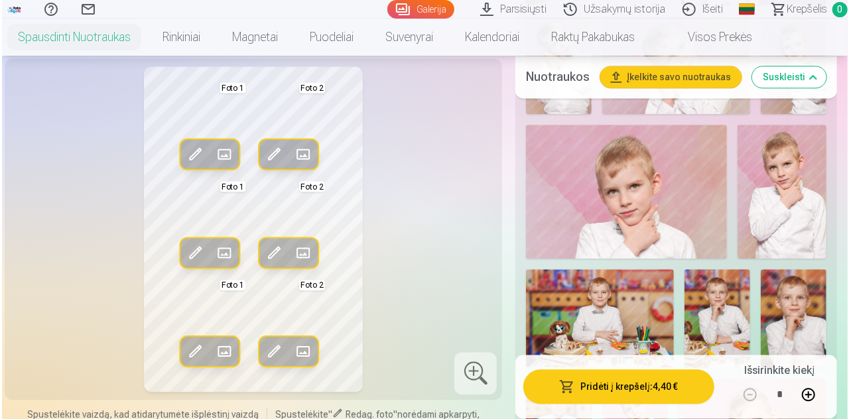
scroll to position [1459, 0]
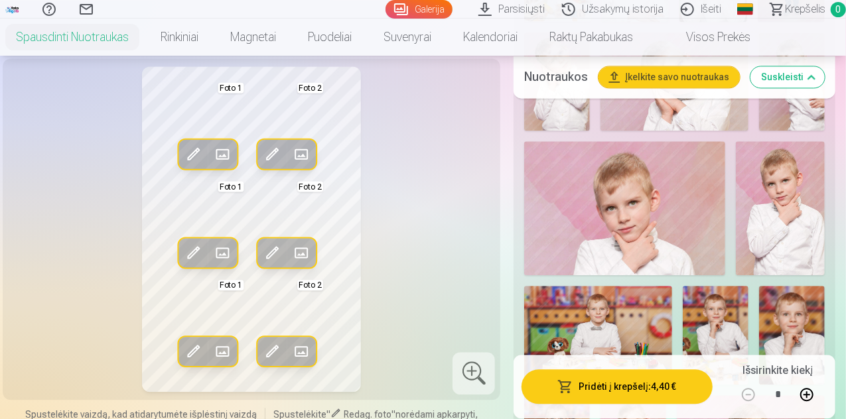
click at [182, 165] on span at bounding box center [192, 153] width 21 height 21
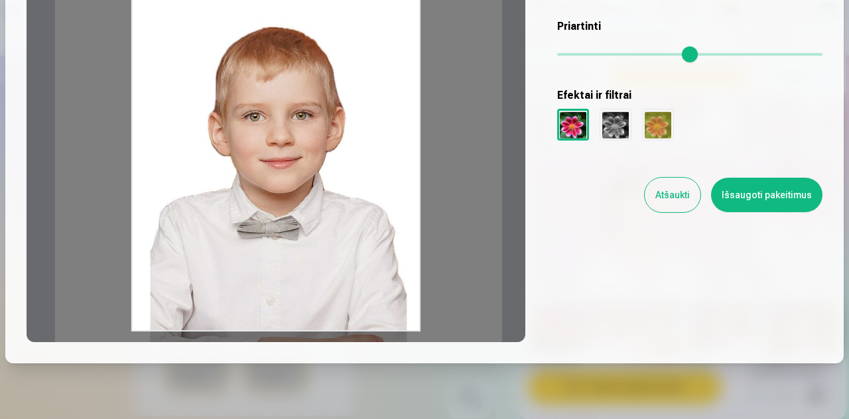
scroll to position [253, 0]
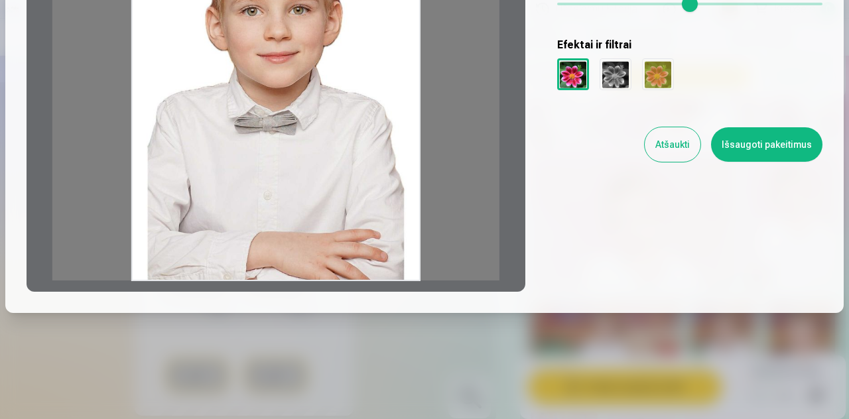
drag, startPoint x: 244, startPoint y: 201, endPoint x: 241, endPoint y: 137, distance: 63.7
click at [241, 137] on div at bounding box center [276, 82] width 499 height 419
click at [758, 150] on button "Išsaugoti pakeitimus" at bounding box center [766, 144] width 111 height 34
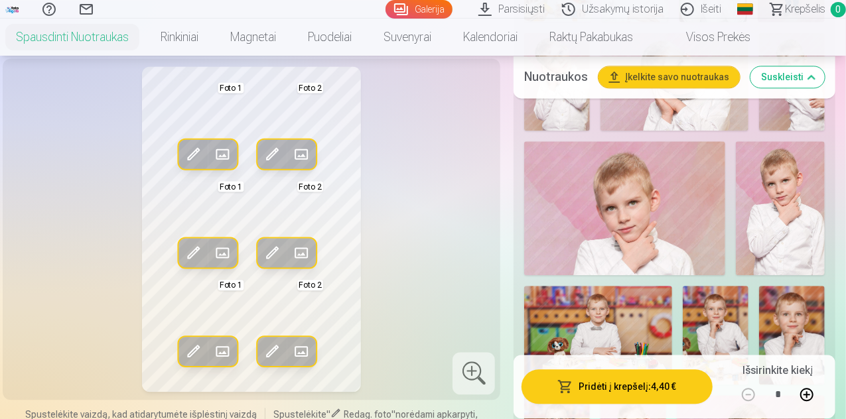
click at [357, 206] on div "Redag. foto Pakeisti Foto 1 Redag. foto Pakeisti Foto 2 Redag. foto Pakeisti Fo…" at bounding box center [252, 229] width 482 height 326
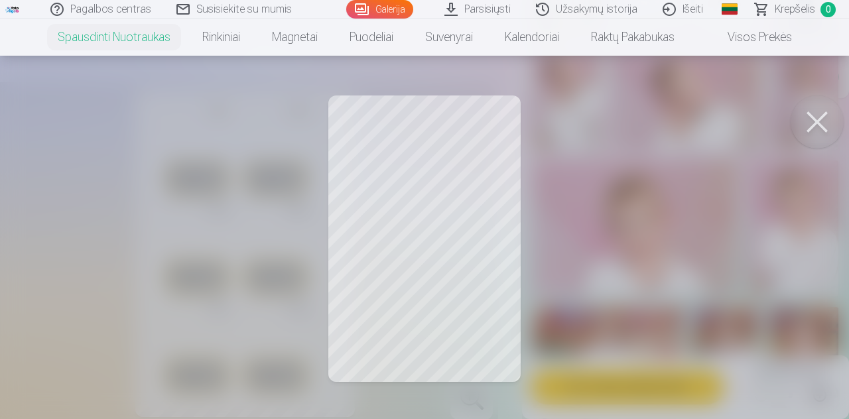
click at [813, 114] on button at bounding box center [817, 122] width 53 height 53
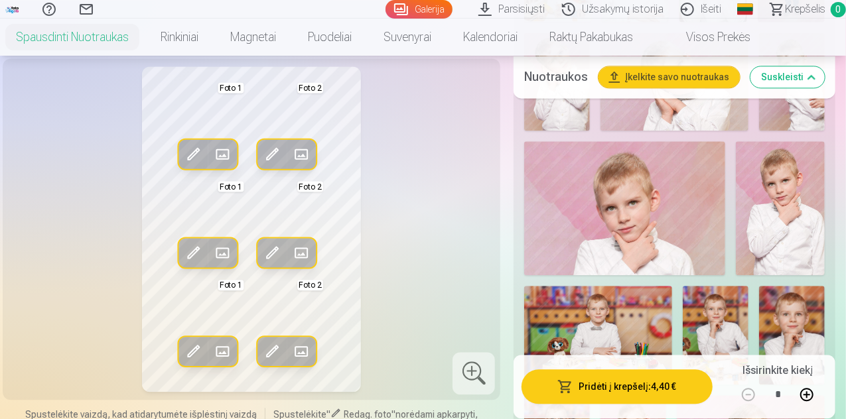
click at [183, 165] on span at bounding box center [192, 153] width 21 height 21
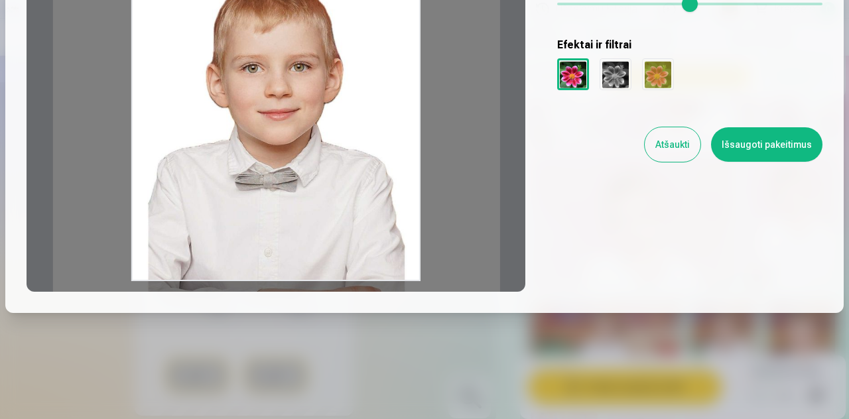
drag, startPoint x: 287, startPoint y: 176, endPoint x: 287, endPoint y: 233, distance: 57.0
click at [287, 233] on div at bounding box center [276, 82] width 499 height 419
click at [758, 135] on button "Išsaugoti pakeitimus" at bounding box center [766, 144] width 111 height 34
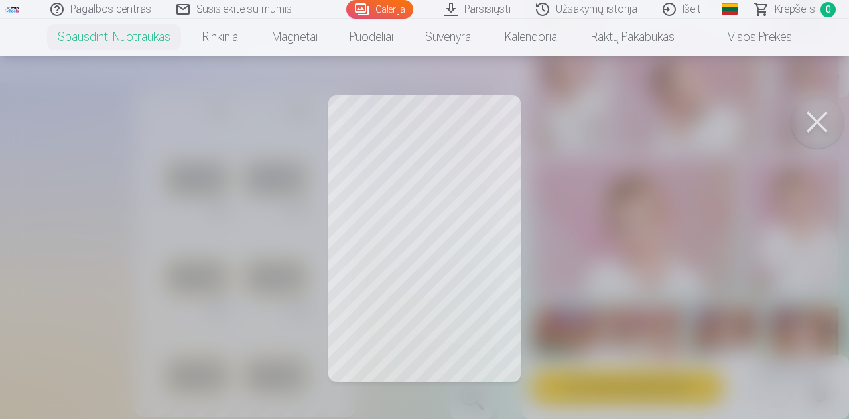
click at [810, 118] on button at bounding box center [817, 122] width 53 height 53
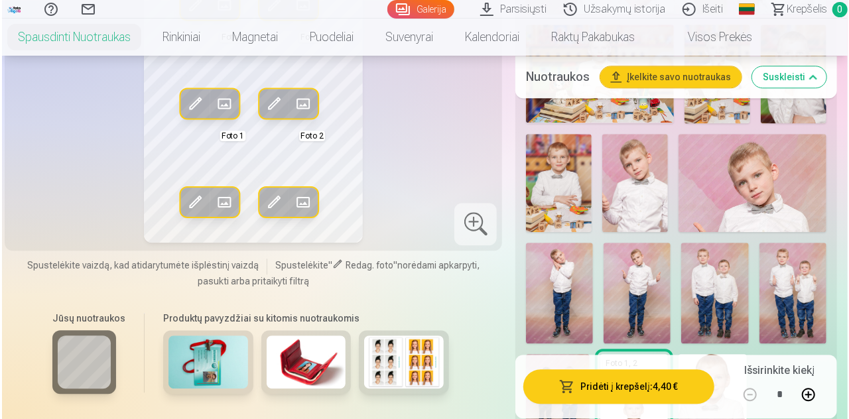
scroll to position [1592, 0]
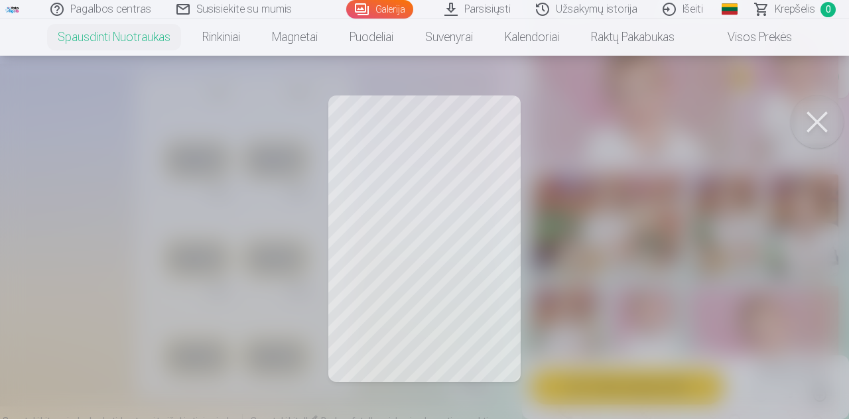
click at [819, 115] on button at bounding box center [817, 122] width 53 height 53
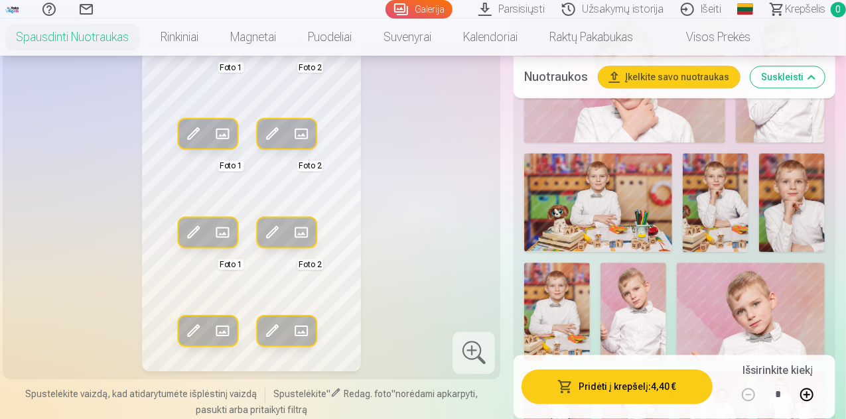
click at [182, 145] on span at bounding box center [192, 133] width 21 height 21
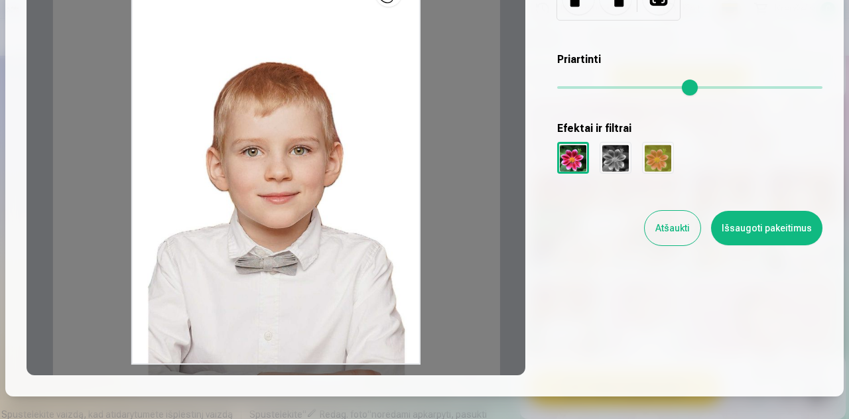
scroll to position [253, 0]
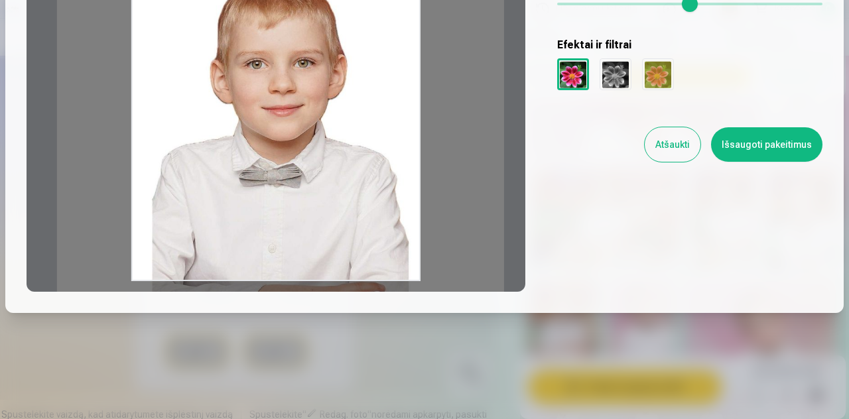
click at [333, 238] on div at bounding box center [276, 82] width 499 height 419
click at [680, 147] on button "Atšaukti" at bounding box center [673, 144] width 56 height 34
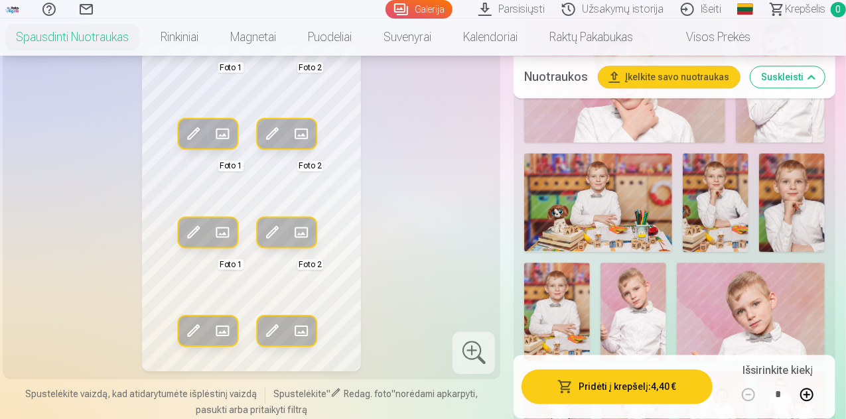
click at [188, 144] on span at bounding box center [192, 133] width 21 height 21
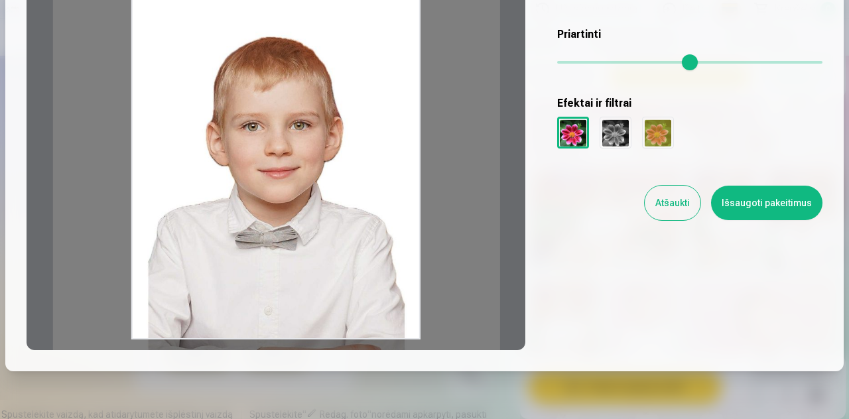
scroll to position [199, 0]
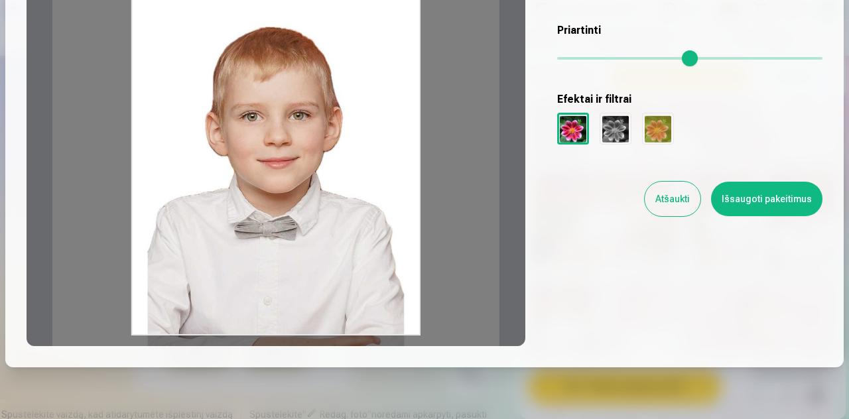
click at [259, 279] on div at bounding box center [276, 136] width 499 height 419
click at [739, 204] on button "Išsaugoti pakeitimus" at bounding box center [766, 199] width 111 height 34
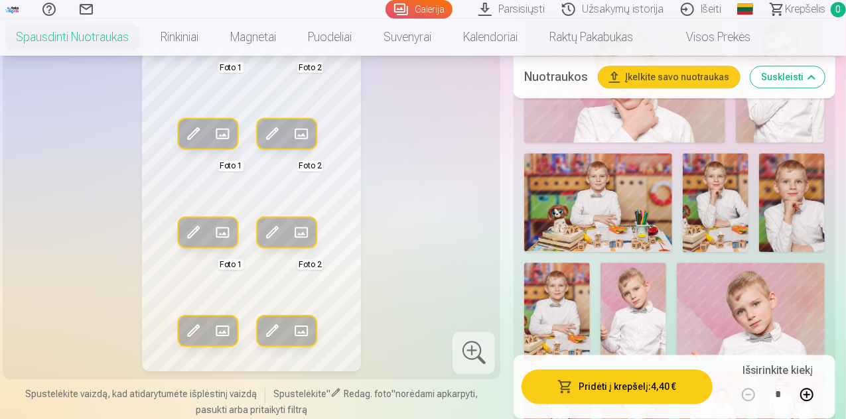
click at [394, 201] on div "Redag. foto Pakeisti Foto 1 Redag. foto Pakeisti Foto 2 Redag. foto Pakeisti Fo…" at bounding box center [252, 209] width 482 height 326
click at [479, 194] on div "Redag. foto Pakeisti Foto 1 Redag. foto Pakeisti Foto 2 Redag. foto Pakeisti Fo…" at bounding box center [252, 209] width 482 height 326
click at [262, 145] on span at bounding box center [272, 133] width 21 height 21
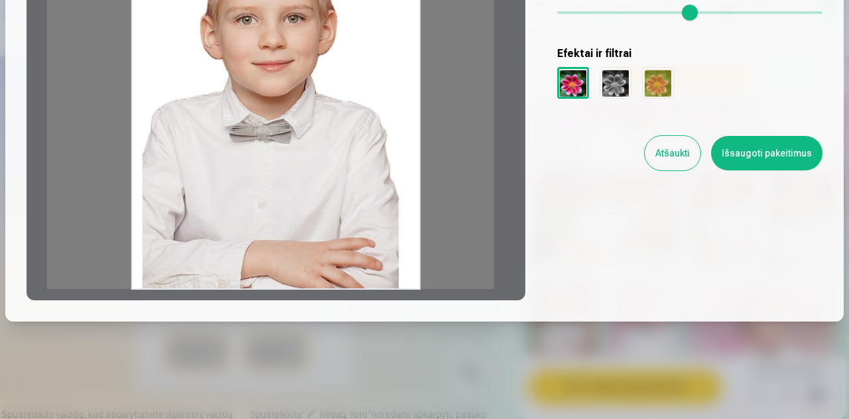
scroll to position [253, 0]
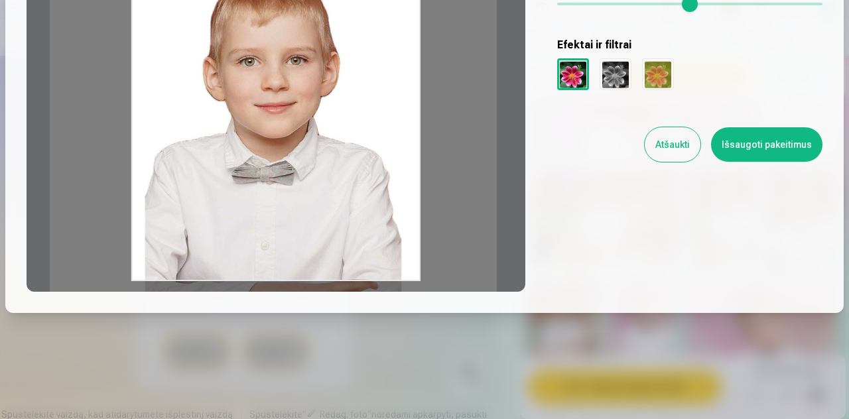
drag, startPoint x: 330, startPoint y: 235, endPoint x: 333, endPoint y: 286, distance: 50.5
click at [333, 286] on div at bounding box center [276, 82] width 499 height 419
click at [765, 144] on button "Išsaugoti pakeitimus" at bounding box center [766, 144] width 111 height 34
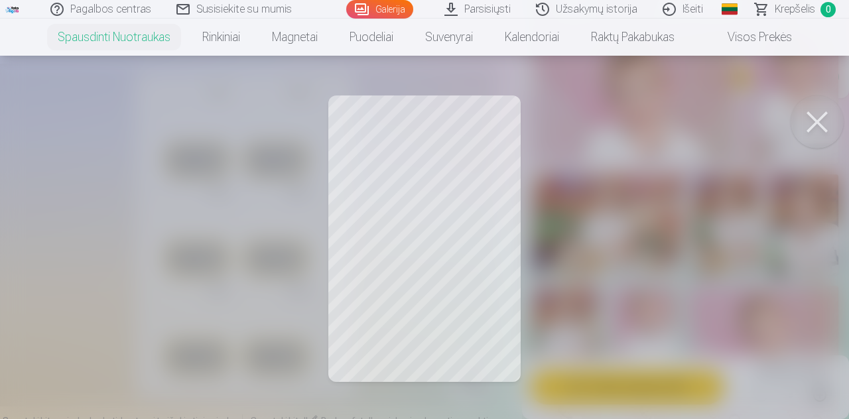
drag, startPoint x: 828, startPoint y: 117, endPoint x: 791, endPoint y: 127, distance: 38.5
click at [828, 117] on button at bounding box center [817, 122] width 53 height 53
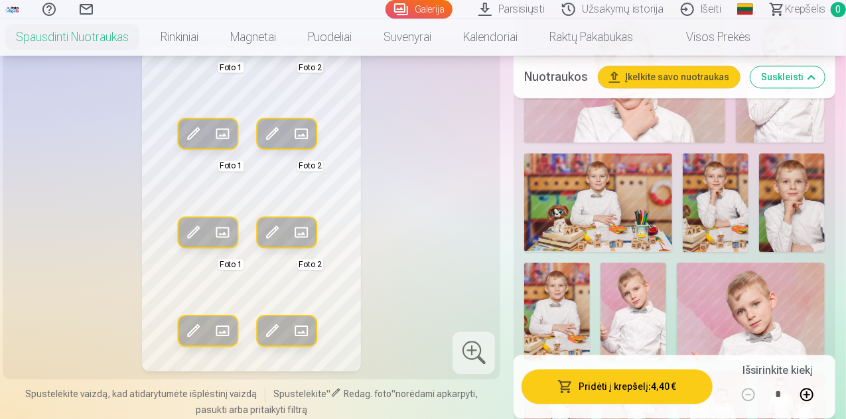
click at [262, 145] on span at bounding box center [272, 133] width 21 height 21
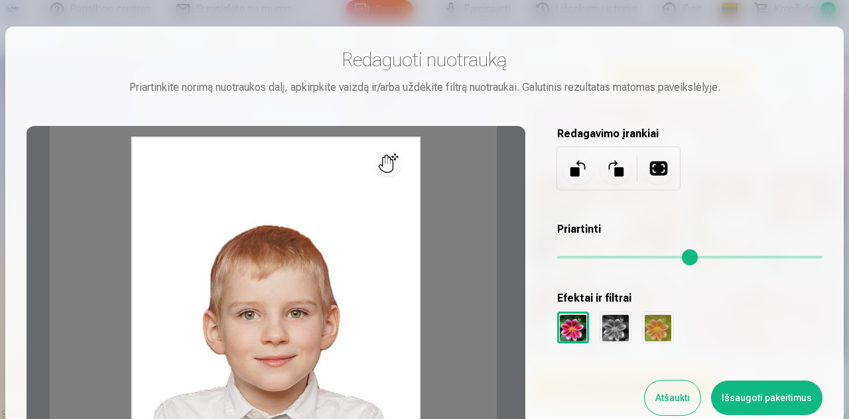
click at [305, 287] on div at bounding box center [276, 335] width 499 height 419
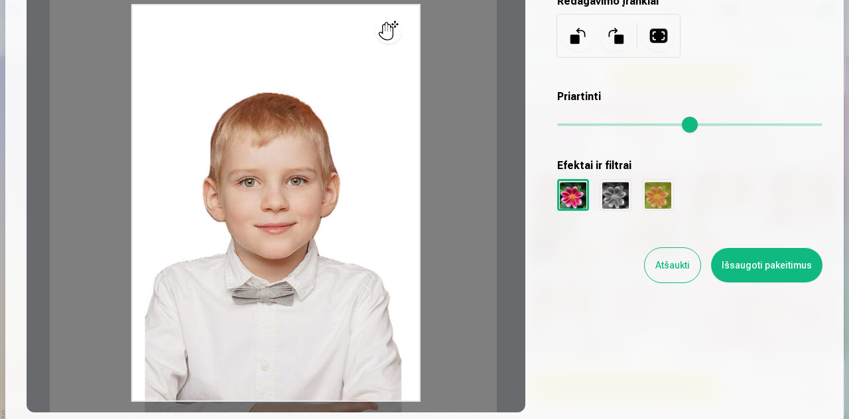
scroll to position [199, 0]
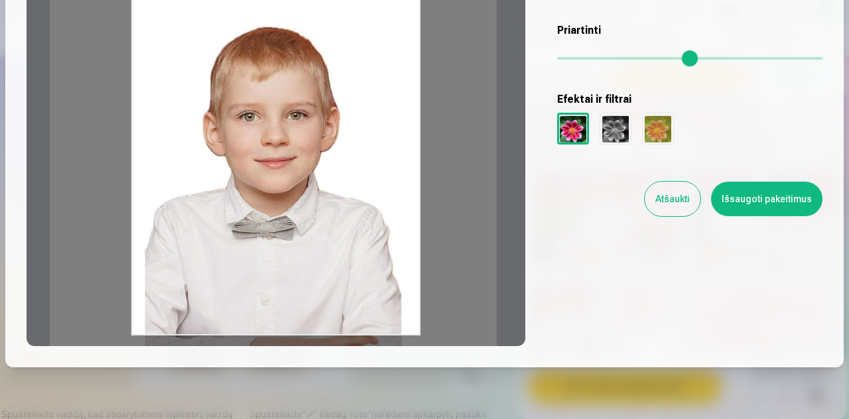
click at [304, 286] on div at bounding box center [276, 136] width 499 height 419
click at [748, 212] on button "Išsaugoti pakeitimus" at bounding box center [766, 199] width 111 height 34
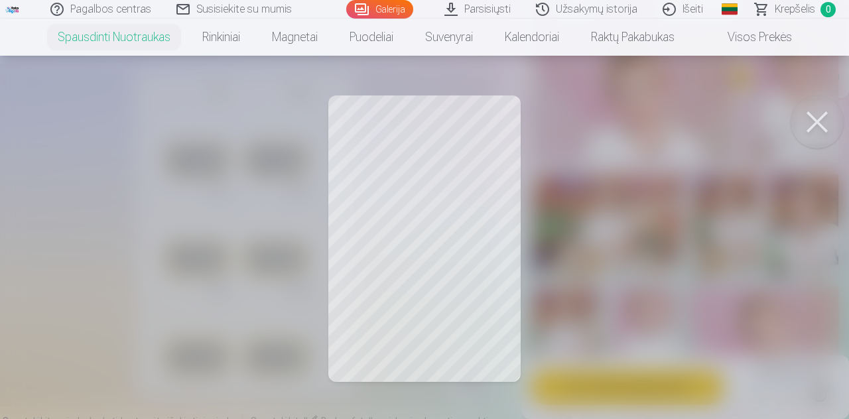
click at [825, 125] on button at bounding box center [817, 122] width 53 height 53
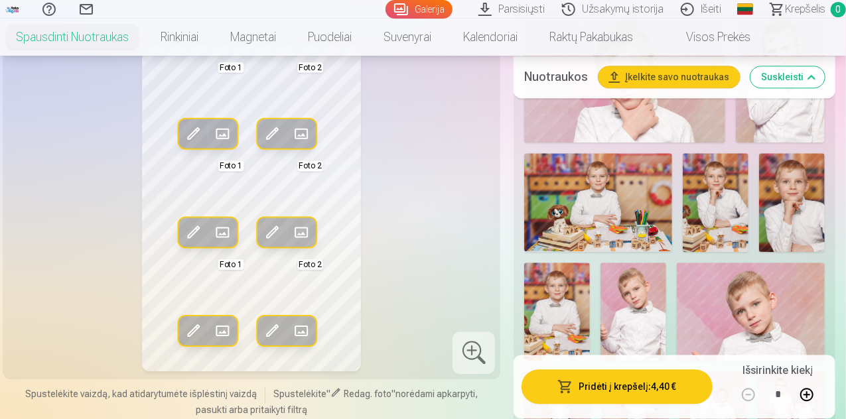
click at [262, 145] on span at bounding box center [272, 133] width 21 height 21
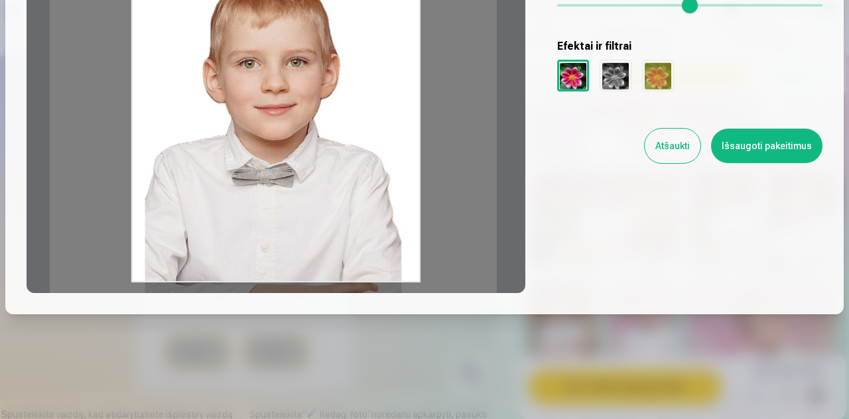
scroll to position [253, 0]
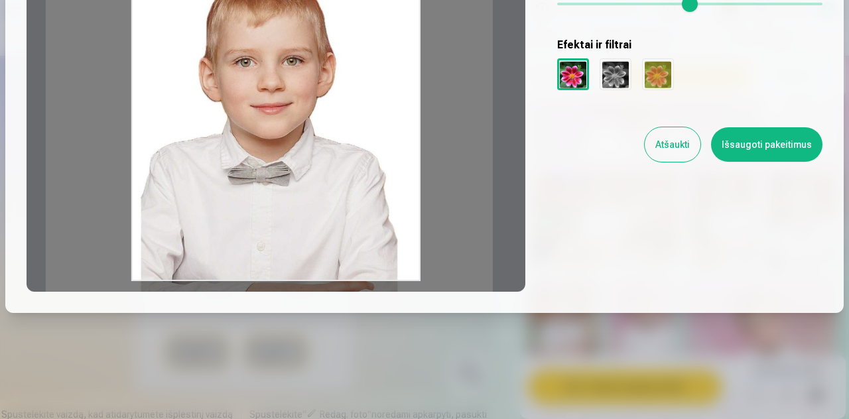
click at [272, 235] on div at bounding box center [276, 82] width 499 height 419
click at [753, 155] on button "Išsaugoti pakeitimus" at bounding box center [766, 144] width 111 height 34
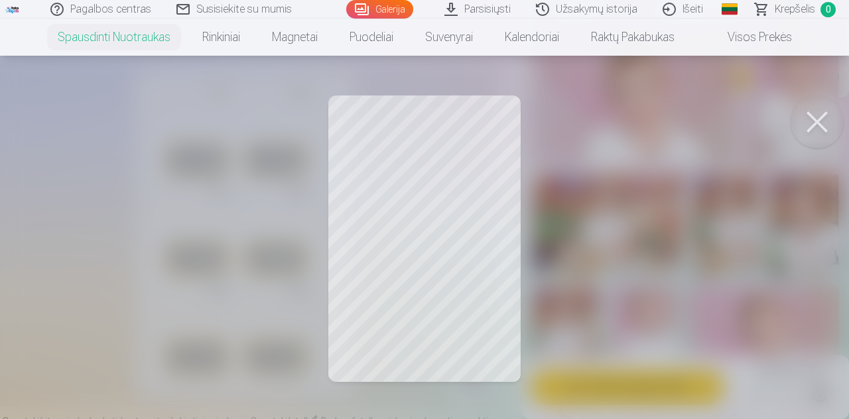
click at [815, 115] on button at bounding box center [817, 122] width 53 height 53
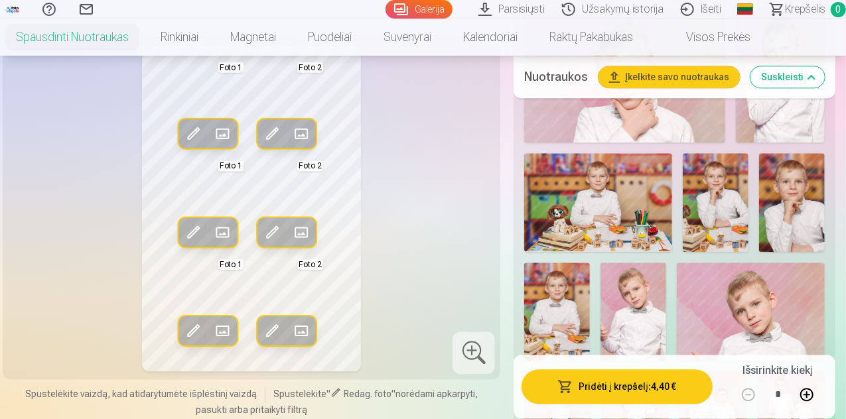
click at [270, 145] on span at bounding box center [272, 133] width 21 height 21
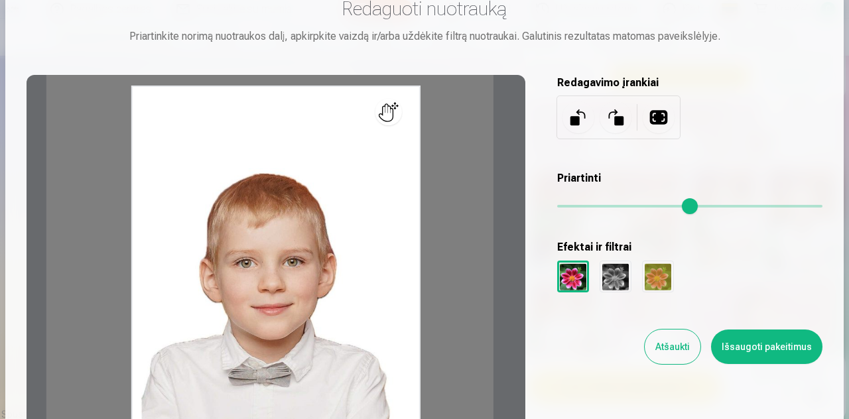
scroll to position [133, 0]
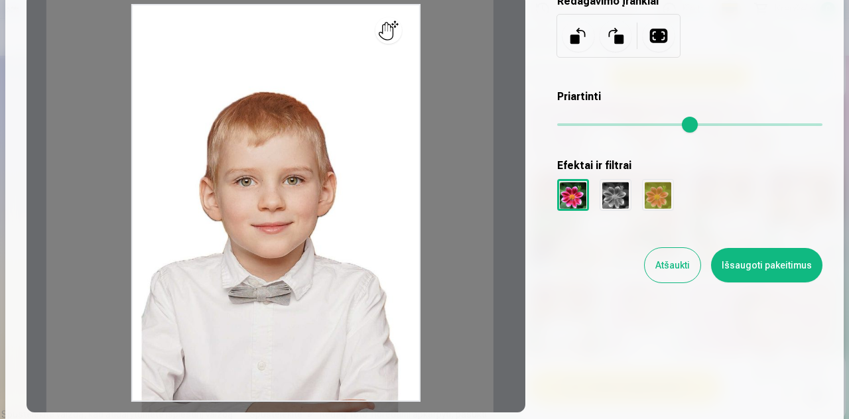
click at [602, 126] on input "range" at bounding box center [689, 124] width 265 height 3
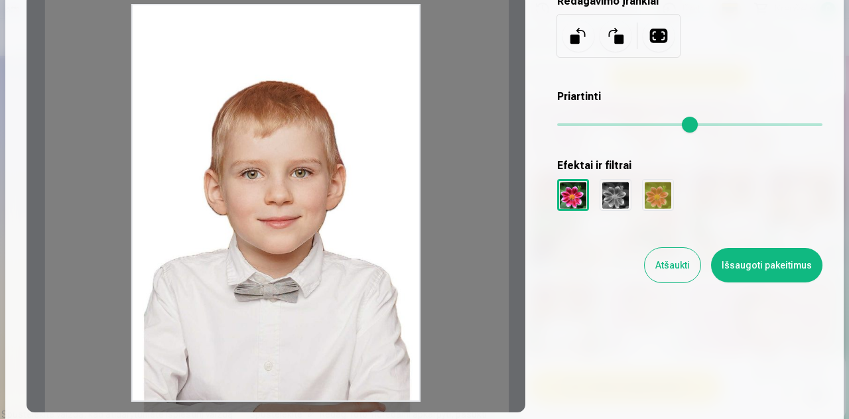
drag, startPoint x: 338, startPoint y: 326, endPoint x: 333, endPoint y: 315, distance: 11.9
click at [333, 315] on div at bounding box center [276, 202] width 499 height 419
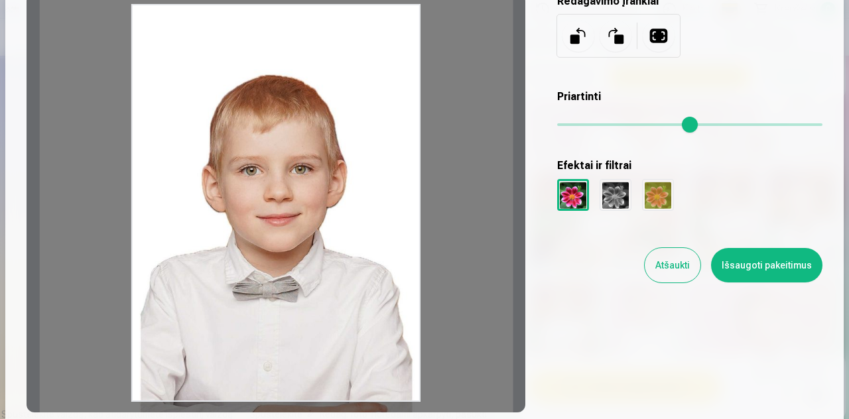
drag, startPoint x: 336, startPoint y: 316, endPoint x: 330, endPoint y: 304, distance: 13.1
click at [330, 304] on div at bounding box center [276, 202] width 499 height 419
type input "***"
click at [736, 258] on button "Išsaugoti pakeitimus" at bounding box center [766, 265] width 111 height 34
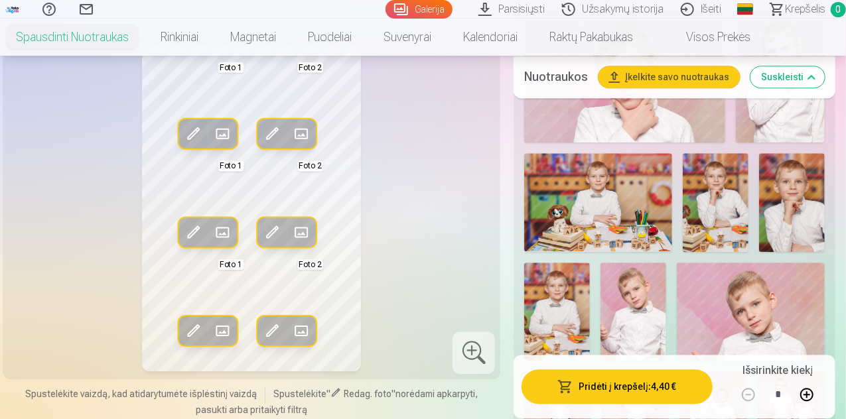
click at [359, 211] on div "Redag. foto Pakeisti Foto 1 Redag. foto Pakeisti Foto 2 Redag. foto Pakeisti Fo…" at bounding box center [252, 209] width 482 height 326
click at [462, 191] on div "Redag. foto Pakeisti Foto 1 Redag. foto Pakeisti Foto 2 Redag. foto Pakeisti Fo…" at bounding box center [252, 209] width 482 height 326
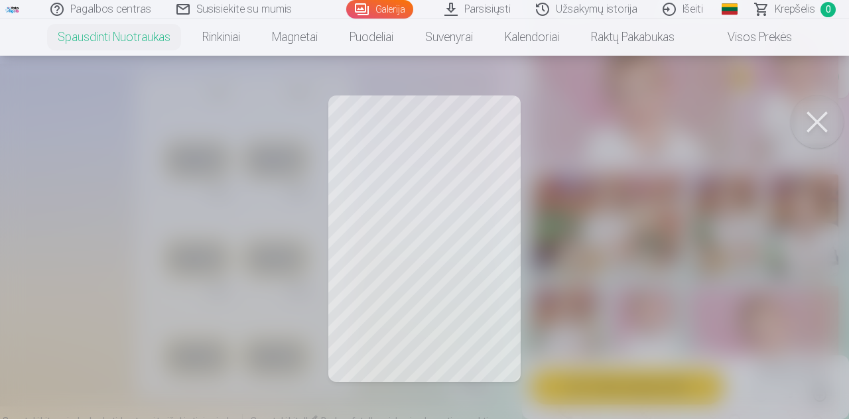
click at [799, 126] on button at bounding box center [817, 122] width 53 height 53
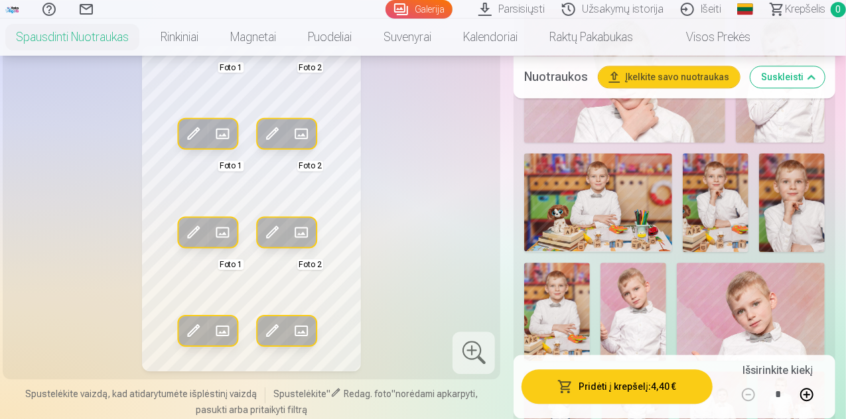
click at [263, 145] on span at bounding box center [272, 133] width 21 height 21
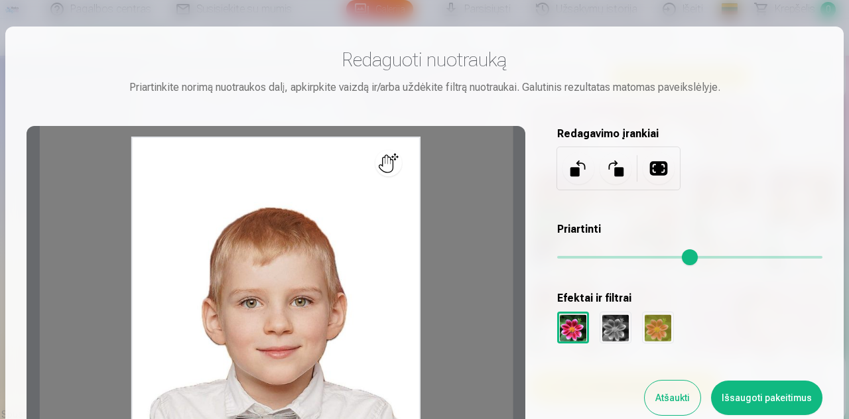
scroll to position [199, 0]
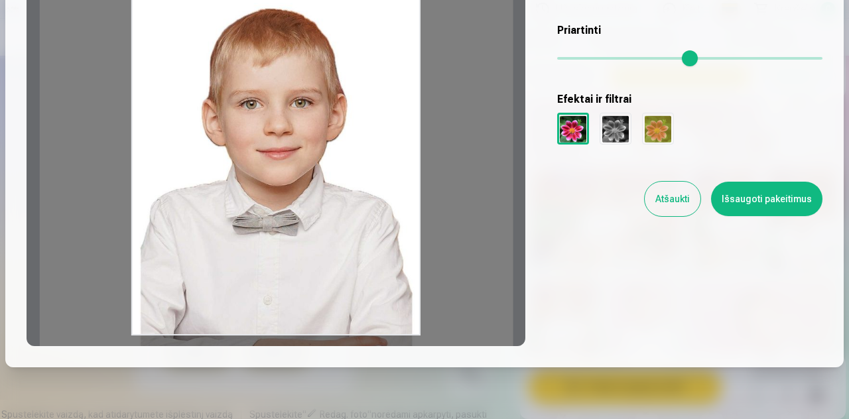
click at [306, 270] on div at bounding box center [276, 136] width 499 height 419
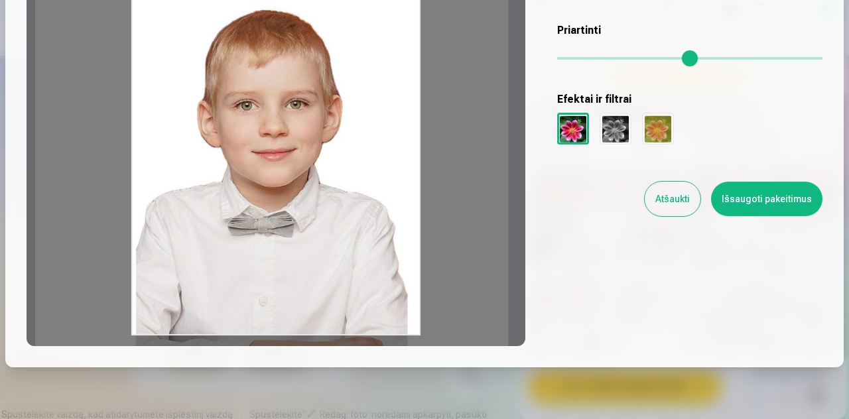
click at [302, 271] on div at bounding box center [276, 136] width 499 height 419
type input "***"
click at [777, 199] on button "Išsaugoti pakeitimus" at bounding box center [766, 199] width 111 height 34
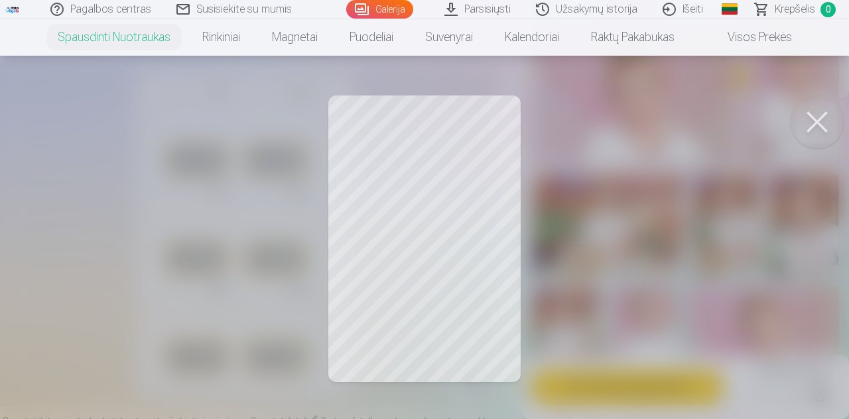
click at [807, 129] on button at bounding box center [817, 122] width 53 height 53
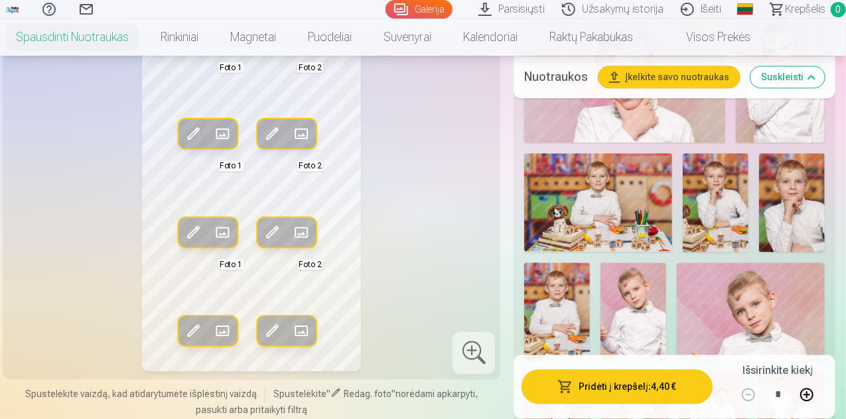
click at [182, 145] on span at bounding box center [192, 133] width 21 height 21
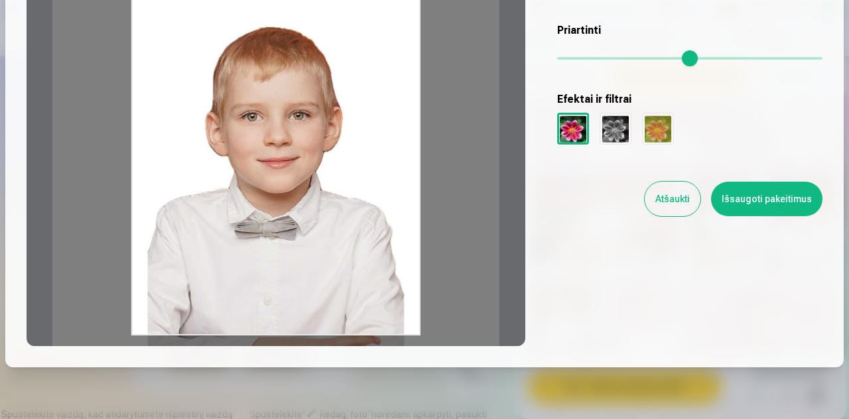
click at [610, 58] on input "range" at bounding box center [689, 58] width 265 height 3
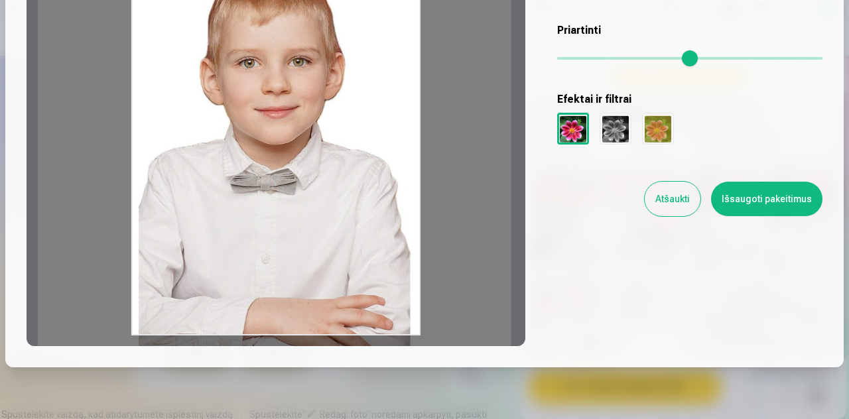
drag, startPoint x: 300, startPoint y: 265, endPoint x: 286, endPoint y: 186, distance: 80.3
click at [286, 186] on div at bounding box center [276, 136] width 499 height 419
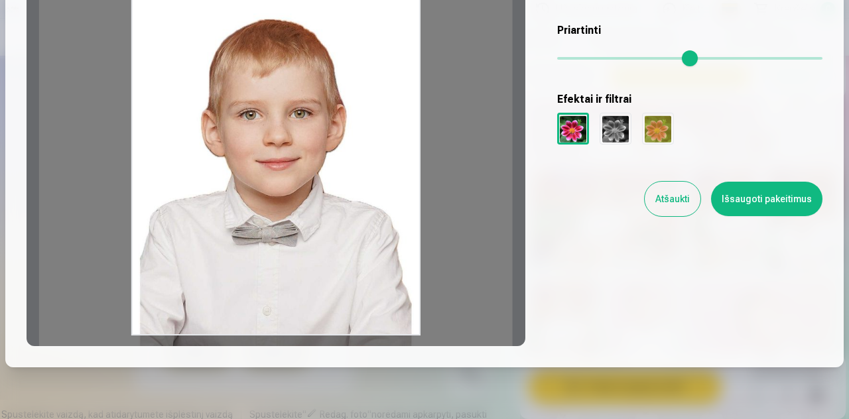
drag, startPoint x: 293, startPoint y: 198, endPoint x: 295, endPoint y: 250, distance: 51.8
click at [295, 250] on div at bounding box center [276, 136] width 499 height 419
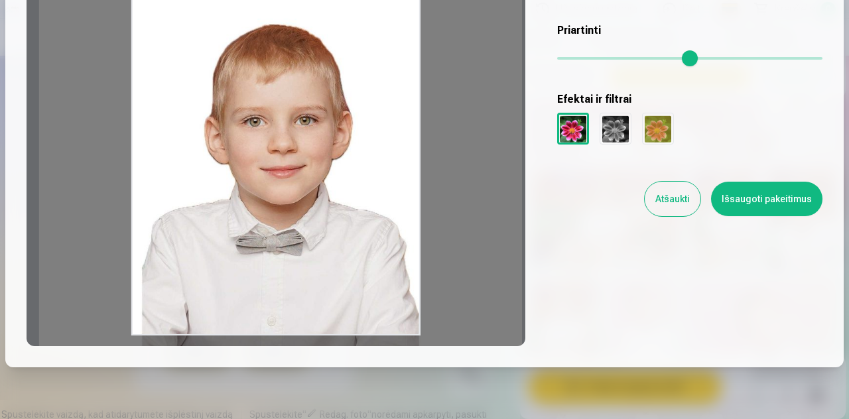
type input "****"
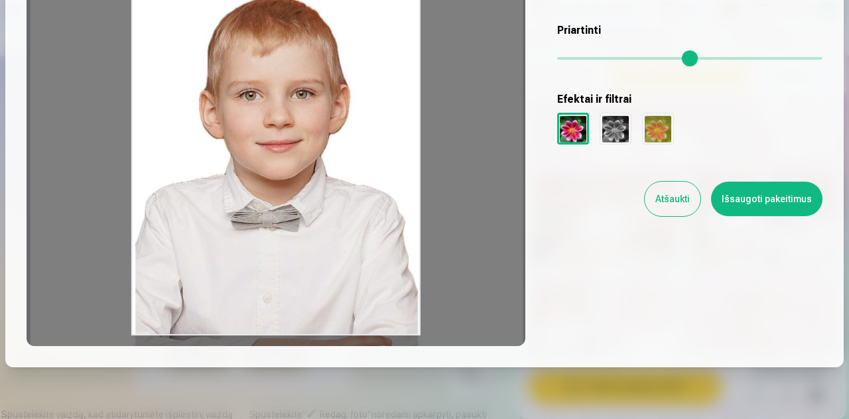
drag, startPoint x: 305, startPoint y: 250, endPoint x: 297, endPoint y: 217, distance: 34.3
click at [297, 217] on div at bounding box center [276, 136] width 499 height 419
click at [748, 190] on button "Išsaugoti pakeitimus" at bounding box center [766, 199] width 111 height 34
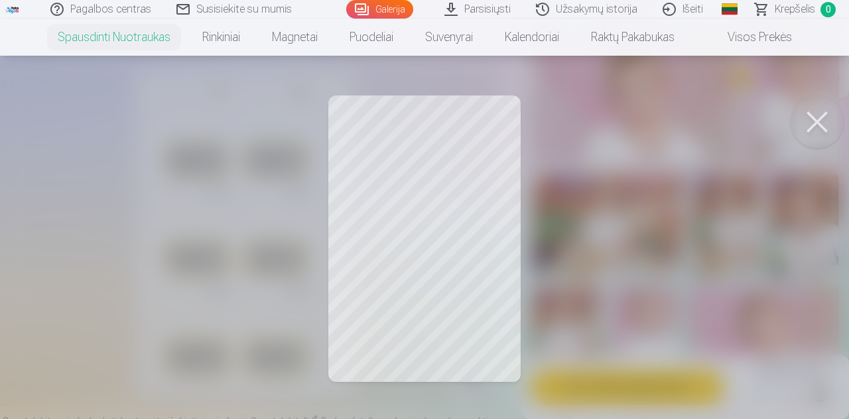
drag, startPoint x: 819, startPoint y: 131, endPoint x: 811, endPoint y: 136, distance: 9.6
click at [819, 131] on button at bounding box center [817, 122] width 53 height 53
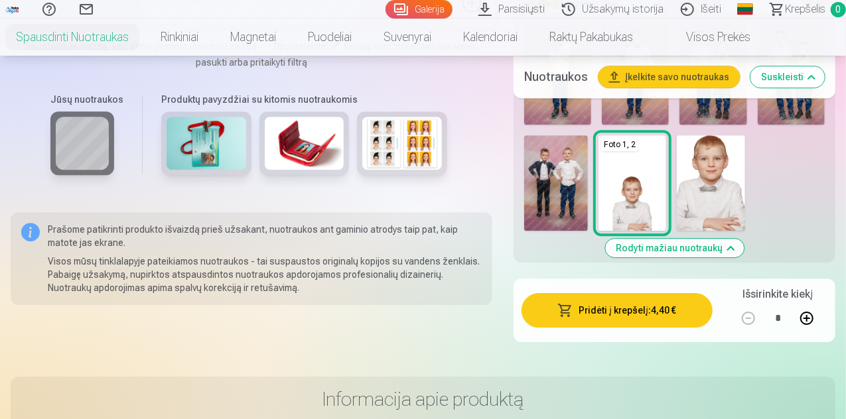
scroll to position [1857, 0]
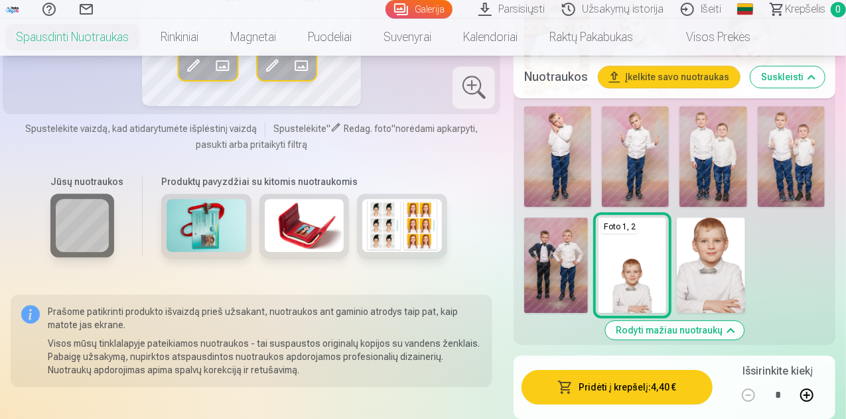
click at [411, 252] on img at bounding box center [402, 225] width 80 height 53
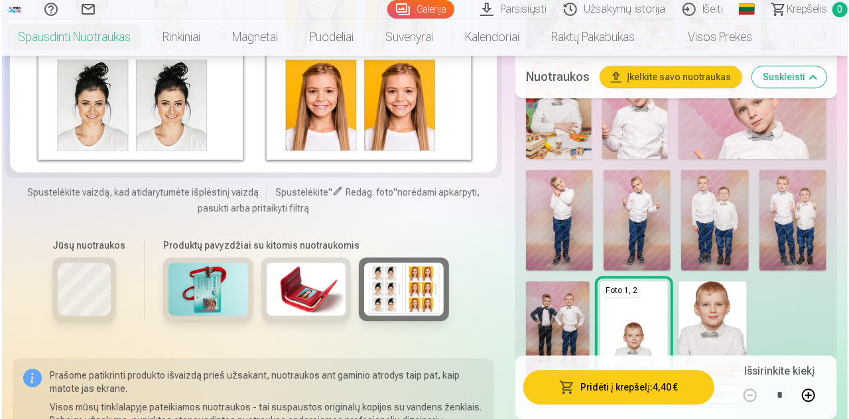
scroll to position [1725, 0]
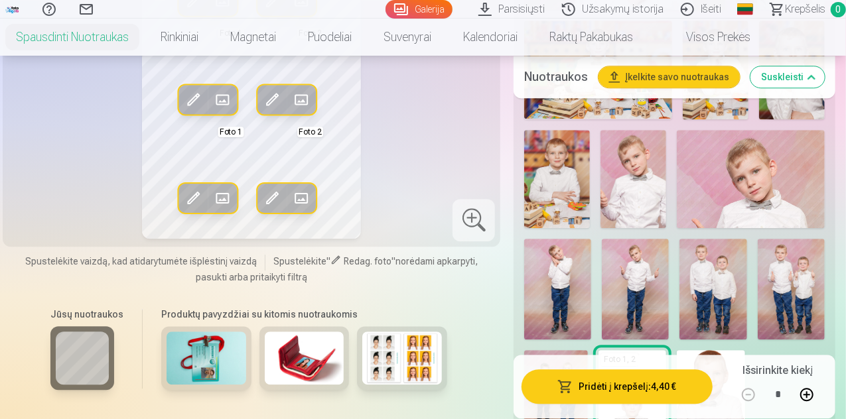
click at [186, 110] on span at bounding box center [192, 99] width 21 height 21
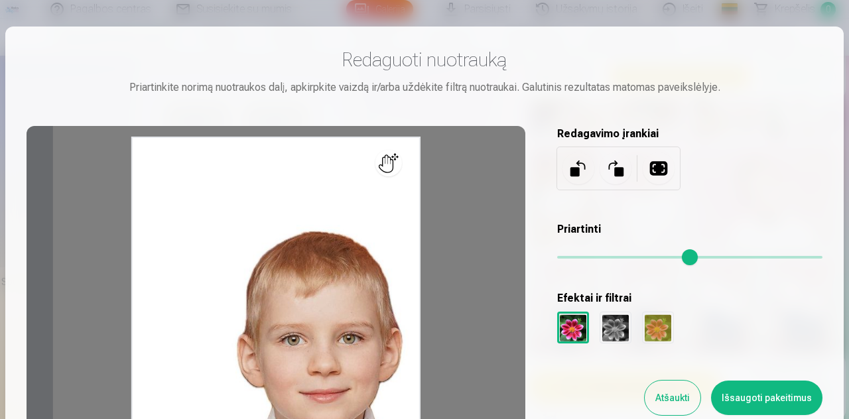
drag, startPoint x: 605, startPoint y: 258, endPoint x: 630, endPoint y: 261, distance: 25.3
type input "****"
click at [630, 259] on input "range" at bounding box center [689, 257] width 265 height 3
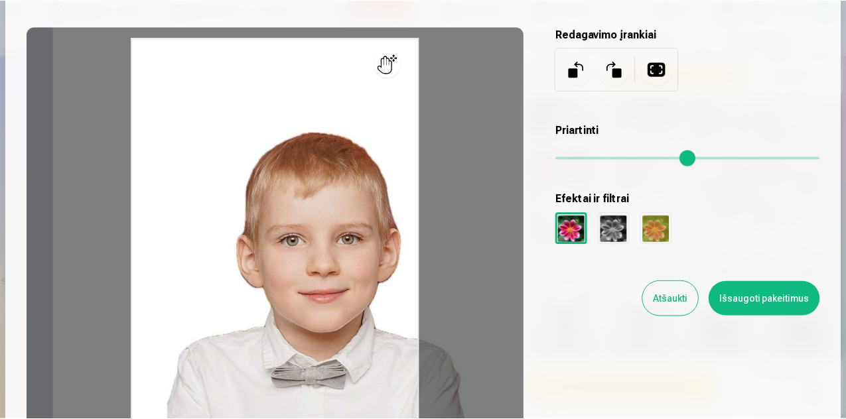
scroll to position [199, 0]
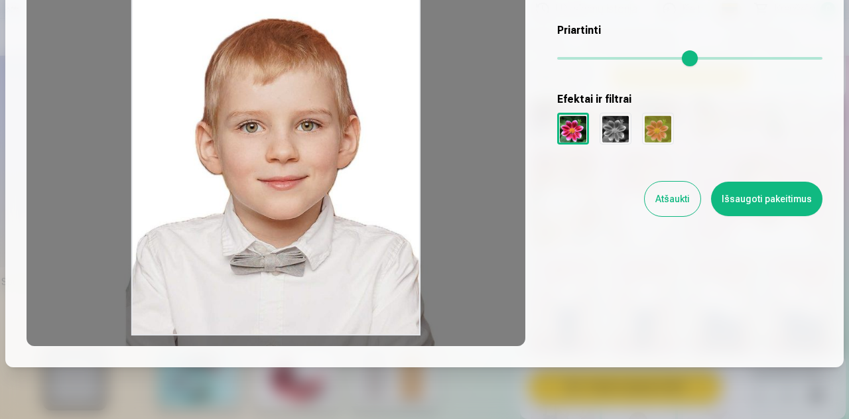
drag, startPoint x: 324, startPoint y: 301, endPoint x: 282, endPoint y: 287, distance: 44.0
click at [282, 287] on div at bounding box center [276, 136] width 499 height 419
click at [783, 202] on button "Išsaugoti pakeitimus" at bounding box center [766, 199] width 111 height 34
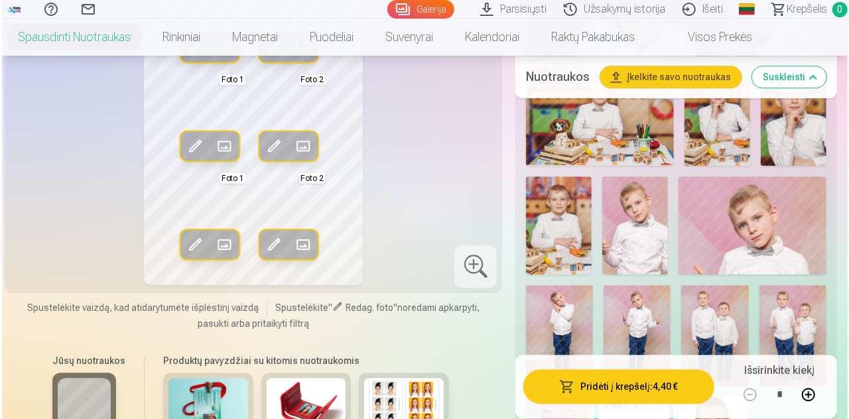
scroll to position [1658, 0]
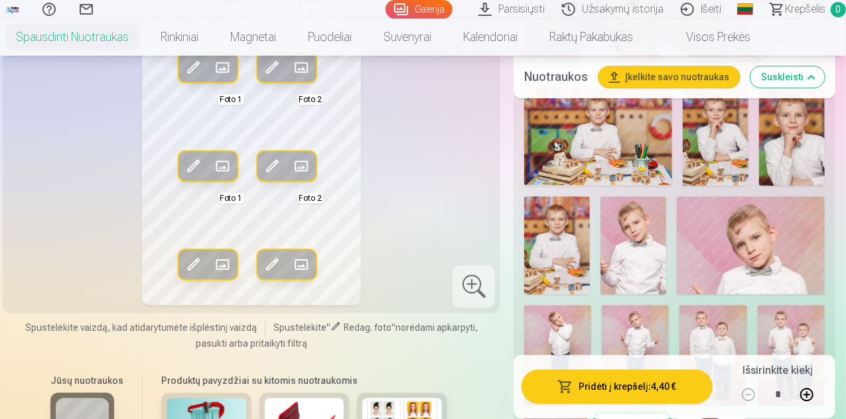
click at [183, 176] on span at bounding box center [192, 165] width 21 height 21
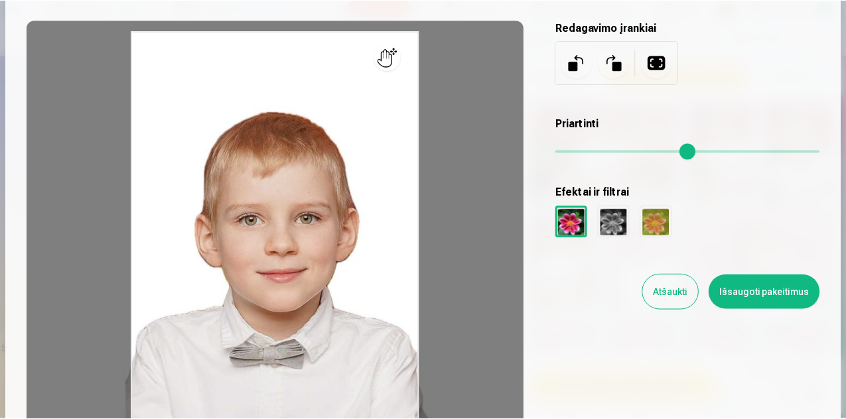
scroll to position [199, 0]
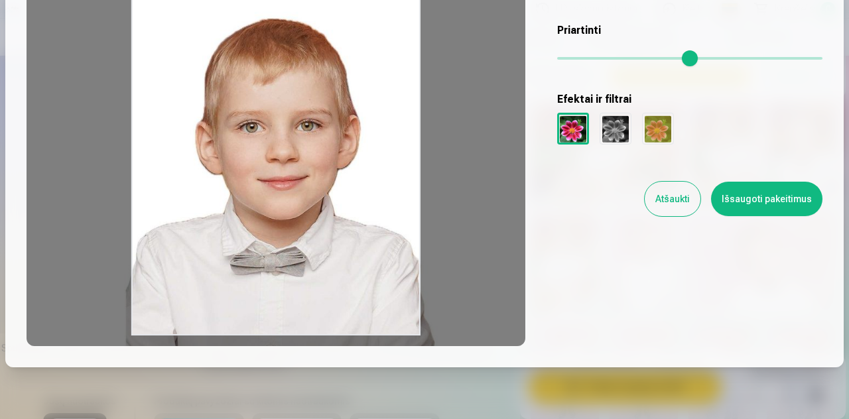
click at [626, 59] on input "range" at bounding box center [689, 58] width 265 height 3
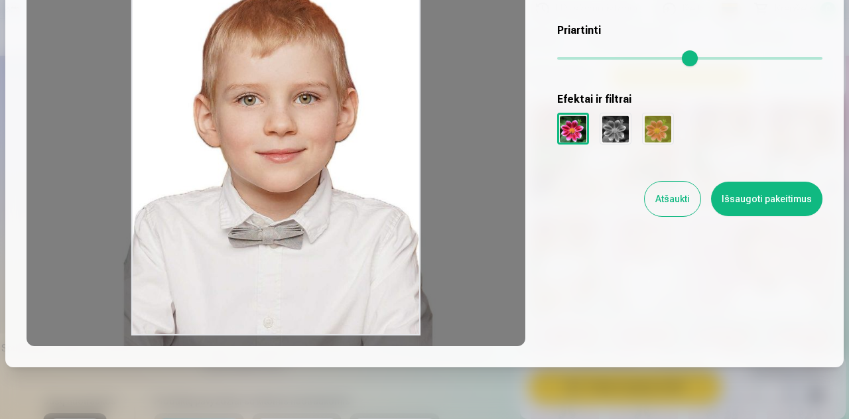
drag, startPoint x: 337, startPoint y: 276, endPoint x: 336, endPoint y: 253, distance: 23.3
click at [336, 253] on div at bounding box center [276, 136] width 499 height 419
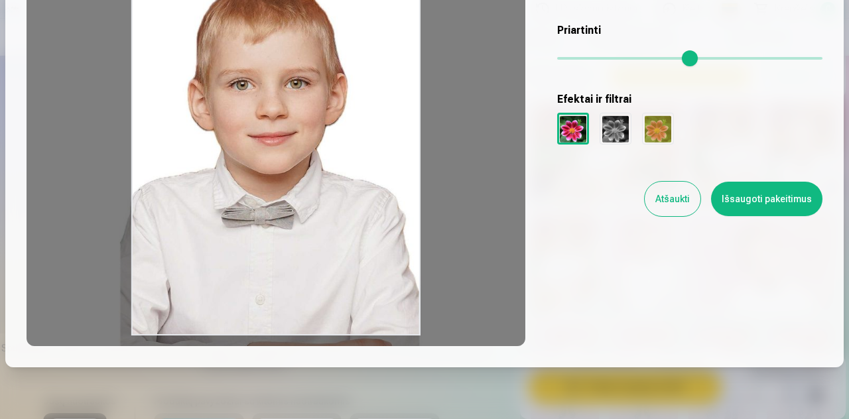
type input "****"
click at [624, 57] on input "range" at bounding box center [689, 58] width 265 height 3
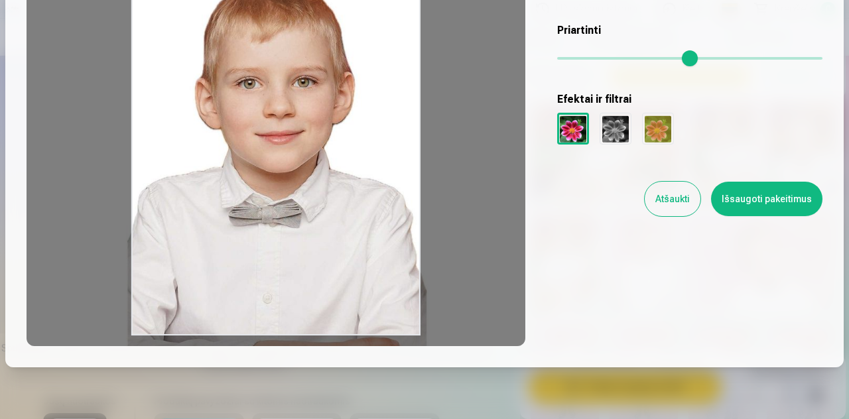
drag, startPoint x: 309, startPoint y: 288, endPoint x: 316, endPoint y: 287, distance: 6.8
click at [316, 287] on div at bounding box center [276, 136] width 499 height 419
click at [761, 205] on button "Išsaugoti pakeitimus" at bounding box center [766, 199] width 111 height 34
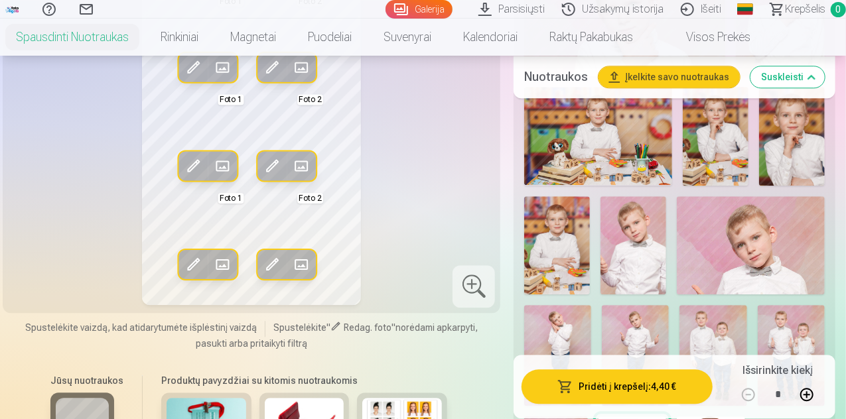
click at [407, 194] on div "Redag. foto Pakeisti Foto 1 Redag. foto Pakeisti Foto 2 Redag. foto Pakeisti Fo…" at bounding box center [252, 142] width 482 height 326
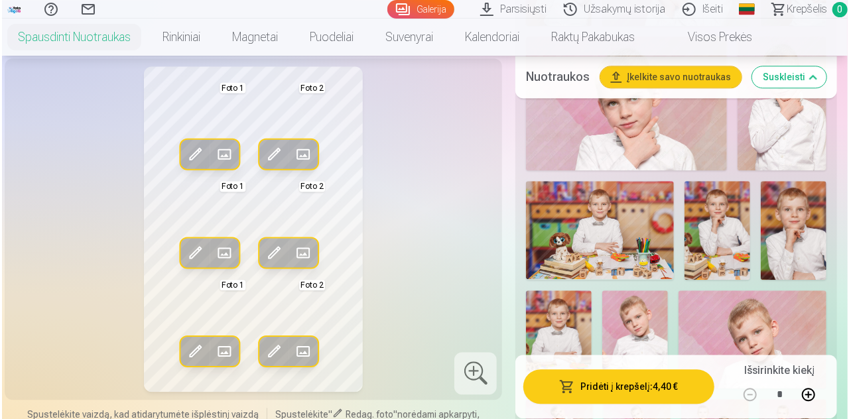
scroll to position [1526, 0]
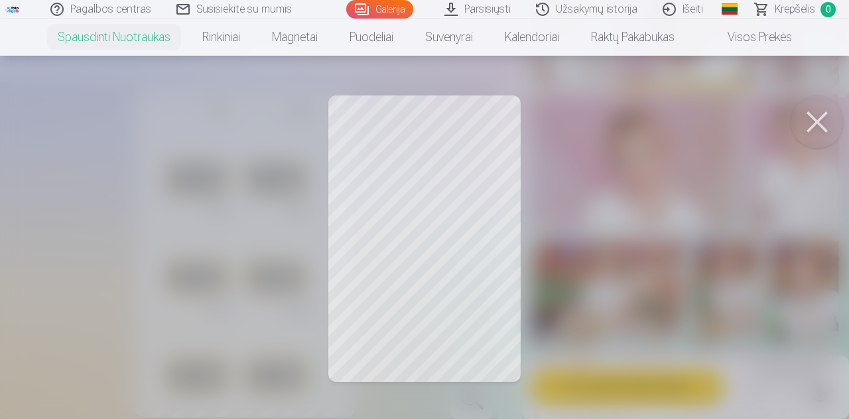
click at [646, 267] on div at bounding box center [424, 209] width 849 height 419
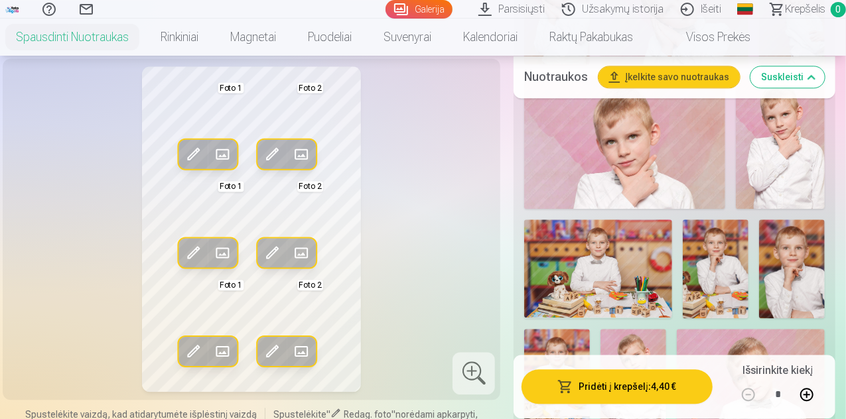
click at [186, 263] on span at bounding box center [192, 252] width 21 height 21
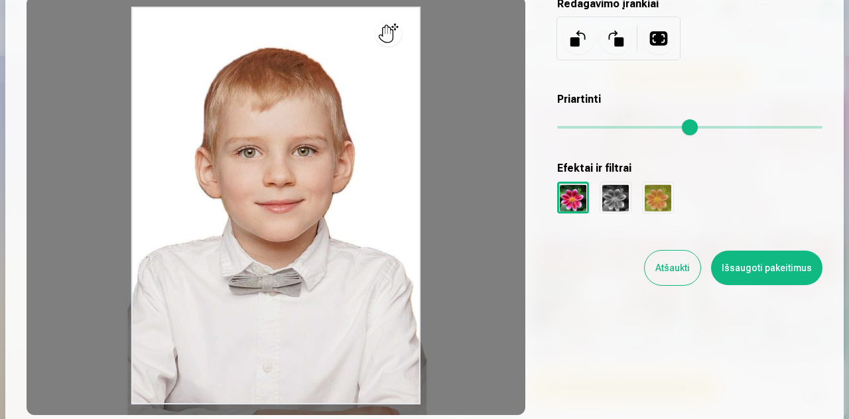
scroll to position [133, 0]
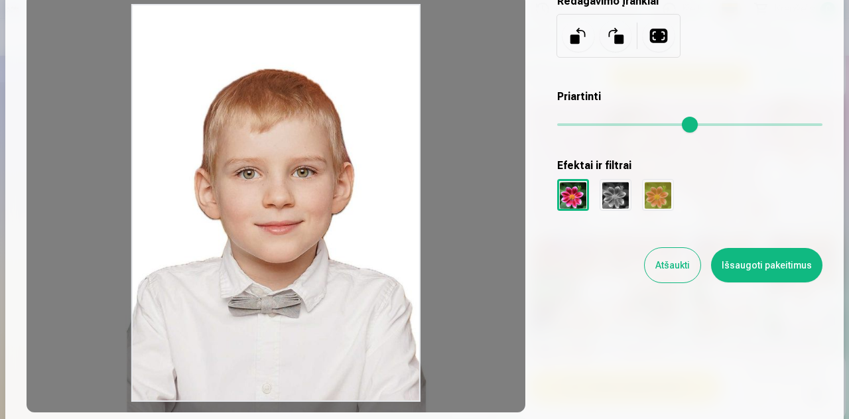
drag, startPoint x: 356, startPoint y: 246, endPoint x: 355, endPoint y: 270, distance: 23.9
click at [355, 270] on div at bounding box center [276, 202] width 499 height 419
click at [765, 267] on button "Išsaugoti pakeitimus" at bounding box center [766, 265] width 111 height 34
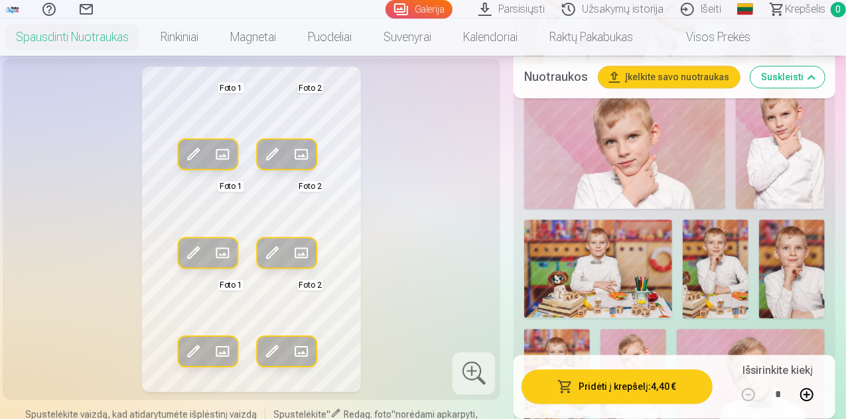
click at [265, 263] on span at bounding box center [272, 252] width 21 height 21
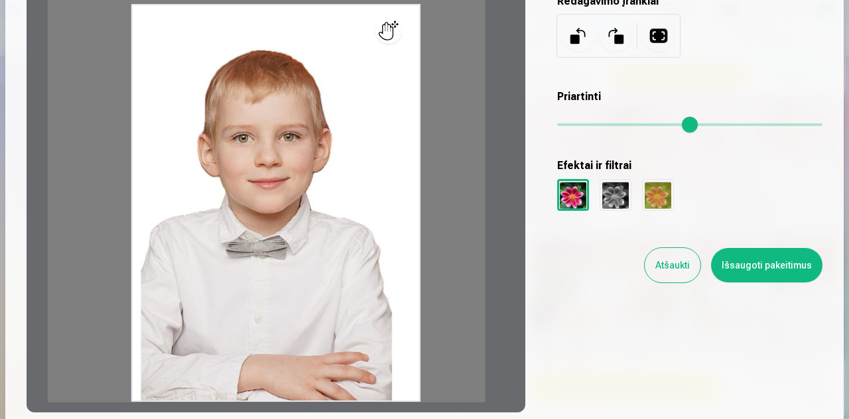
click at [377, 337] on div at bounding box center [276, 202] width 499 height 419
click at [599, 123] on input "range" at bounding box center [689, 124] width 265 height 3
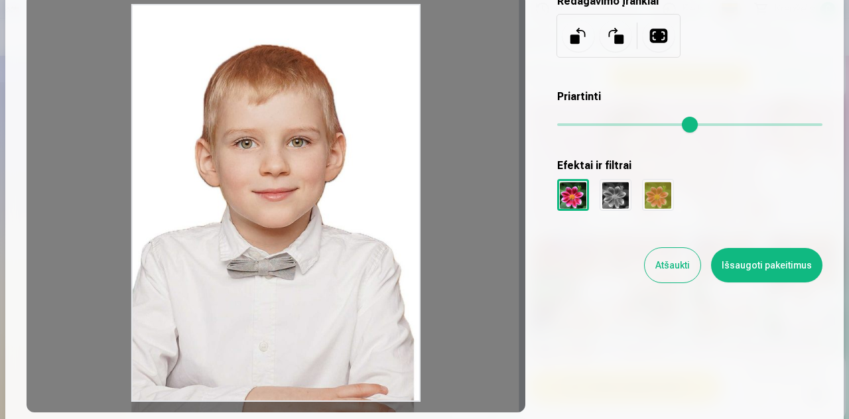
drag, startPoint x: 360, startPoint y: 369, endPoint x: 339, endPoint y: 332, distance: 42.5
click at [339, 332] on div at bounding box center [276, 202] width 499 height 419
click at [618, 126] on input "range" at bounding box center [689, 124] width 265 height 3
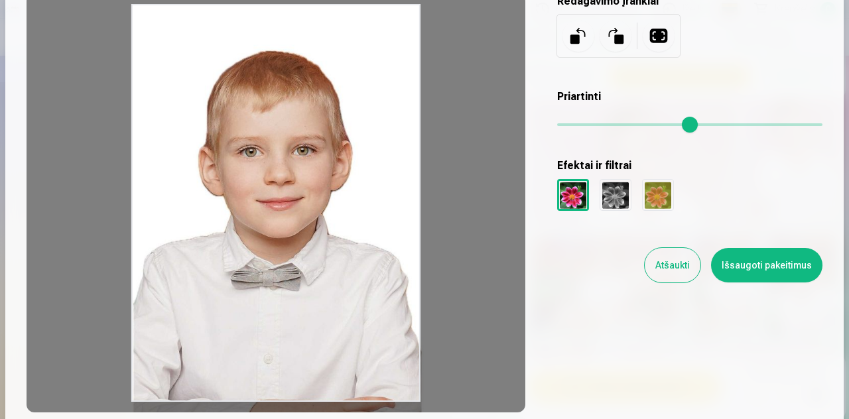
drag, startPoint x: 366, startPoint y: 334, endPoint x: 377, endPoint y: 330, distance: 11.3
click at [366, 334] on div at bounding box center [276, 202] width 499 height 419
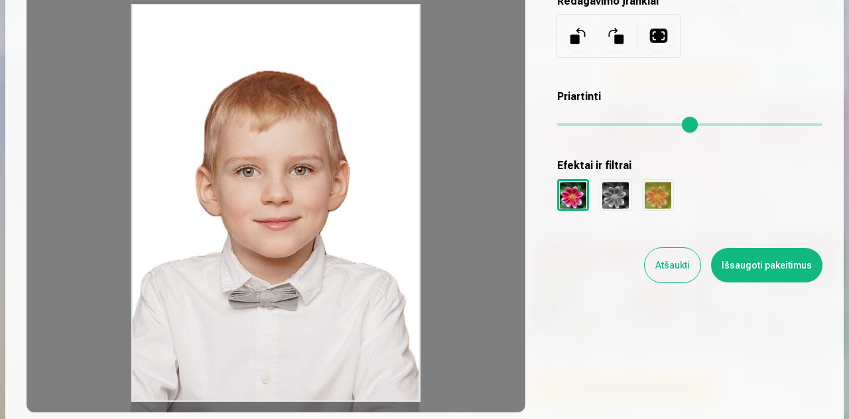
type input "****"
drag, startPoint x: 379, startPoint y: 363, endPoint x: 377, endPoint y: 383, distance: 20.1
click at [377, 383] on div at bounding box center [276, 202] width 499 height 419
click at [781, 265] on button "Išsaugoti pakeitimus" at bounding box center [766, 265] width 111 height 34
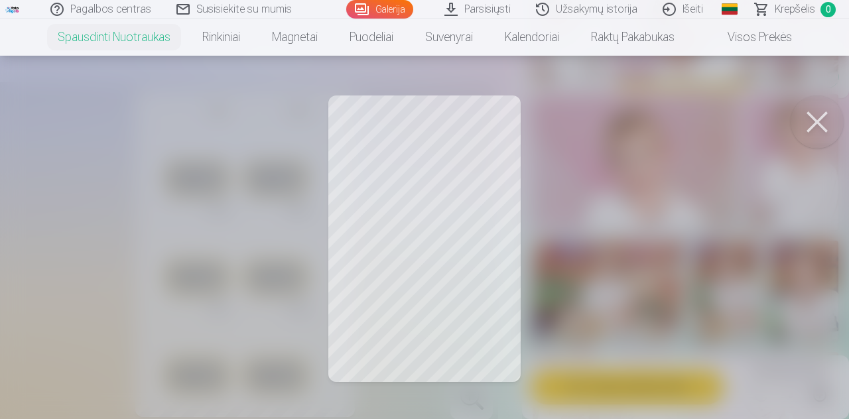
click at [811, 117] on button at bounding box center [817, 122] width 53 height 53
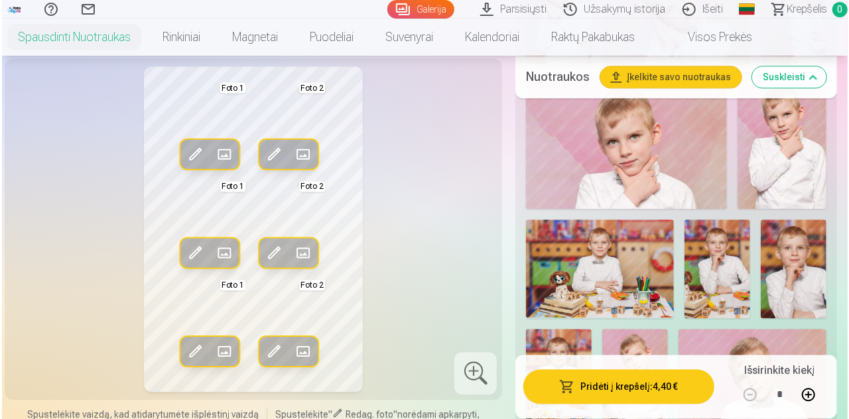
scroll to position [1658, 0]
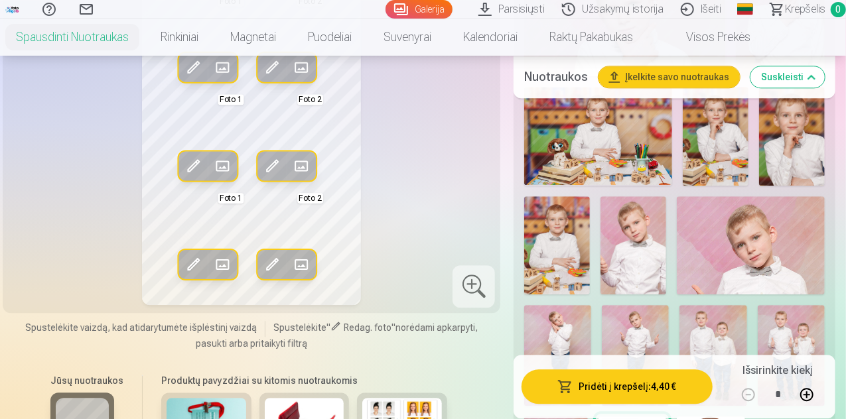
click at [267, 176] on span at bounding box center [272, 165] width 21 height 21
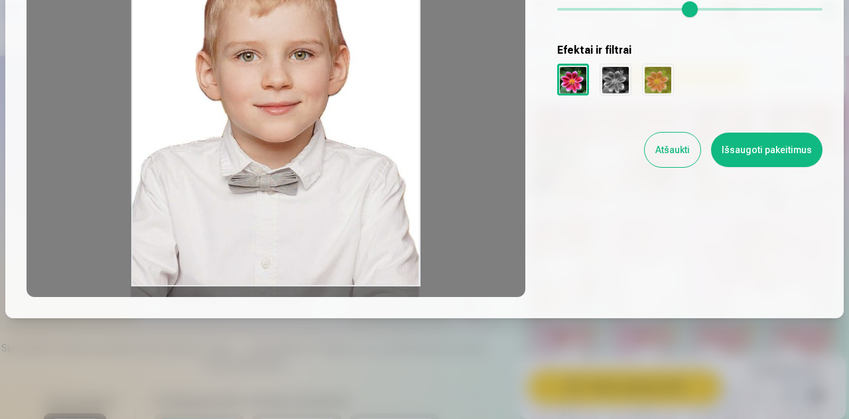
scroll to position [253, 0]
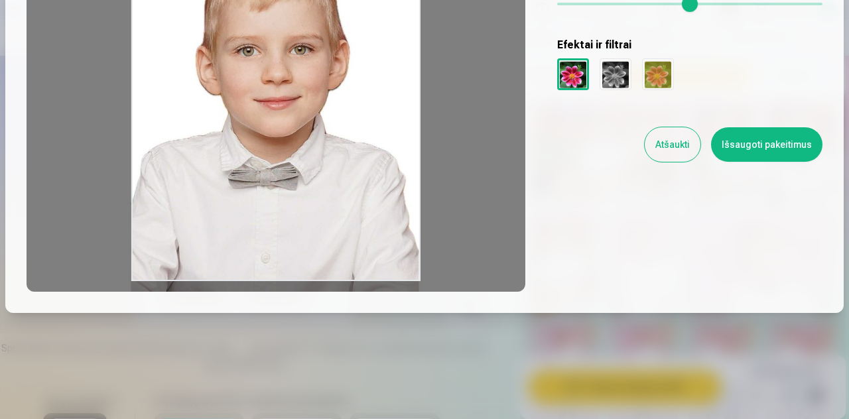
click at [731, 142] on button "Išsaugoti pakeitimus" at bounding box center [766, 144] width 111 height 34
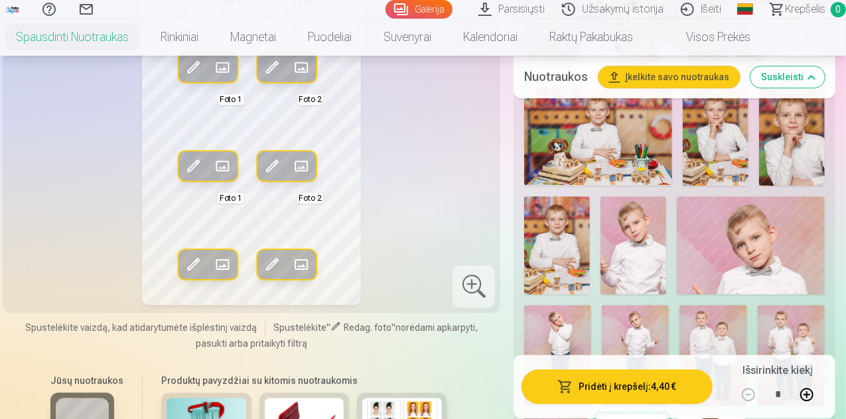
click at [262, 275] on span at bounding box center [272, 264] width 21 height 21
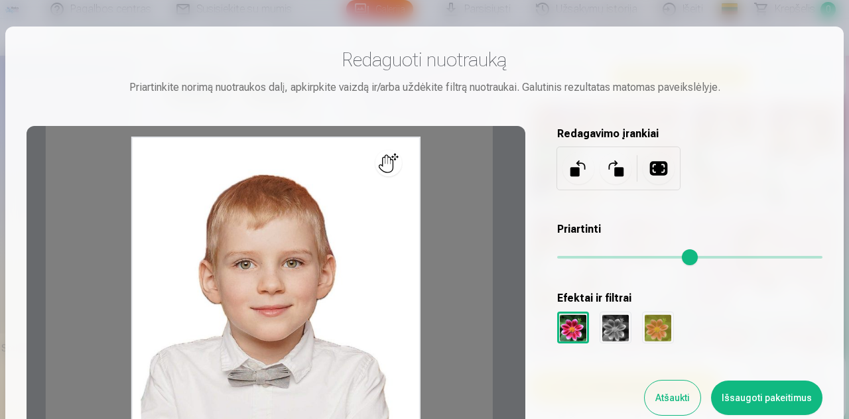
scroll to position [133, 0]
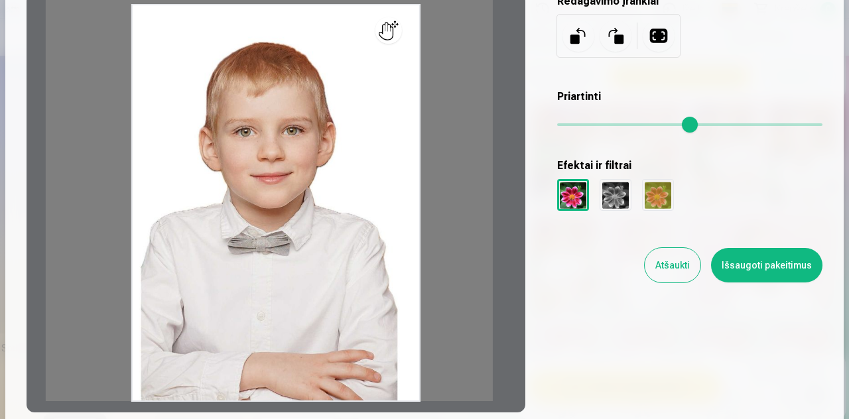
click at [608, 125] on input "range" at bounding box center [689, 124] width 265 height 3
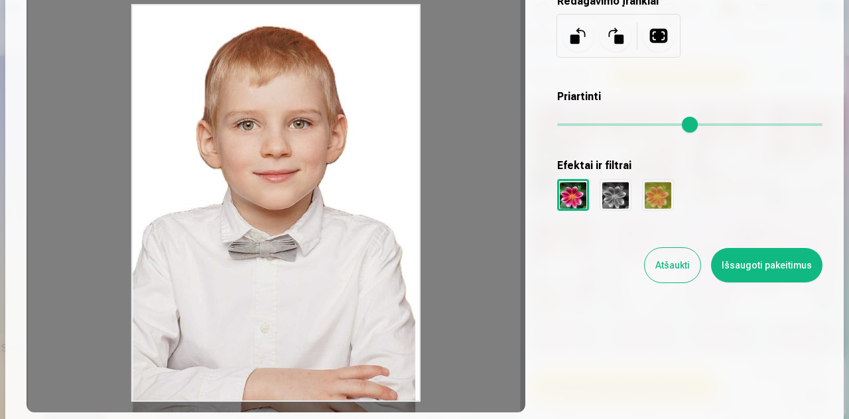
drag, startPoint x: 332, startPoint y: 381, endPoint x: 314, endPoint y: 338, distance: 47.3
click at [314, 338] on div at bounding box center [276, 202] width 499 height 419
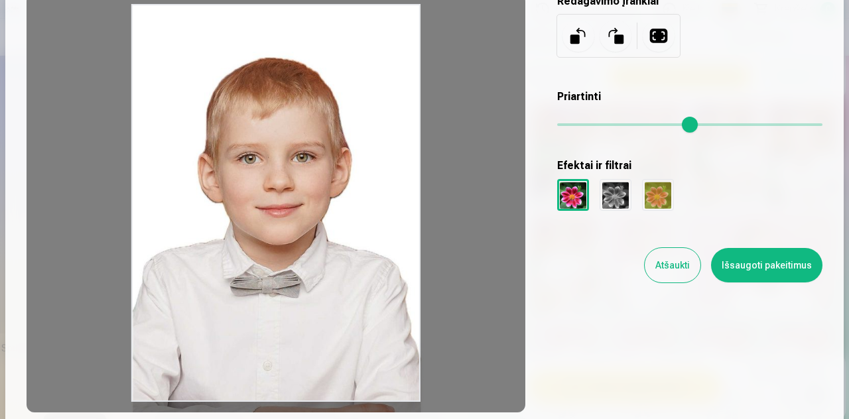
type input "****"
drag, startPoint x: 333, startPoint y: 335, endPoint x: 330, endPoint y: 360, distance: 24.7
click at [330, 360] on div at bounding box center [276, 202] width 499 height 419
click at [772, 267] on button "Išsaugoti pakeitimus" at bounding box center [766, 265] width 111 height 34
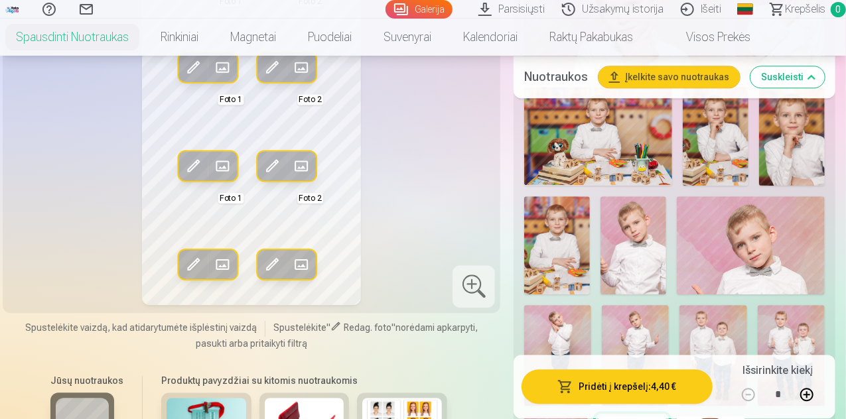
click at [359, 294] on div "Redag. foto Pakeisti Foto 1 Redag. foto Pakeisti Foto 2 Redag. foto Pakeisti Fo…" at bounding box center [252, 142] width 482 height 326
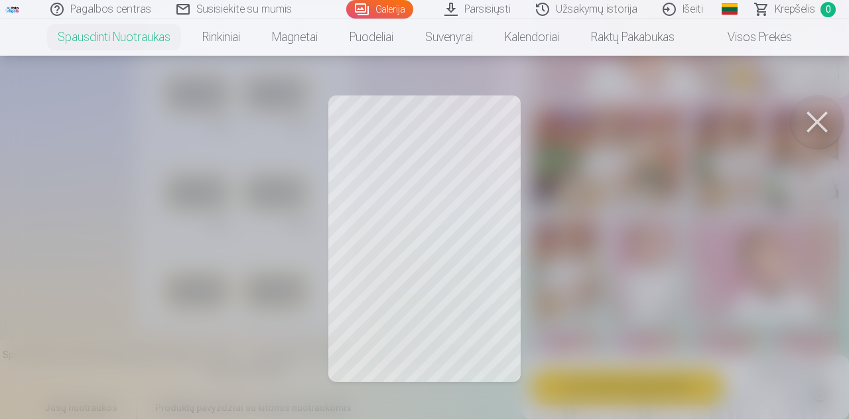
click at [815, 127] on button at bounding box center [817, 122] width 53 height 53
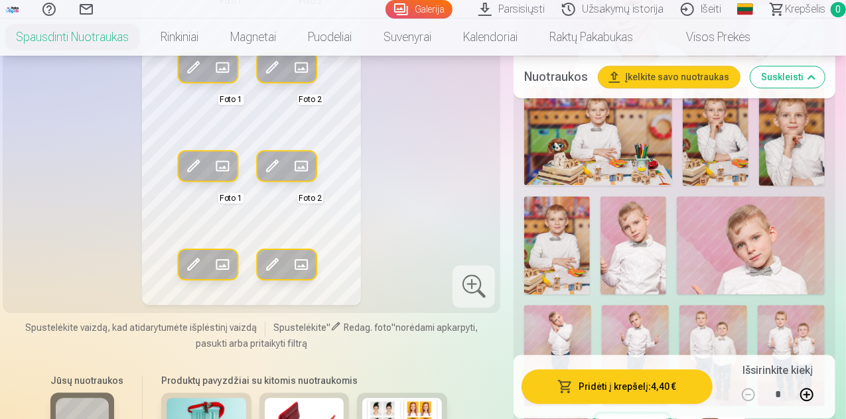
click at [262, 275] on span at bounding box center [272, 264] width 21 height 21
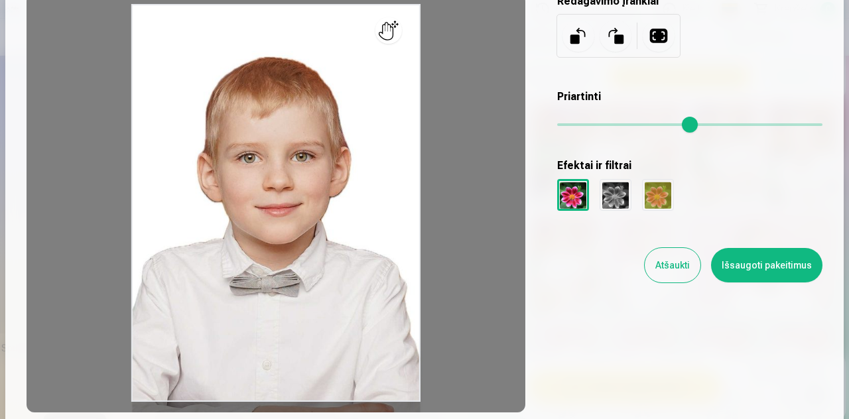
click at [673, 271] on button "Atšaukti" at bounding box center [673, 265] width 56 height 34
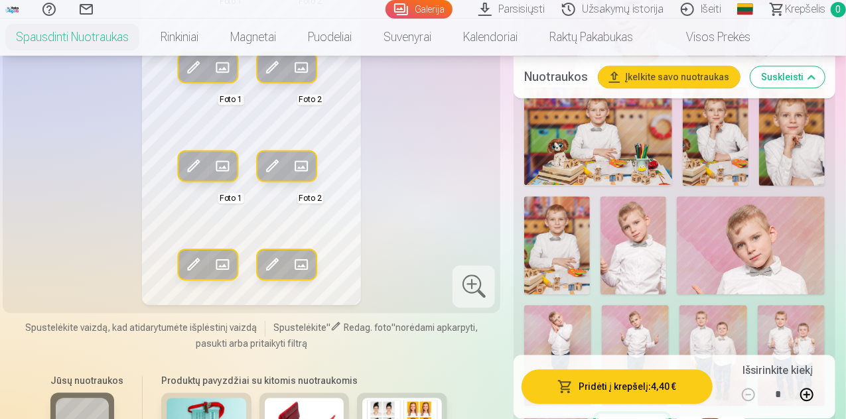
click at [262, 176] on span at bounding box center [272, 165] width 21 height 21
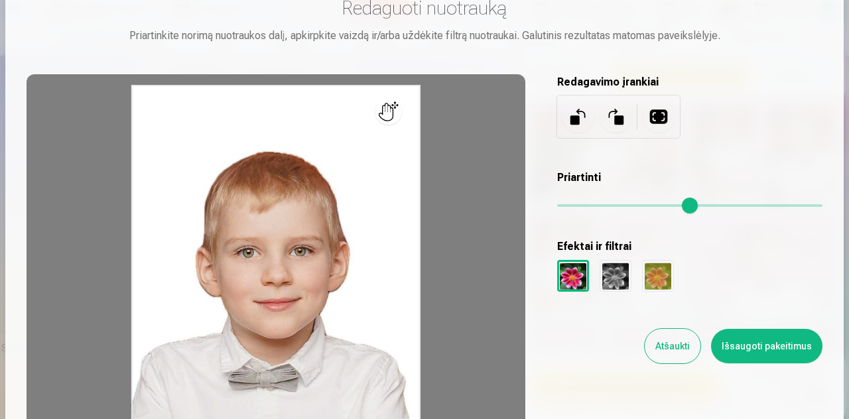
scroll to position [253, 0]
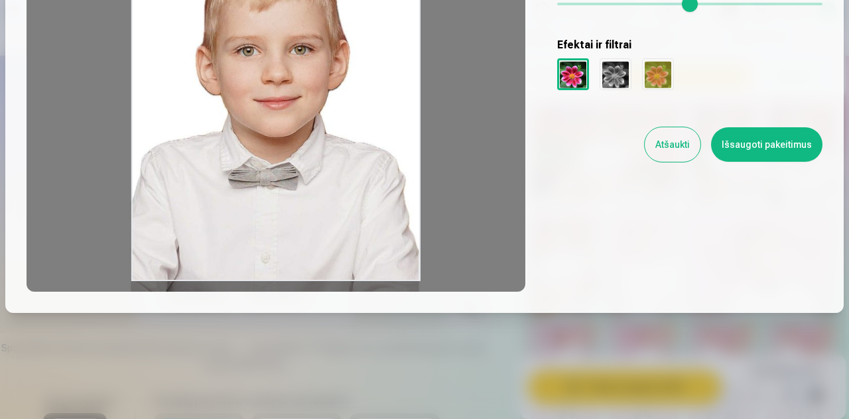
click at [735, 137] on button "Išsaugoti pakeitimus" at bounding box center [766, 144] width 111 height 34
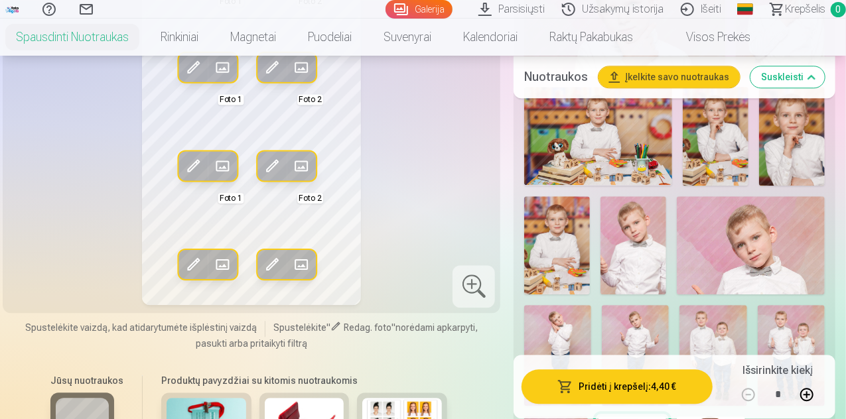
click at [264, 275] on span at bounding box center [272, 264] width 21 height 21
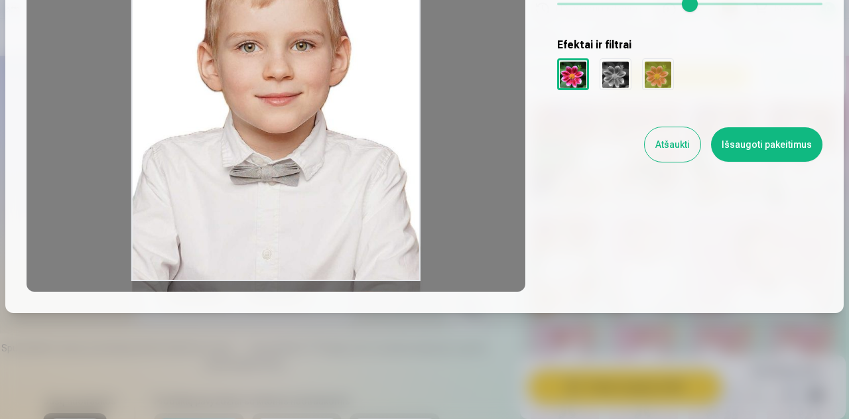
type input "****"
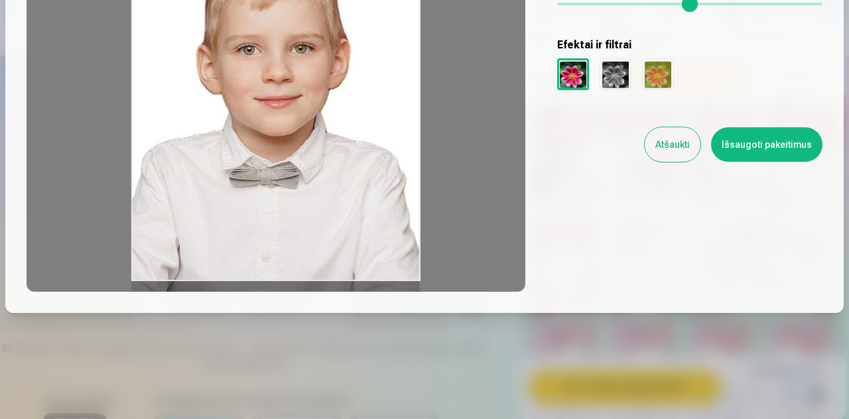
drag, startPoint x: 354, startPoint y: 204, endPoint x: 354, endPoint y: 217, distance: 12.6
click at [354, 217] on div at bounding box center [276, 82] width 499 height 419
click at [748, 146] on button "Išsaugoti pakeitimus" at bounding box center [766, 144] width 111 height 34
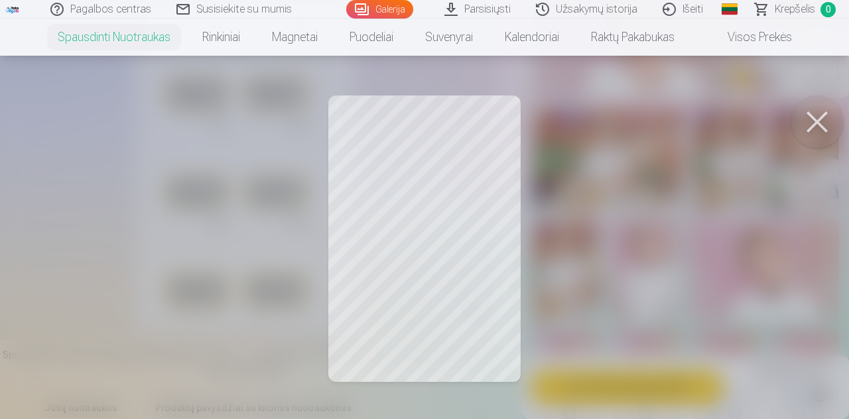
click at [825, 114] on button at bounding box center [817, 122] width 53 height 53
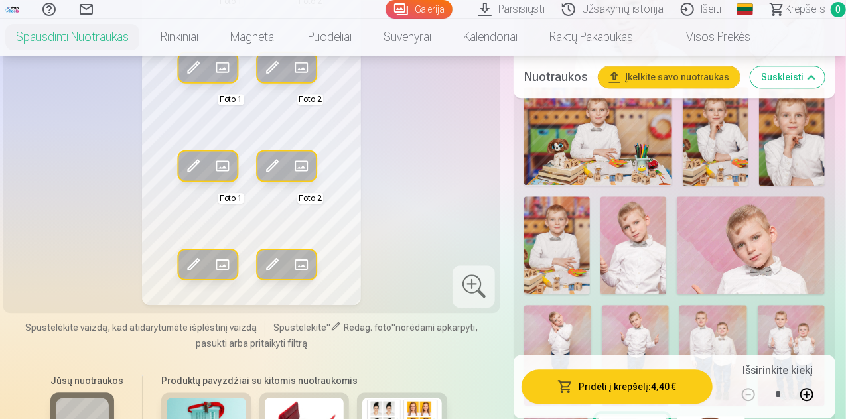
click at [267, 275] on span at bounding box center [272, 264] width 21 height 21
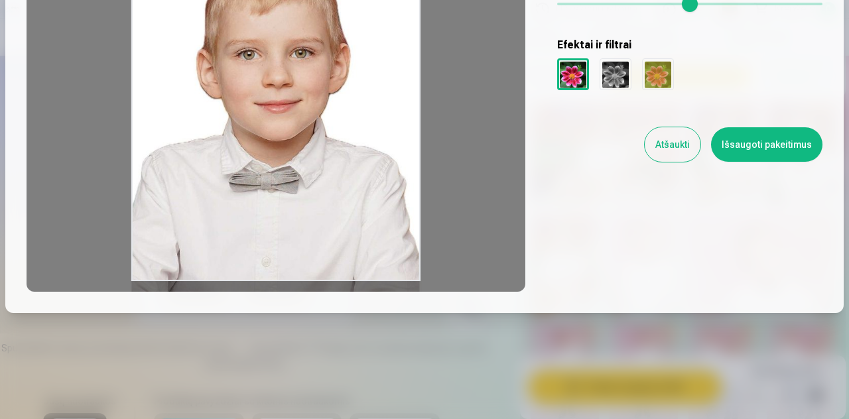
type input "****"
click at [295, 216] on div at bounding box center [276, 82] width 499 height 419
click at [752, 139] on button "Išsaugoti pakeitimus" at bounding box center [766, 144] width 111 height 34
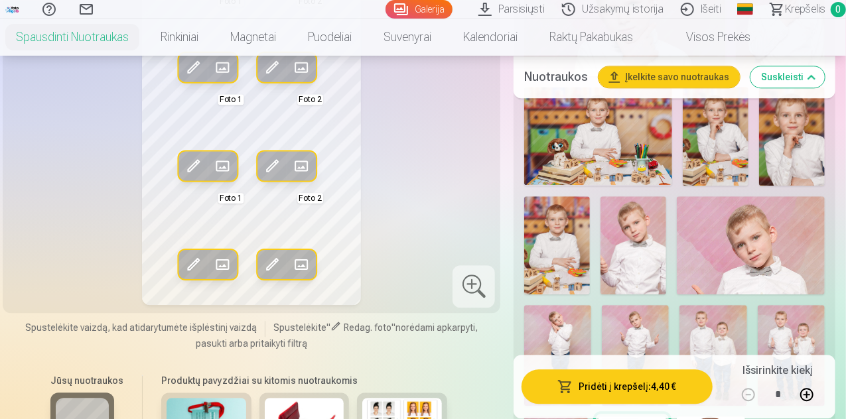
click at [262, 176] on span at bounding box center [272, 165] width 21 height 21
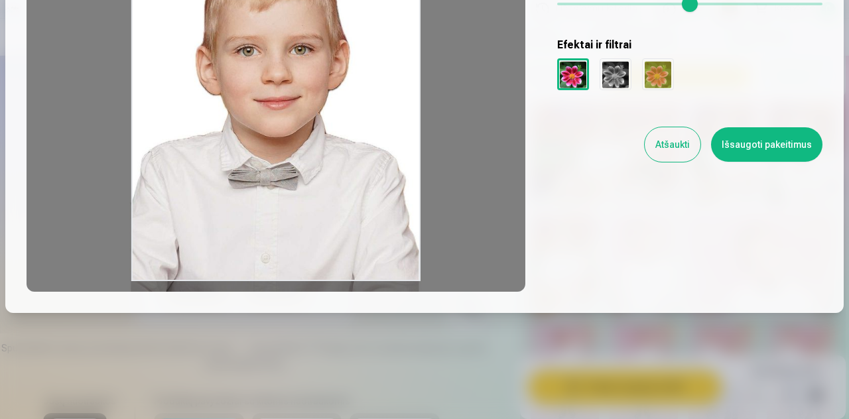
click at [676, 149] on button "Atšaukti" at bounding box center [673, 144] width 56 height 34
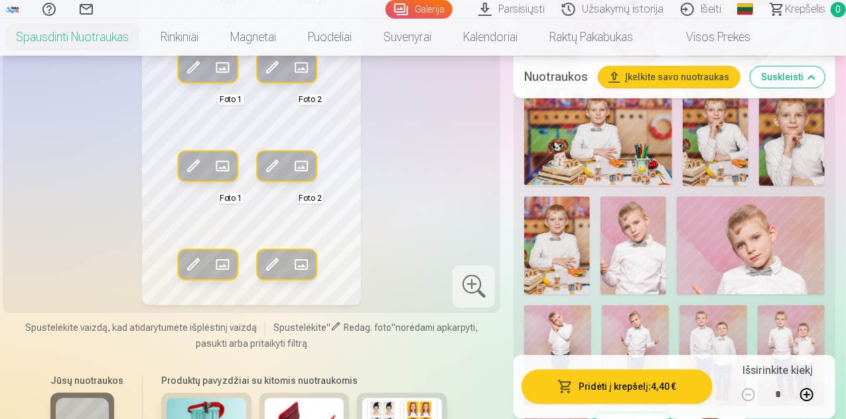
click at [263, 275] on span at bounding box center [272, 264] width 21 height 21
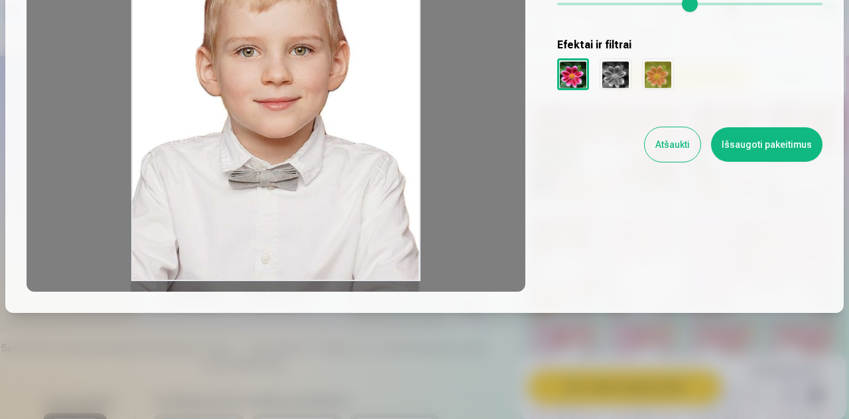
type input "****"
click at [273, 266] on div at bounding box center [276, 82] width 499 height 419
click at [740, 156] on button "Išsaugoti pakeitimus" at bounding box center [766, 144] width 111 height 34
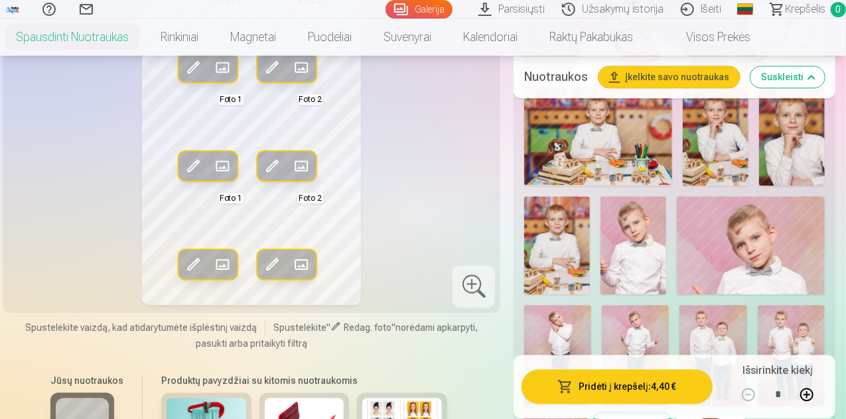
click at [184, 275] on span at bounding box center [192, 264] width 21 height 21
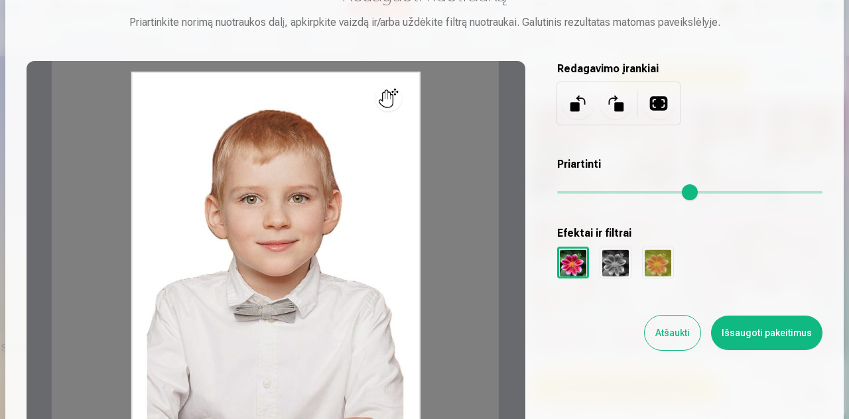
scroll to position [199, 0]
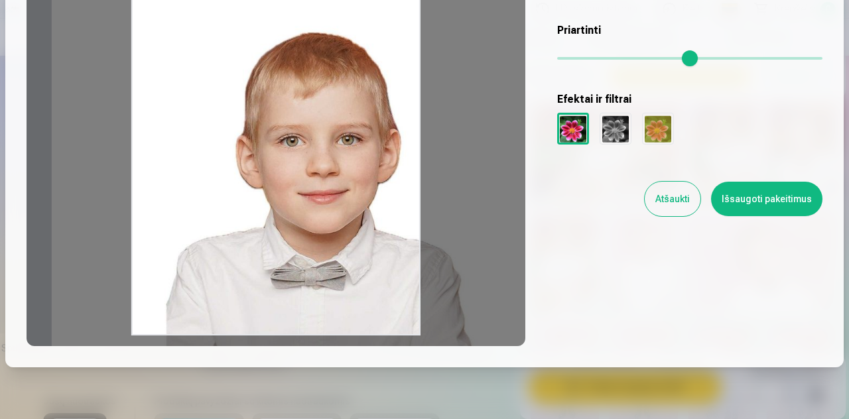
click at [628, 60] on input "range" at bounding box center [689, 58] width 265 height 3
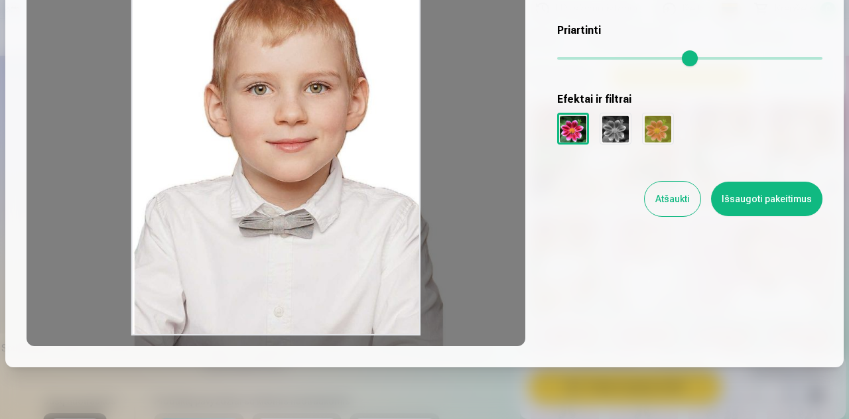
drag, startPoint x: 312, startPoint y: 224, endPoint x: 284, endPoint y: 174, distance: 57.3
click at [284, 174] on div at bounding box center [276, 136] width 499 height 419
click at [626, 60] on input "range" at bounding box center [689, 58] width 265 height 3
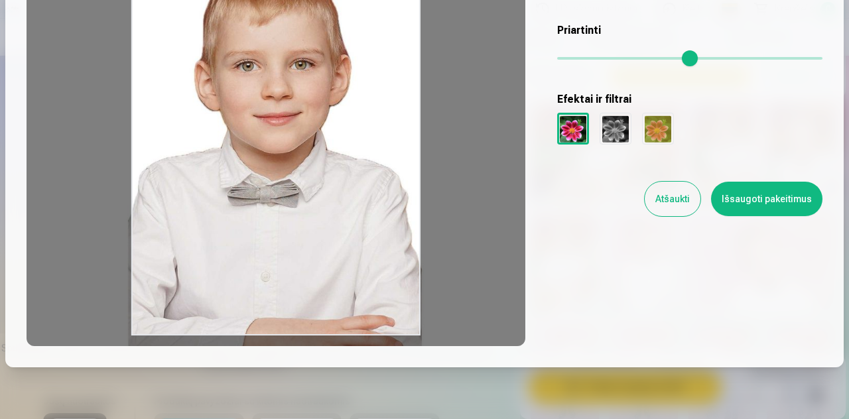
click at [304, 260] on div at bounding box center [276, 136] width 499 height 419
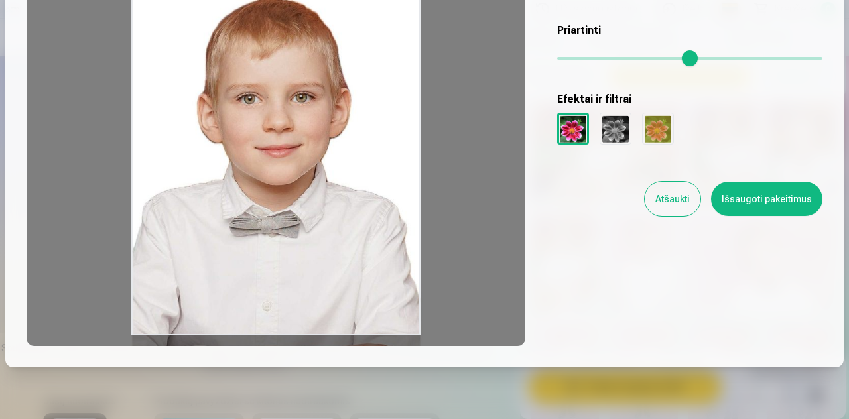
drag, startPoint x: 311, startPoint y: 261, endPoint x: 316, endPoint y: 300, distance: 40.2
click at [316, 300] on div at bounding box center [276, 136] width 499 height 419
type input "****"
click at [735, 204] on button "Išsaugoti pakeitimus" at bounding box center [766, 199] width 111 height 34
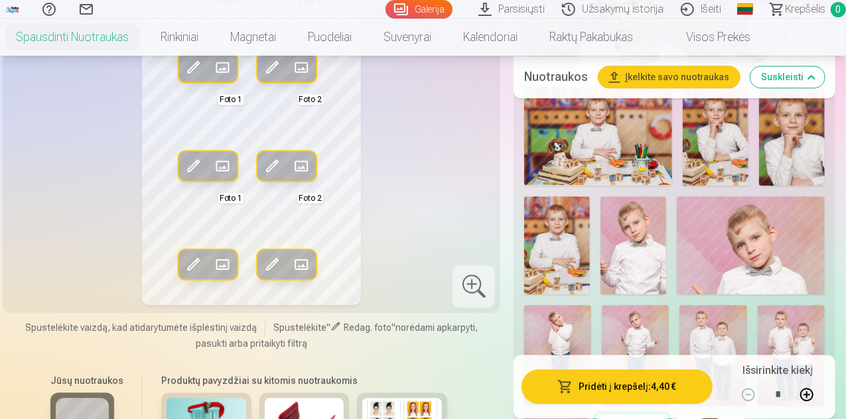
click at [265, 176] on span at bounding box center [272, 165] width 21 height 21
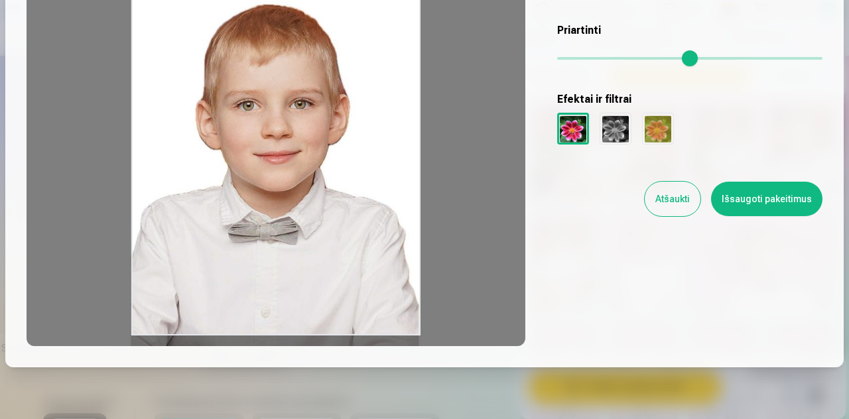
click at [663, 201] on button "Atšaukti" at bounding box center [673, 199] width 56 height 34
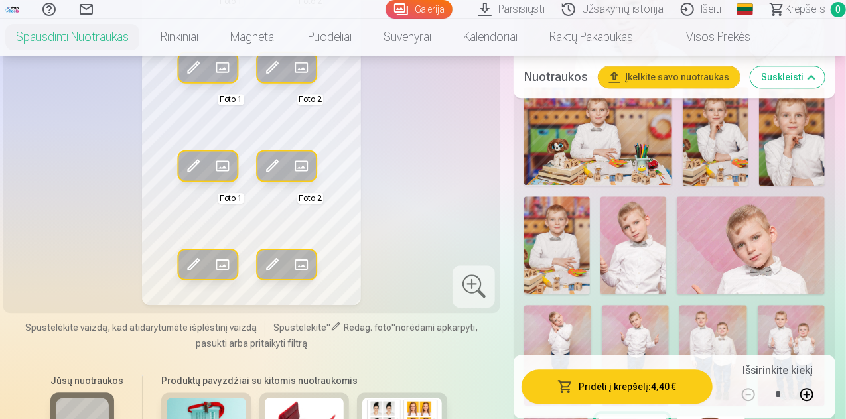
click at [262, 275] on span at bounding box center [272, 264] width 21 height 21
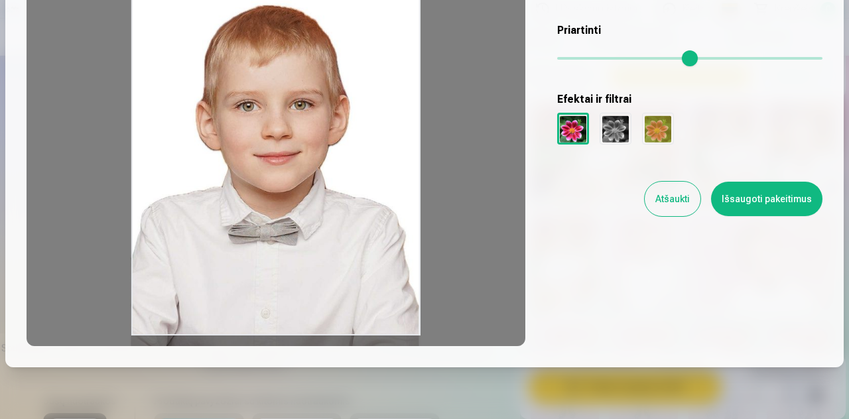
drag, startPoint x: 675, startPoint y: 211, endPoint x: 653, endPoint y: 218, distance: 22.9
click at [675, 210] on button "Atšaukti" at bounding box center [673, 199] width 56 height 34
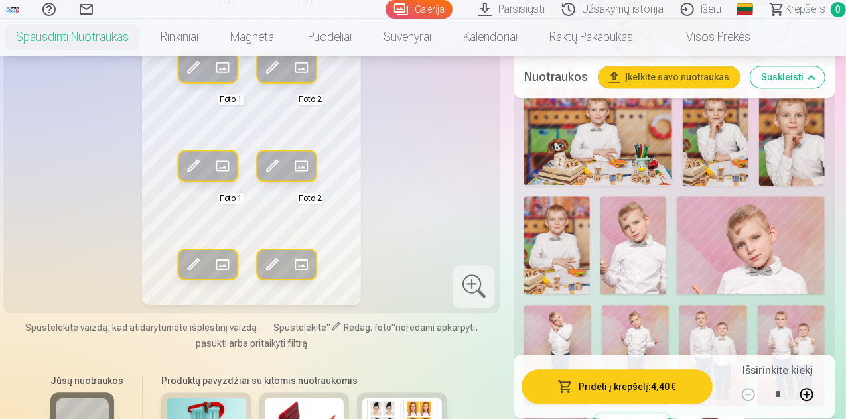
click at [184, 275] on span at bounding box center [192, 264] width 21 height 21
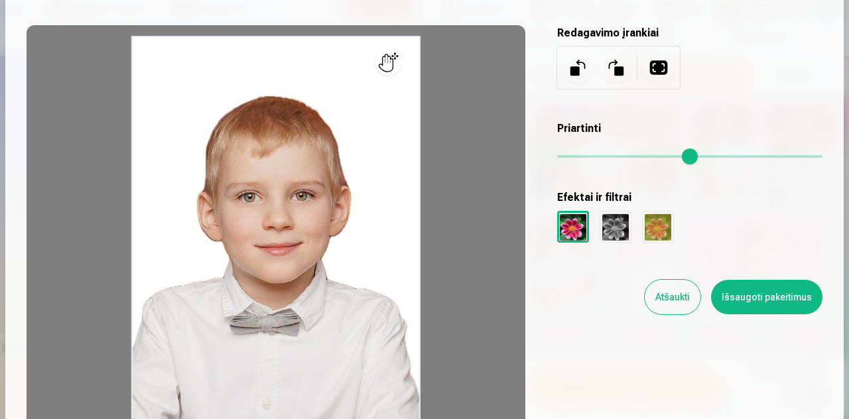
scroll to position [253, 0]
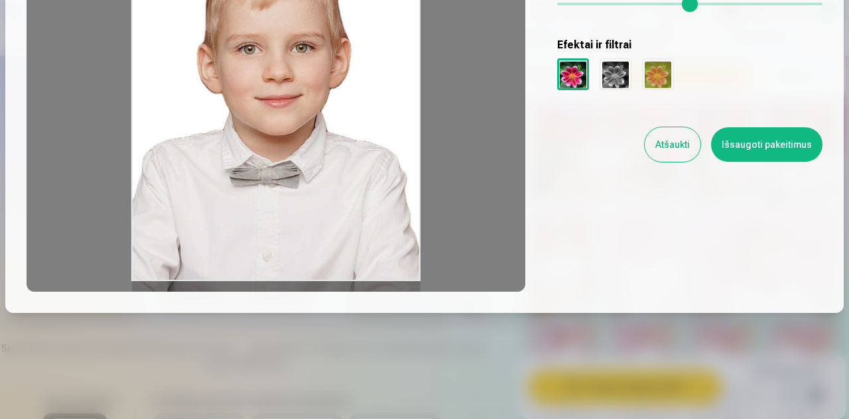
click at [251, 239] on div at bounding box center [276, 82] width 499 height 419
type input "****"
click at [756, 129] on button "Išsaugoti pakeitimus" at bounding box center [766, 144] width 111 height 34
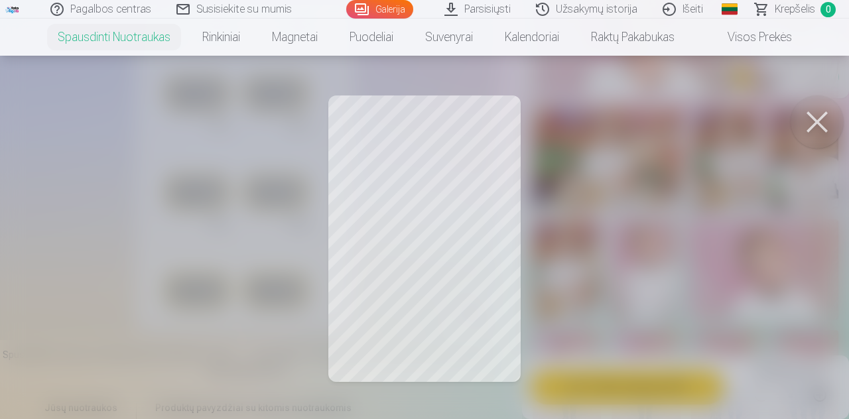
click at [689, 196] on div at bounding box center [424, 209] width 849 height 419
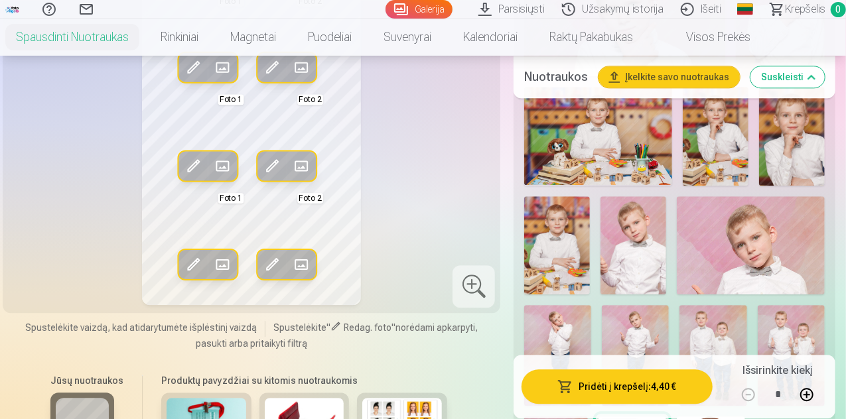
click at [182, 174] on button "Redag. foto" at bounding box center [192, 165] width 29 height 29
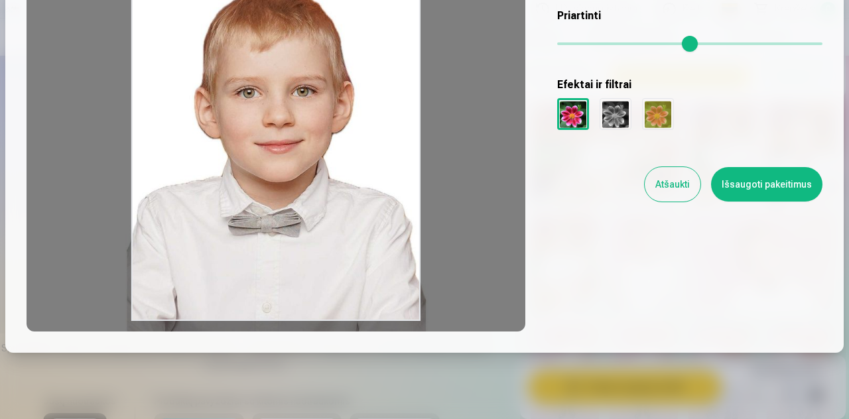
scroll to position [187, 0]
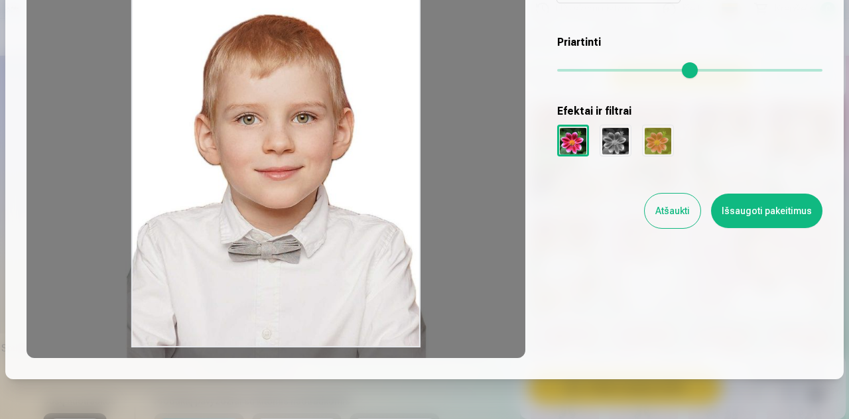
click at [626, 69] on input "range" at bounding box center [689, 70] width 265 height 3
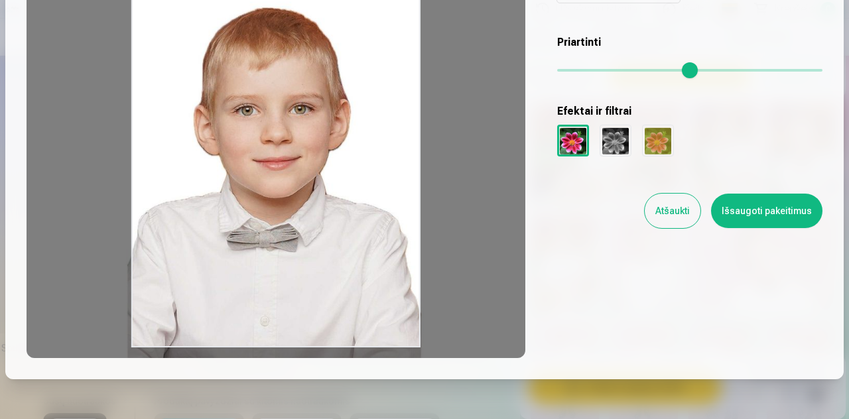
click at [370, 322] on div at bounding box center [276, 148] width 499 height 419
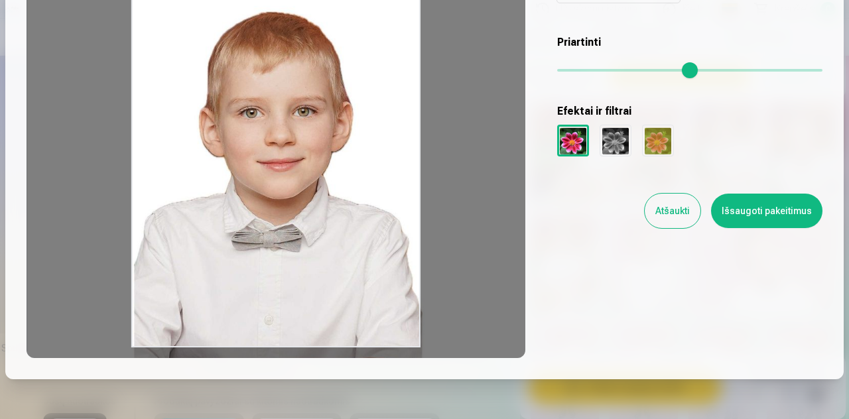
drag, startPoint x: 369, startPoint y: 316, endPoint x: 377, endPoint y: 326, distance: 12.7
click at [377, 326] on div at bounding box center [276, 148] width 499 height 419
type input "****"
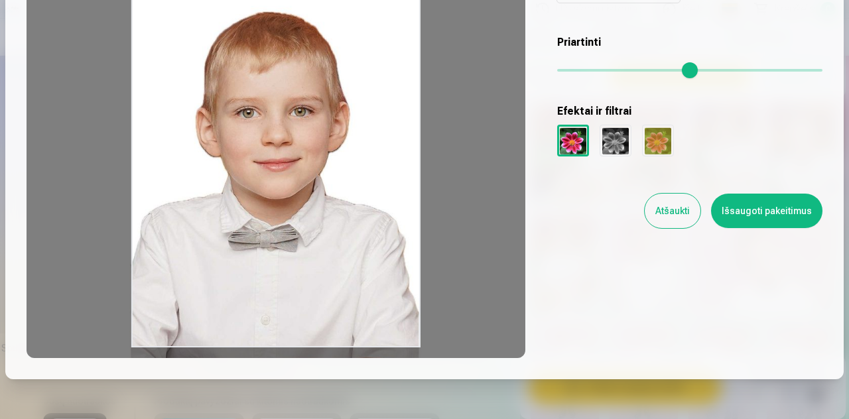
click at [373, 326] on div at bounding box center [276, 148] width 499 height 419
click at [734, 212] on button "Išsaugoti pakeitimus" at bounding box center [766, 211] width 111 height 34
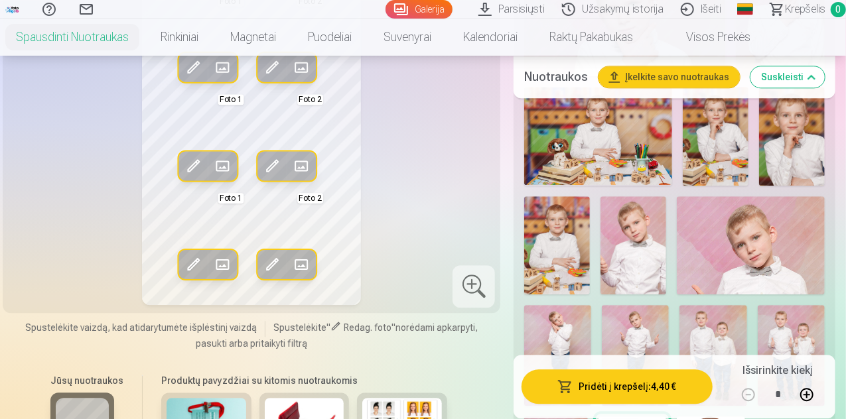
click at [182, 78] on span at bounding box center [192, 67] width 21 height 21
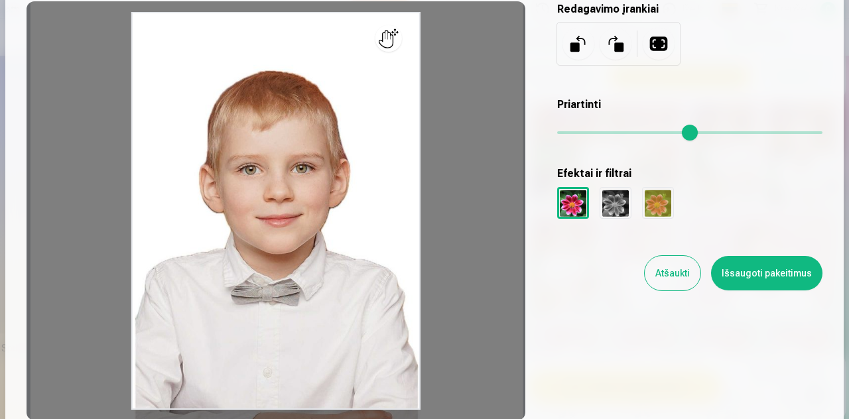
scroll to position [253, 0]
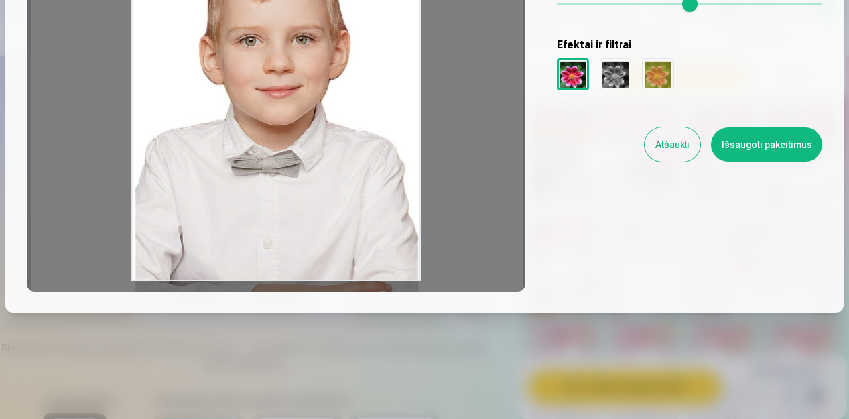
click at [620, 5] on input "range" at bounding box center [689, 4] width 265 height 3
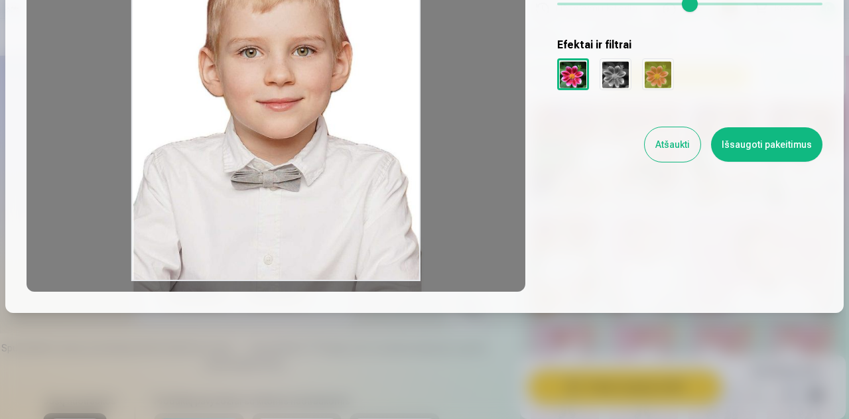
type input "****"
click at [371, 231] on div at bounding box center [276, 82] width 499 height 419
drag, startPoint x: 776, startPoint y: 135, endPoint x: 769, endPoint y: 136, distance: 6.8
click at [775, 135] on button "Išsaugoti pakeitimus" at bounding box center [766, 144] width 111 height 34
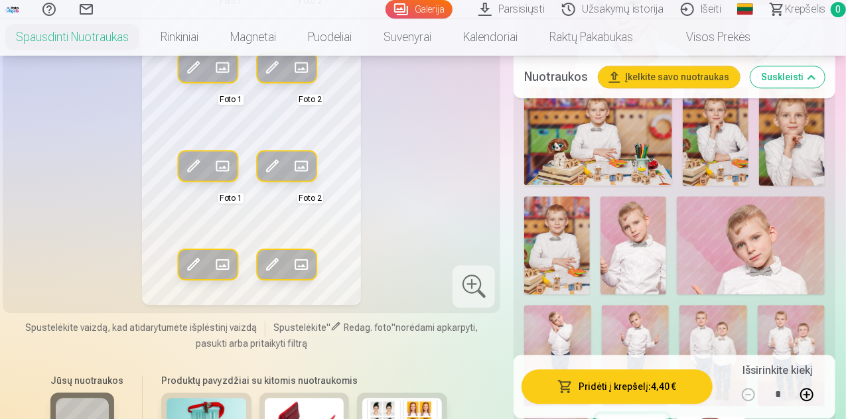
click at [264, 78] on span at bounding box center [272, 67] width 21 height 21
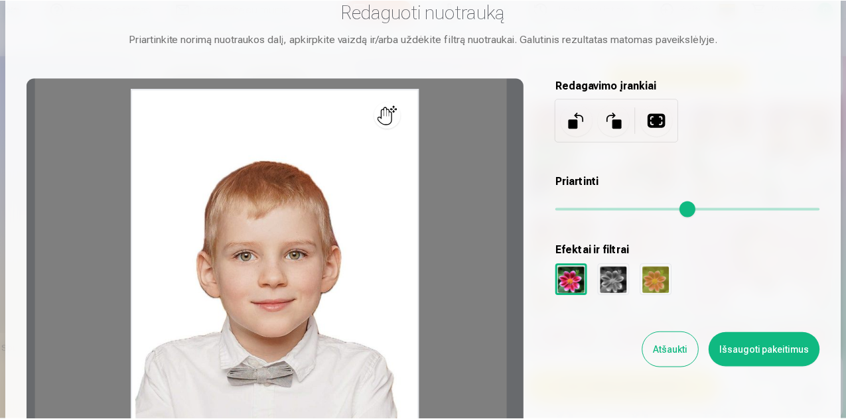
scroll to position [133, 0]
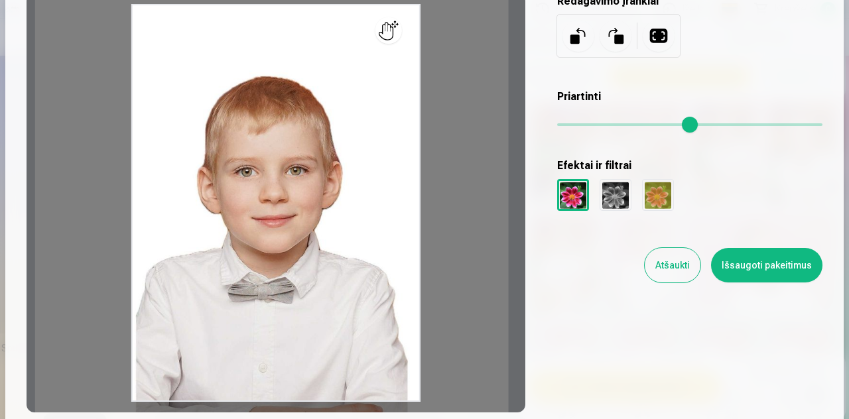
click at [615, 123] on input "range" at bounding box center [689, 124] width 265 height 3
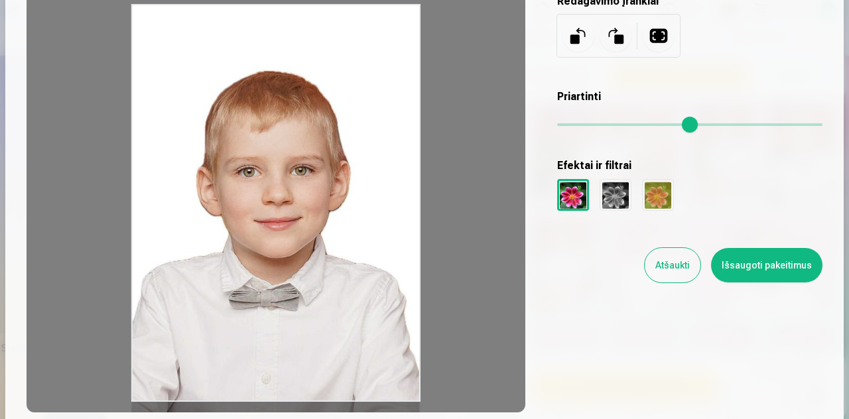
drag, startPoint x: 355, startPoint y: 333, endPoint x: 346, endPoint y: 322, distance: 13.7
click at [346, 322] on div at bounding box center [276, 202] width 499 height 419
type input "****"
click at [771, 267] on button "Išsaugoti pakeitimus" at bounding box center [766, 265] width 111 height 34
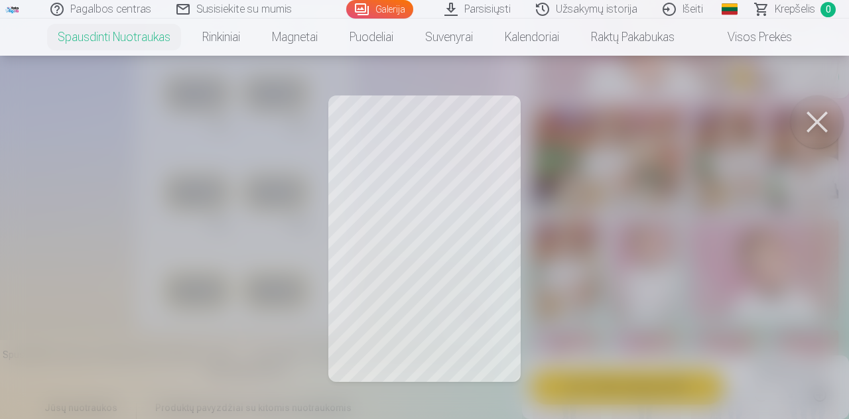
click at [808, 121] on button at bounding box center [817, 122] width 53 height 53
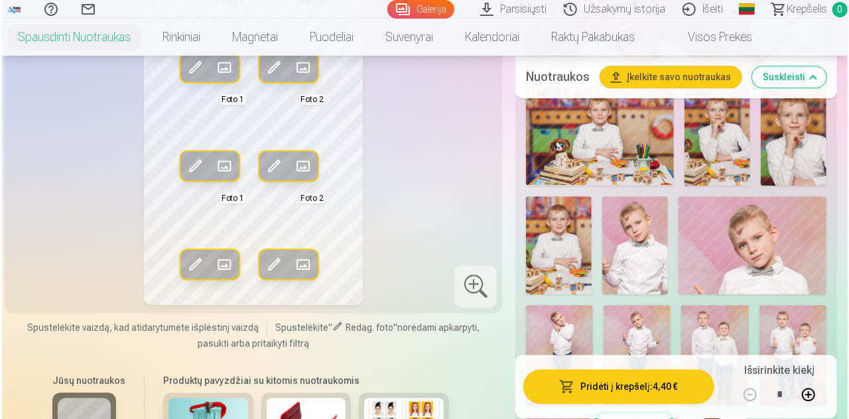
scroll to position [1592, 0]
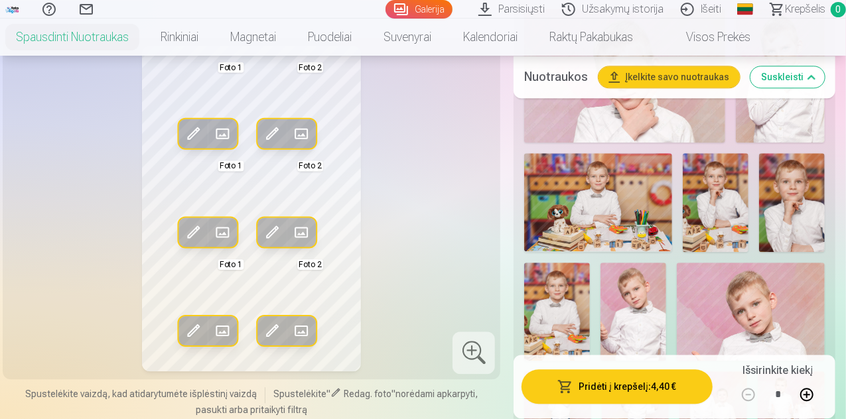
click at [597, 373] on button "Pridėti į krepšelį : 4,40 €" at bounding box center [616, 387] width 191 height 34
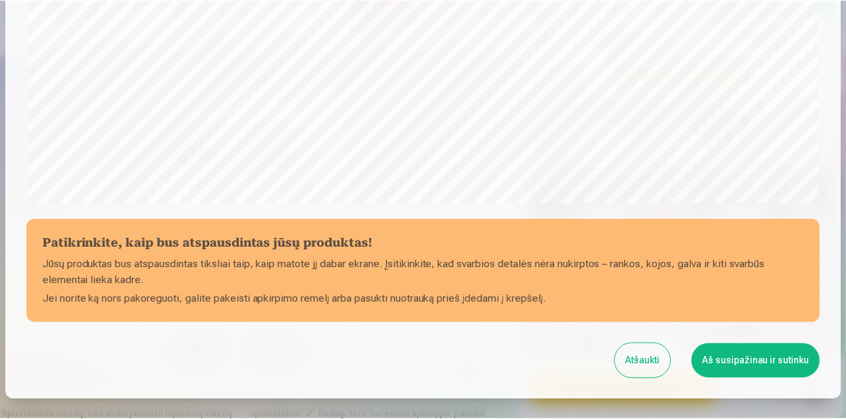
scroll to position [464, 0]
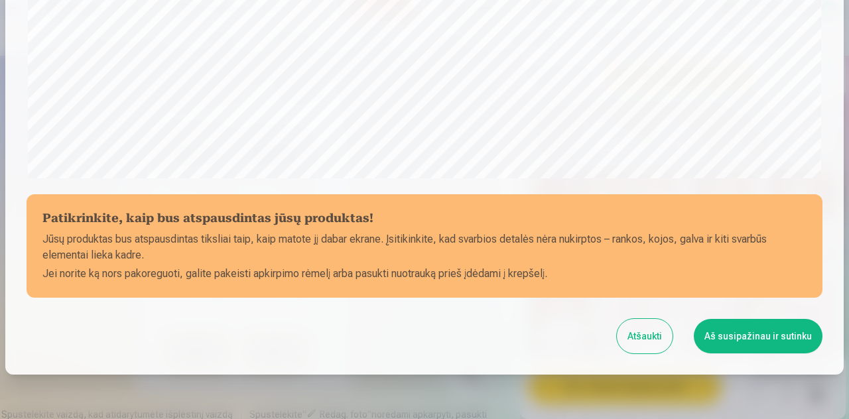
click at [766, 342] on button "Aš susipažinau ir sutinku" at bounding box center [758, 336] width 129 height 34
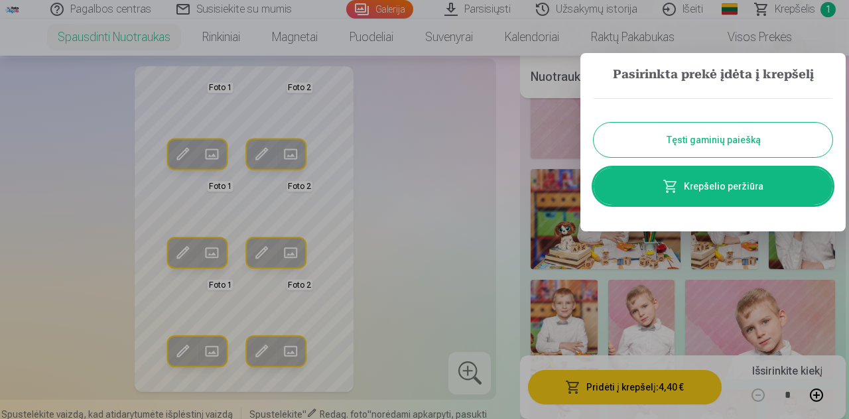
click at [671, 180] on span at bounding box center [671, 186] width 16 height 16
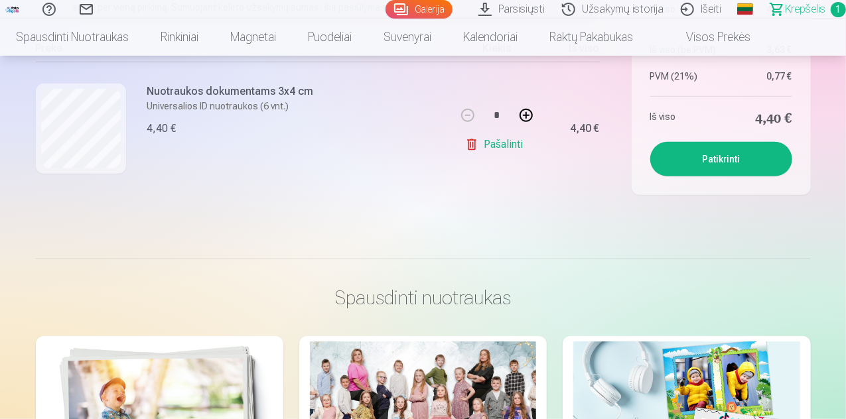
scroll to position [265, 0]
click at [725, 165] on button "Patikrinti" at bounding box center [721, 158] width 142 height 34
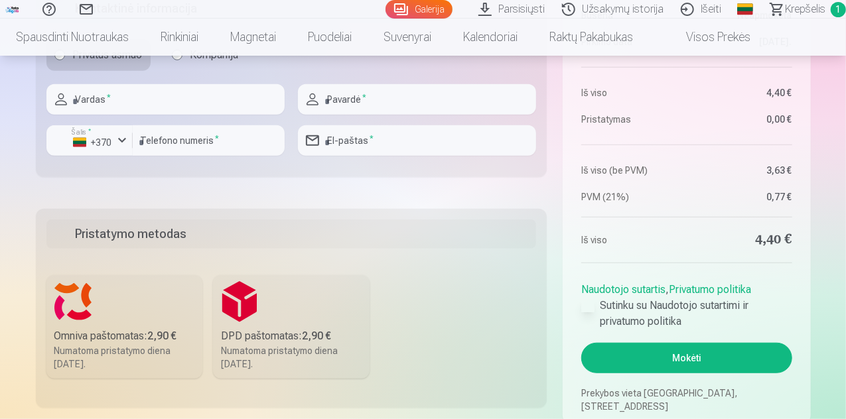
scroll to position [398, 0]
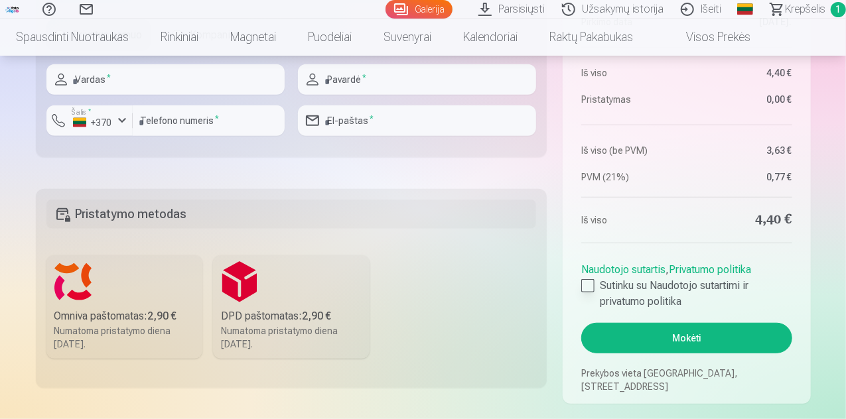
click at [587, 287] on div at bounding box center [587, 285] width 13 height 13
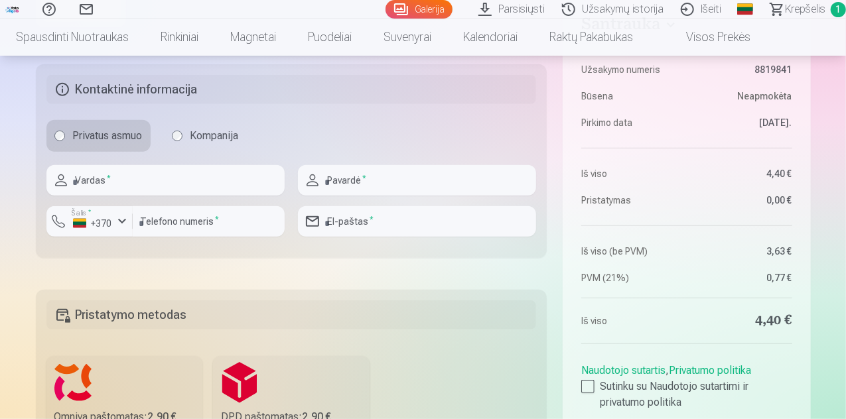
scroll to position [199, 0]
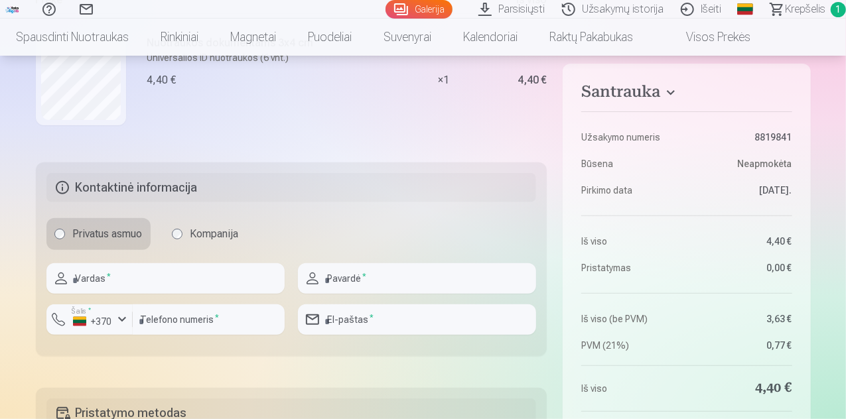
click at [200, 260] on fieldset "Kontaktinė informacija Privatus asmuo Kompanija Vardas * Pavardė * Šalis * +370…" at bounding box center [291, 260] width 511 height 194
click at [203, 267] on input "text" at bounding box center [165, 278] width 238 height 31
type input "******"
type input "**********"
click at [145, 319] on input "*********" at bounding box center [209, 319] width 152 height 31
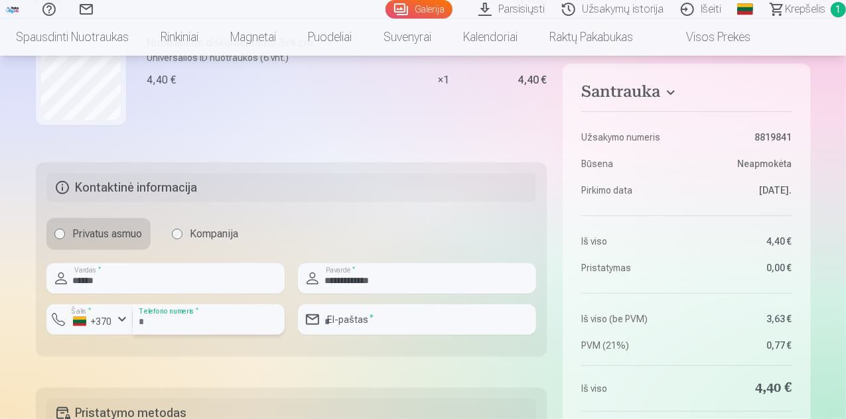
type input "********"
click at [333, 314] on input "email" at bounding box center [417, 319] width 238 height 31
drag, startPoint x: 403, startPoint y: 323, endPoint x: 363, endPoint y: 322, distance: 40.5
click at [362, 322] on input "**********" at bounding box center [417, 319] width 238 height 31
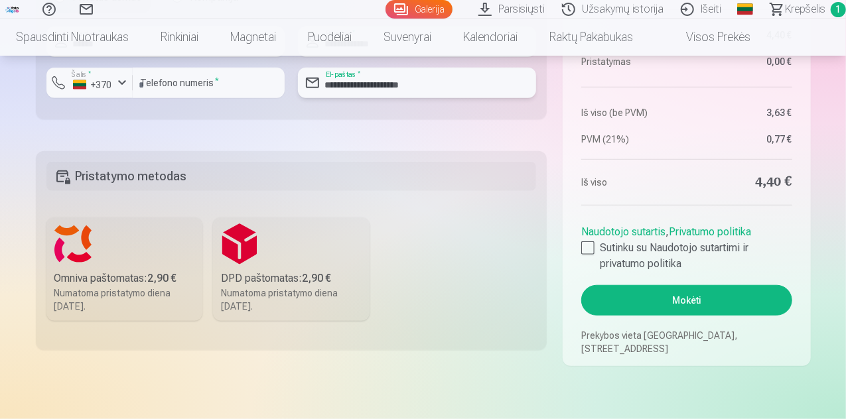
scroll to position [464, 0]
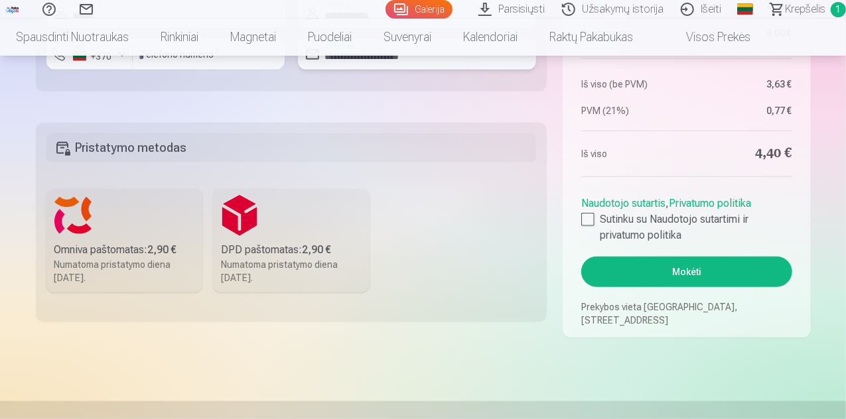
type input "**********"
click at [176, 248] on b "2,90 €" at bounding box center [162, 249] width 29 height 13
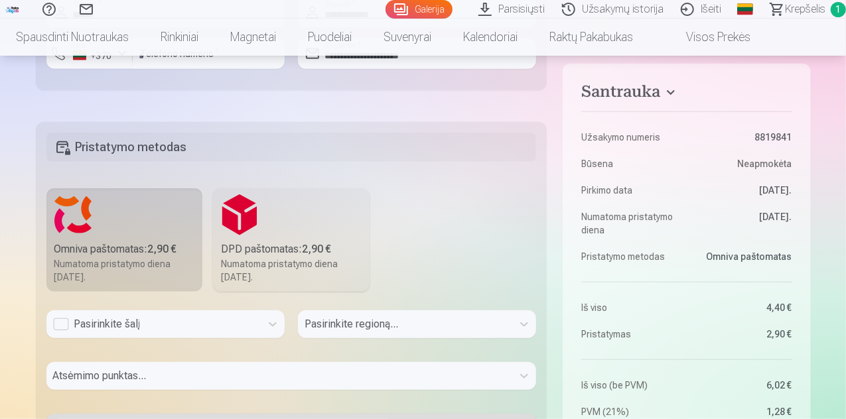
scroll to position [597, 0]
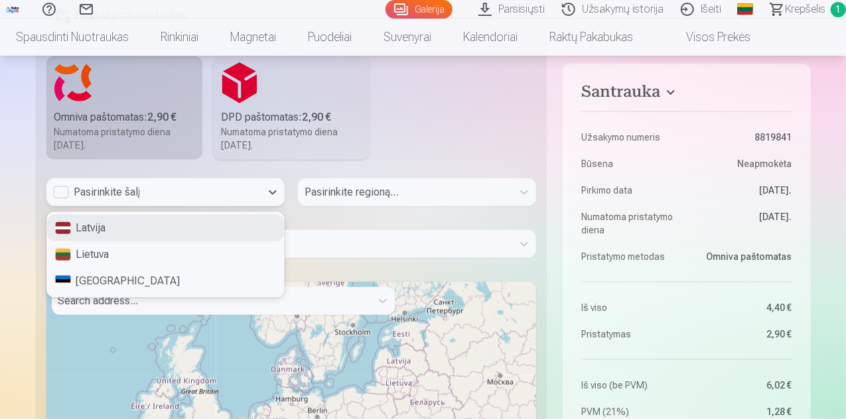
click at [211, 198] on div "Pasirinkite šalį" at bounding box center [153, 192] width 201 height 16
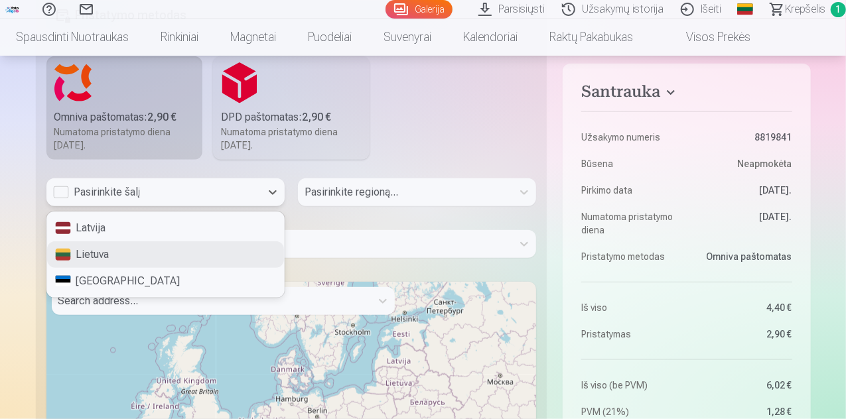
click at [184, 247] on div "Lietuva" at bounding box center [165, 254] width 237 height 27
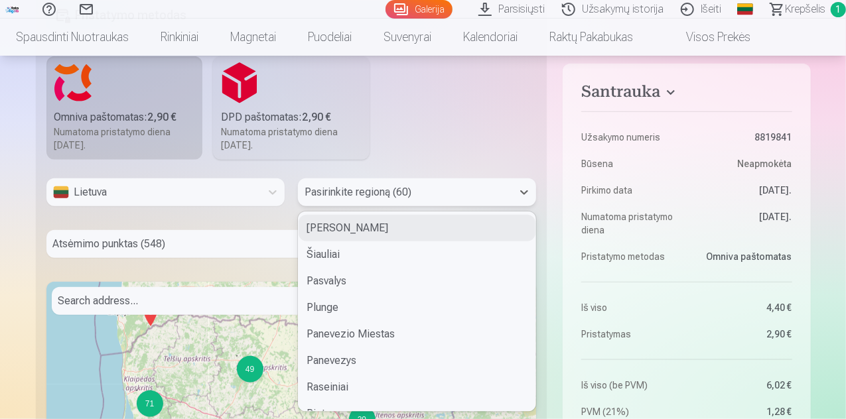
click at [334, 188] on div at bounding box center [404, 192] width 201 height 19
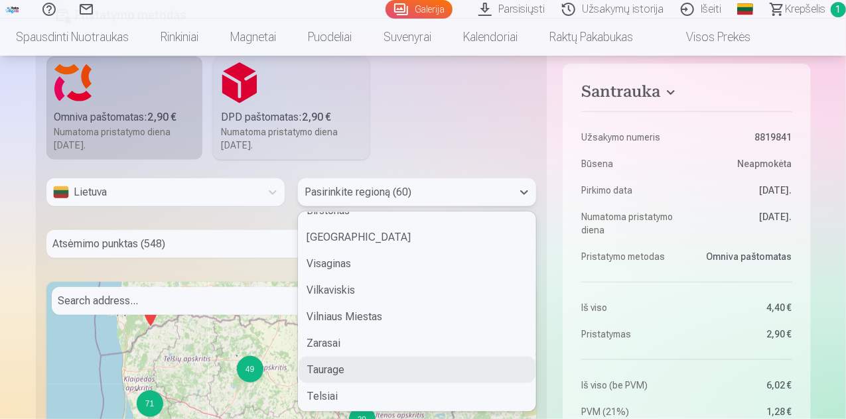
scroll to position [1061, 0]
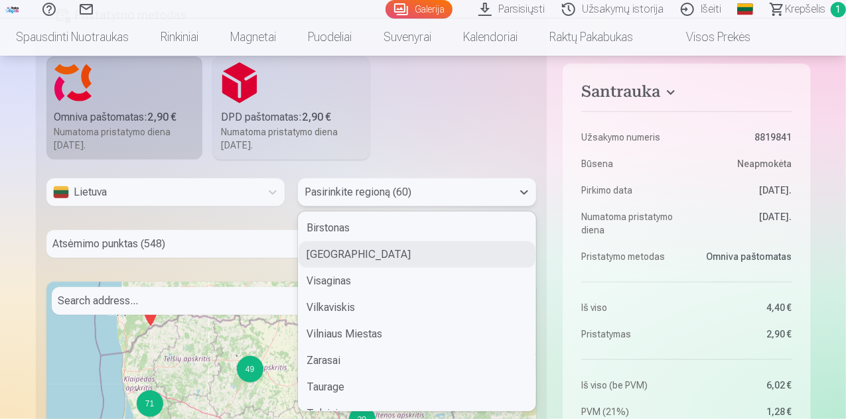
click at [347, 253] on div "Vilnius" at bounding box center [416, 254] width 237 height 27
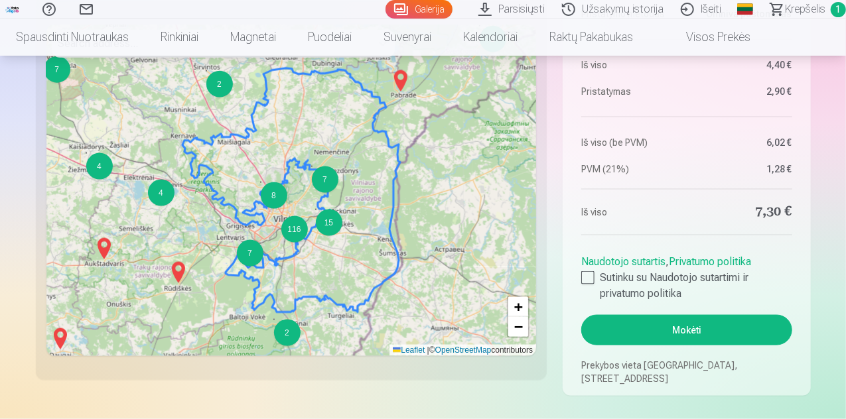
scroll to position [862, 0]
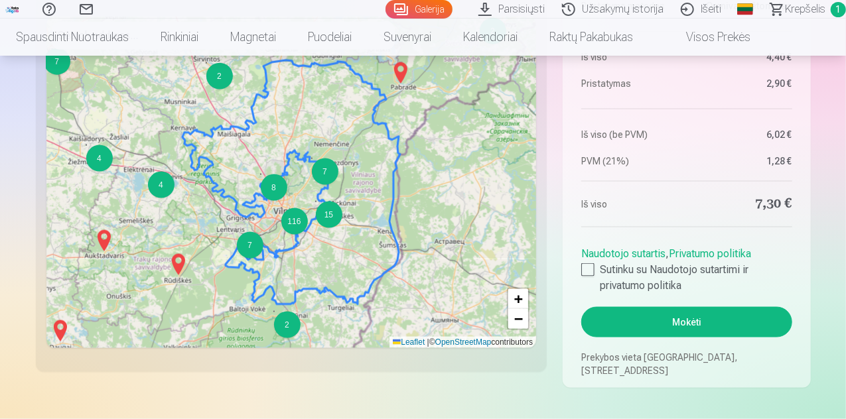
click at [289, 324] on div "2" at bounding box center [287, 325] width 27 height 27
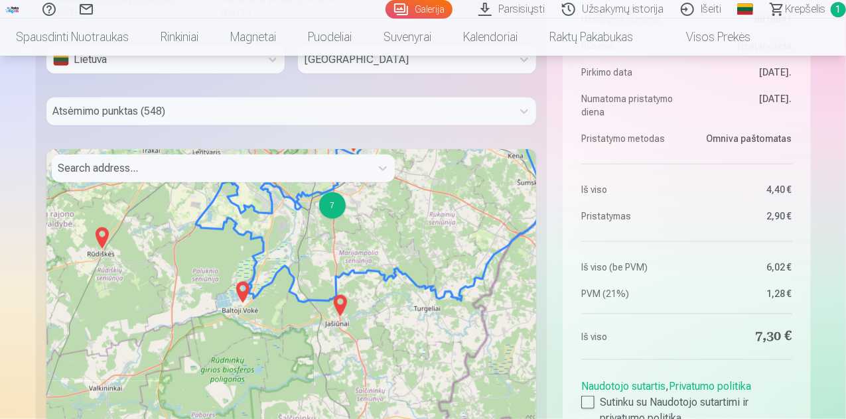
scroll to position [663, 0]
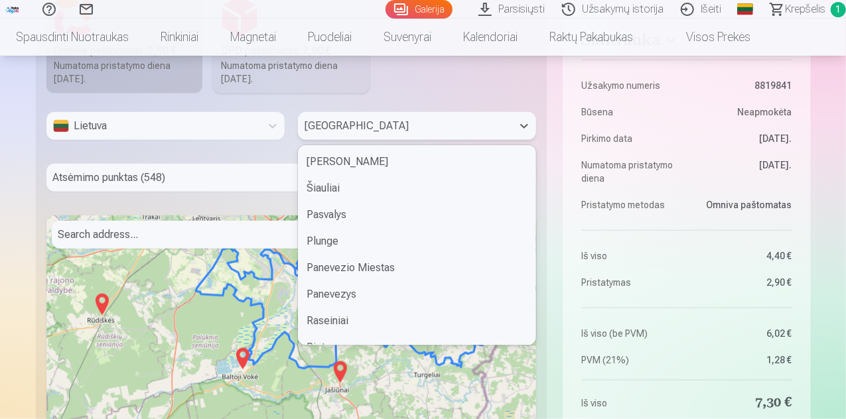
click at [325, 121] on div at bounding box center [404, 126] width 201 height 19
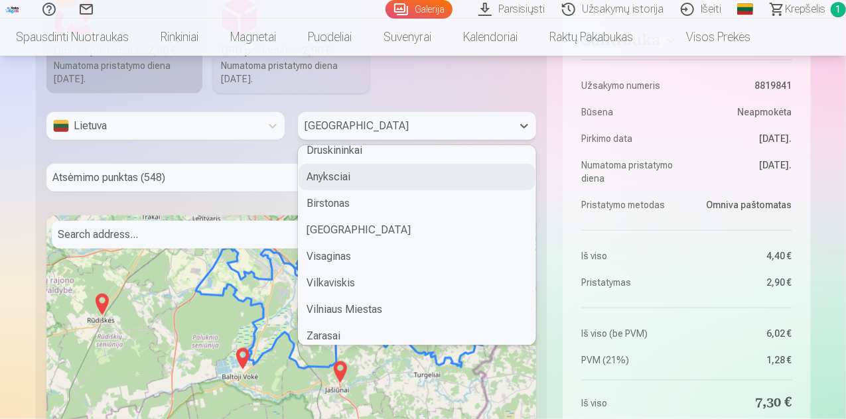
scroll to position [1027, 0]
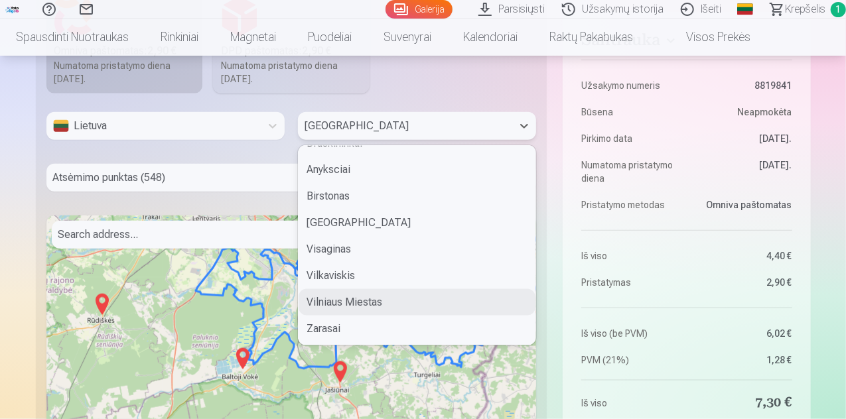
click at [466, 295] on div "Vilniaus Miestas" at bounding box center [416, 302] width 237 height 27
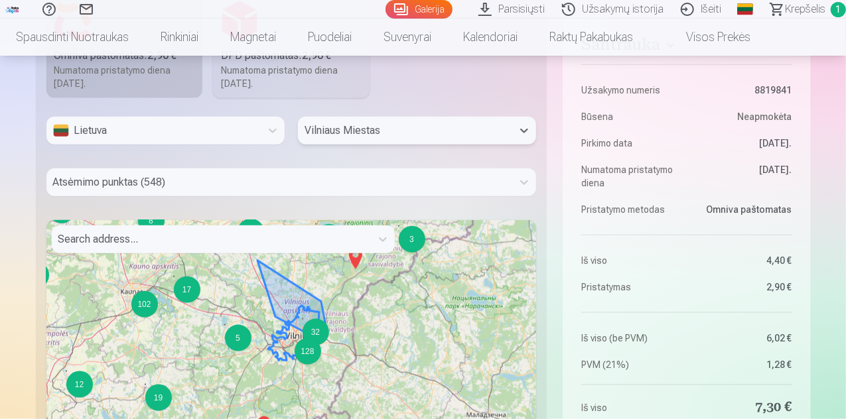
scroll to position [663, 0]
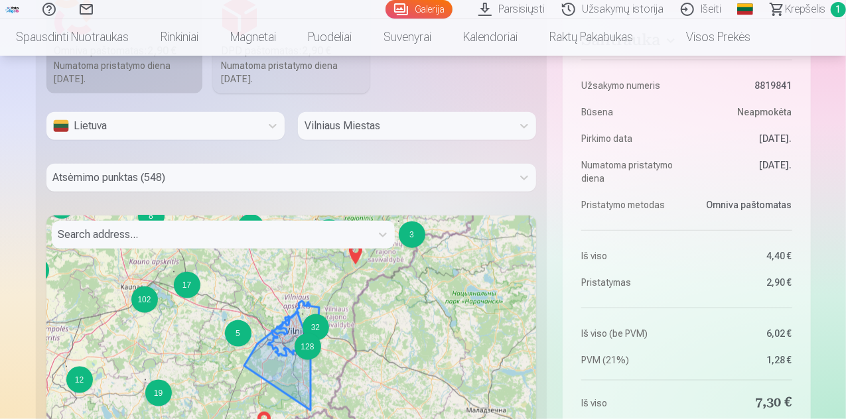
click at [315, 354] on div "128" at bounding box center [308, 347] width 27 height 27
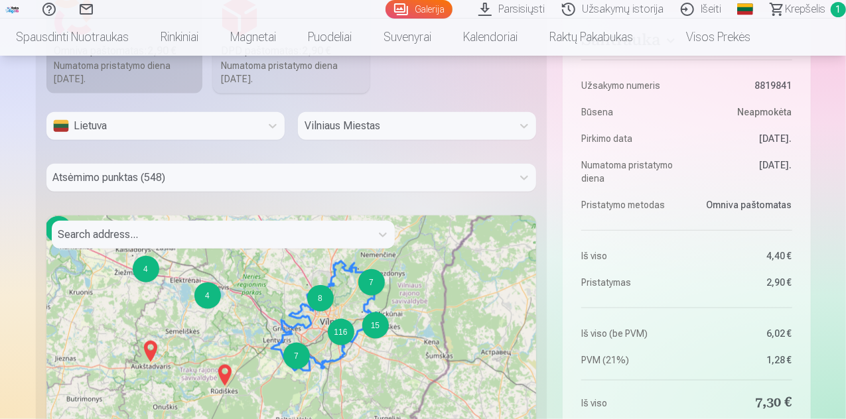
click at [321, 388] on div "6 3 2 4 6 6 19 3 2 3 2 15 8 7 2 116 7 2 3 7 2 2 2 2 98 5 6 4 7 2 10 4 4 5 12 + …" at bounding box center [291, 382] width 490 height 332
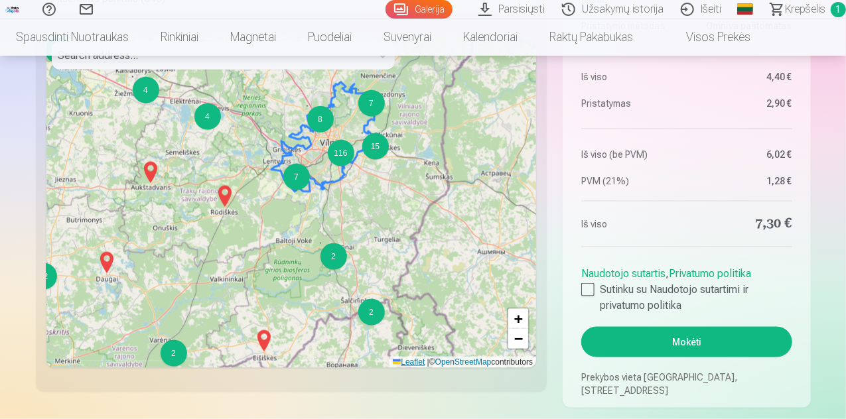
scroll to position [862, 0]
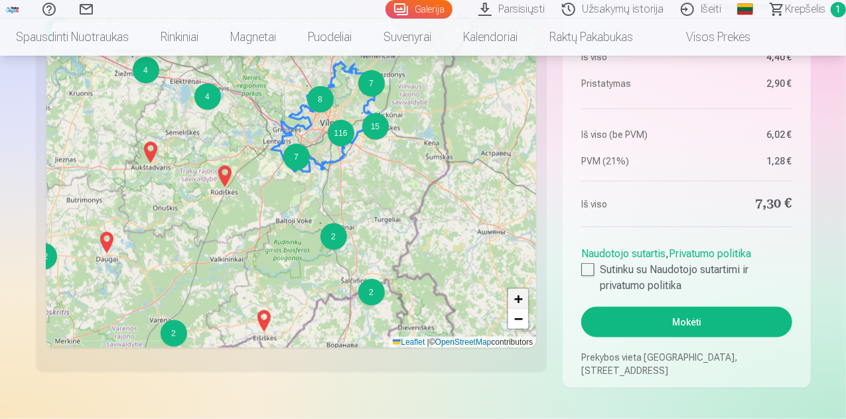
click at [523, 306] on link "+" at bounding box center [518, 299] width 20 height 20
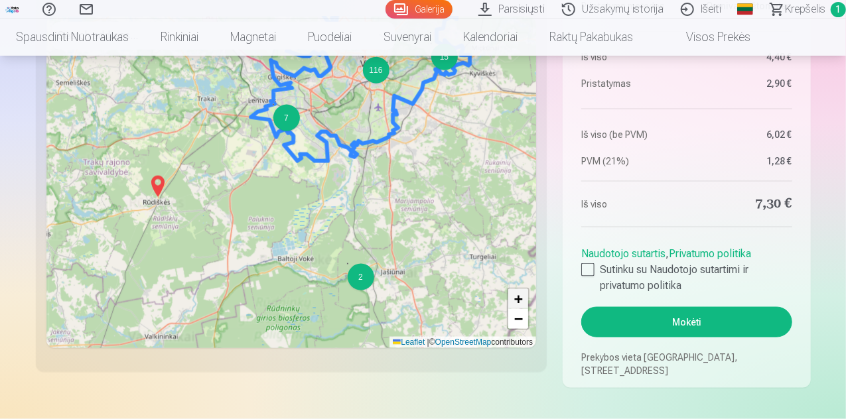
click at [523, 306] on link "+" at bounding box center [518, 299] width 20 height 20
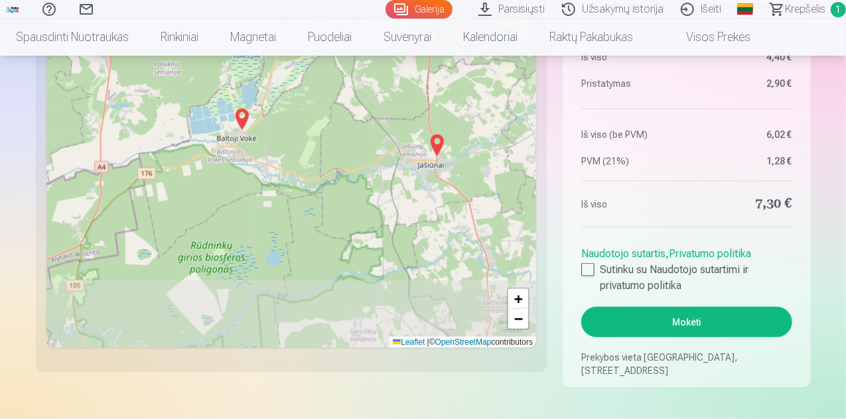
drag, startPoint x: 354, startPoint y: 243, endPoint x: 307, endPoint y: 84, distance: 166.0
click at [307, 84] on div "6 8 6 3 3 2 4 13 21 24 45 2 4 3 2 3 + − Leaflet | © OpenStreetMap contributors" at bounding box center [291, 183] width 490 height 332
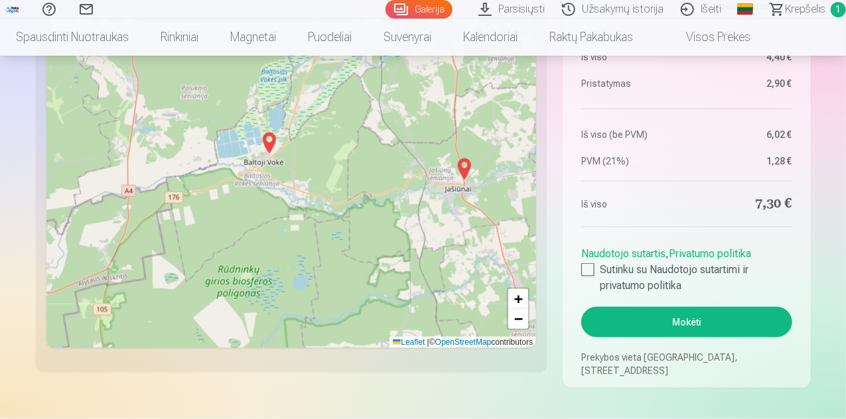
drag, startPoint x: 360, startPoint y: 201, endPoint x: 387, endPoint y: 225, distance: 36.2
click at [387, 225] on div "6 2 4 13 24 45 2 4 3 2 8 21 2 + − Leaflet | © OpenStreetMap contributors" at bounding box center [291, 183] width 490 height 332
click at [517, 297] on span "+" at bounding box center [518, 299] width 9 height 17
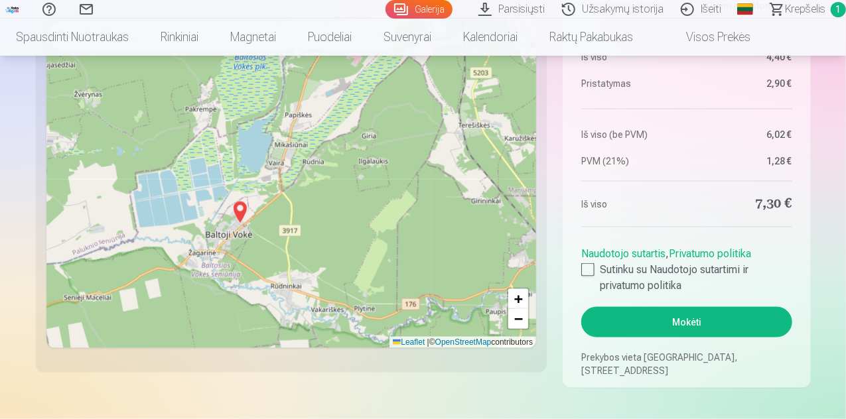
drag, startPoint x: 424, startPoint y: 241, endPoint x: 415, endPoint y: 326, distance: 85.3
click at [418, 335] on div "2 + − Leaflet | © OpenStreetMap contributors" at bounding box center [291, 183] width 490 height 332
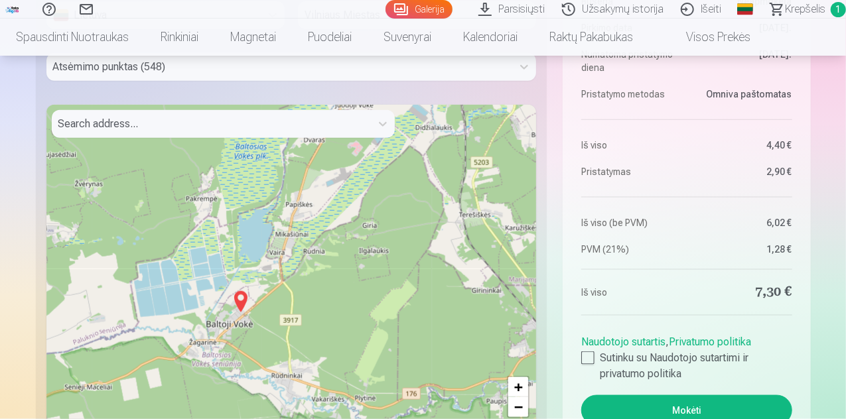
scroll to position [730, 0]
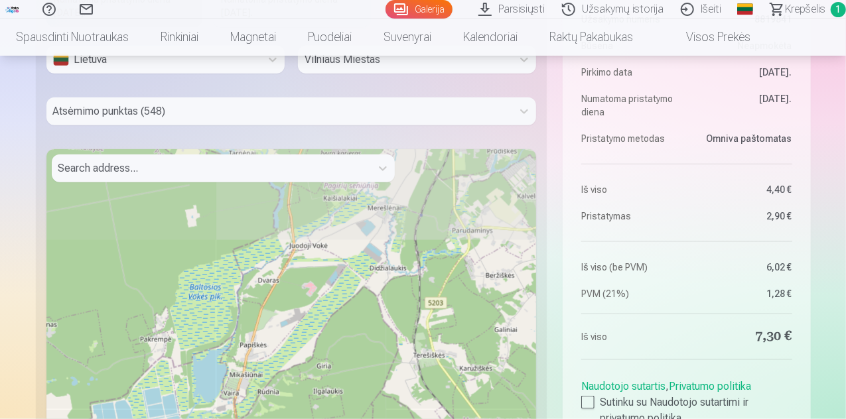
drag, startPoint x: 392, startPoint y: 230, endPoint x: 332, endPoint y: 391, distance: 172.1
click at [332, 393] on div "3 + − Leaflet | © OpenStreetMap contributors" at bounding box center [291, 315] width 490 height 332
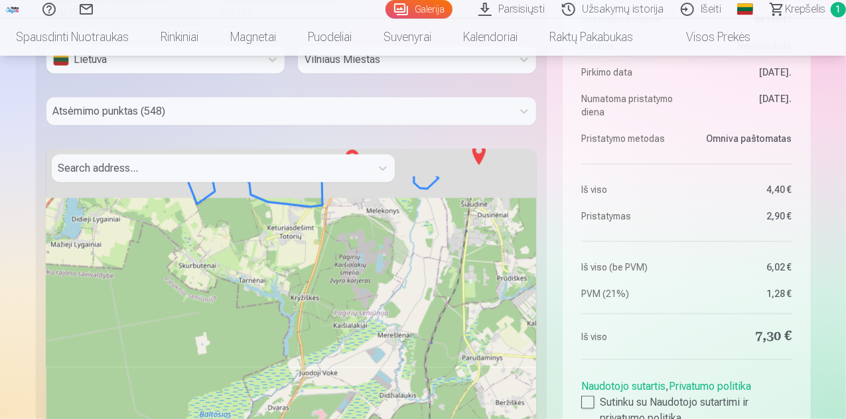
drag, startPoint x: 338, startPoint y: 348, endPoint x: 365, endPoint y: 412, distance: 69.6
click at [364, 415] on div "3 3 9 12 2 2 + − Leaflet | © OpenStreetMap contributors" at bounding box center [291, 315] width 490 height 332
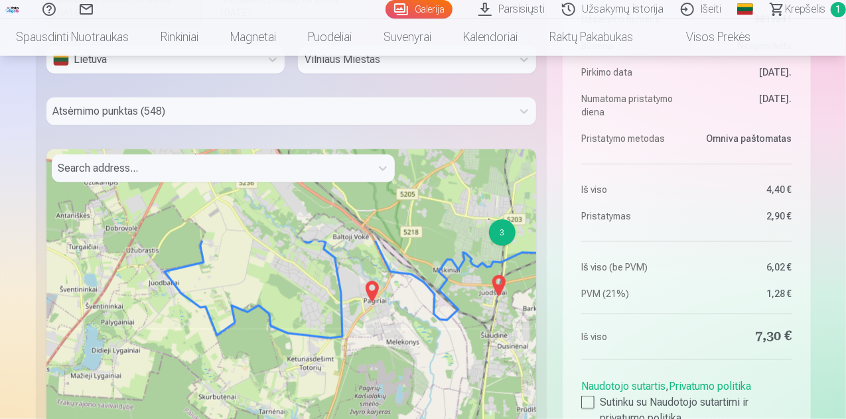
drag, startPoint x: 318, startPoint y: 287, endPoint x: 309, endPoint y: 373, distance: 86.0
click at [306, 396] on div "3 3 9 12 2 2 6 2 8 10 + − Leaflet | © OpenStreetMap contributors" at bounding box center [291, 315] width 490 height 332
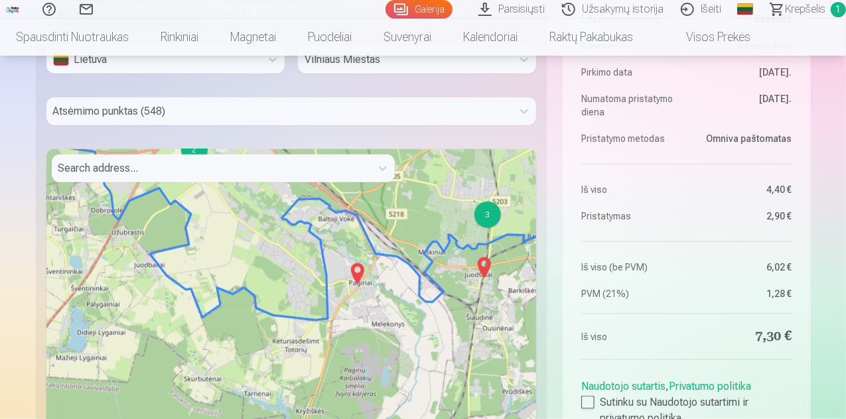
drag, startPoint x: 348, startPoint y: 342, endPoint x: 354, endPoint y: 143, distance: 199.8
click at [346, 177] on div "Search address... 3 3 9 12 2 2 6 2 8 10 3 6 6 14 4 15 8 + − Leaflet | © OpenStr…" at bounding box center [291, 315] width 490 height 332
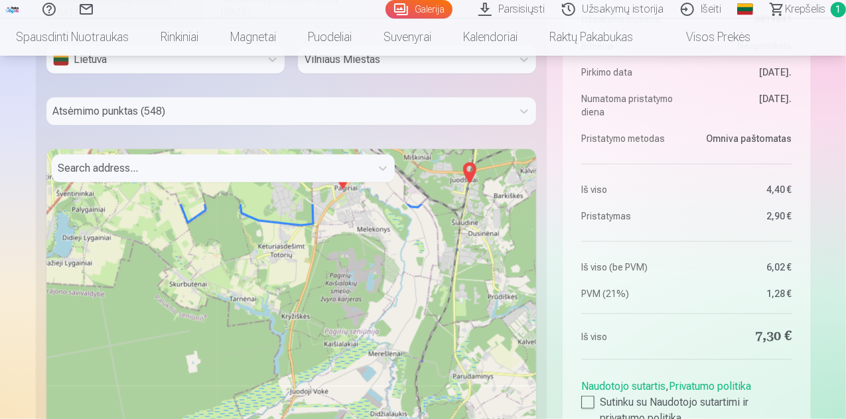
drag, startPoint x: 353, startPoint y: 295, endPoint x: 332, endPoint y: 409, distance: 116.6
click at [332, 409] on div "3 3 2 2 12 + − Leaflet | © OpenStreetMap contributors" at bounding box center [291, 315] width 490 height 332
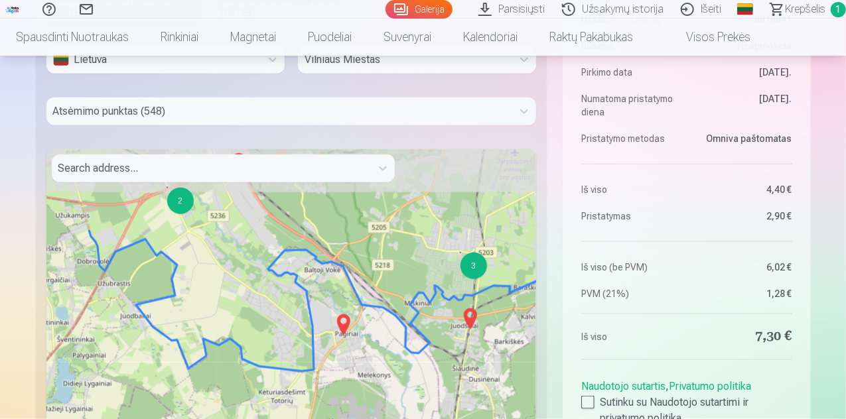
drag, startPoint x: 377, startPoint y: 376, endPoint x: 381, endPoint y: 409, distance: 33.3
click at [381, 409] on div "3 3 2 2 12 6 6 2 9 8 8 10 + − Leaflet | © OpenStreetMap contributors" at bounding box center [291, 315] width 490 height 332
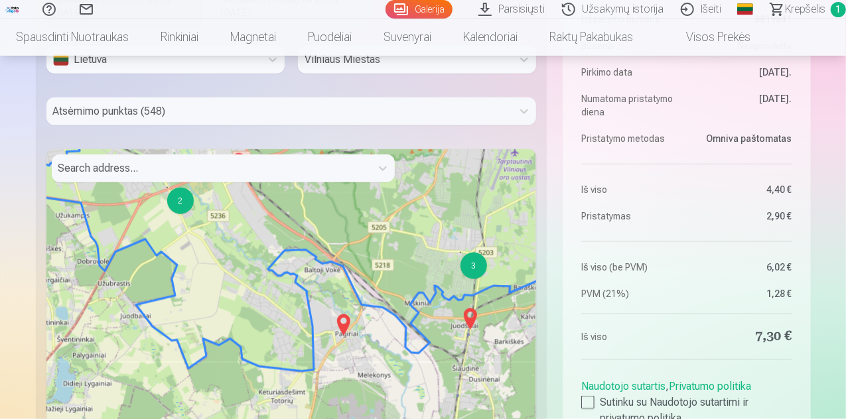
click at [346, 323] on img at bounding box center [343, 325] width 21 height 32
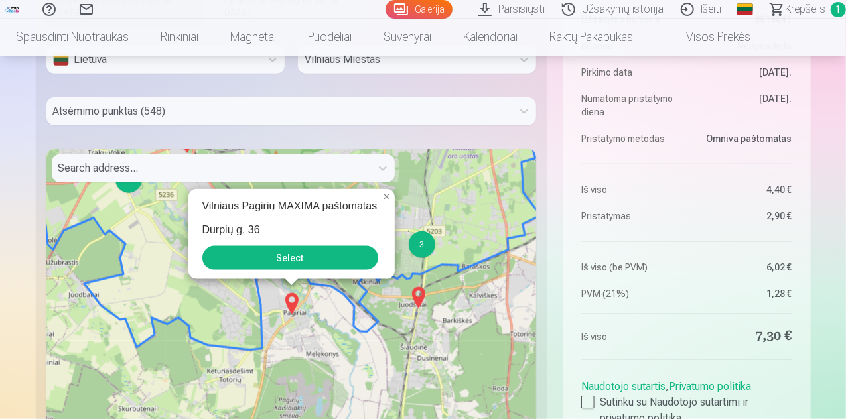
click at [319, 268] on button "Select" at bounding box center [290, 258] width 176 height 24
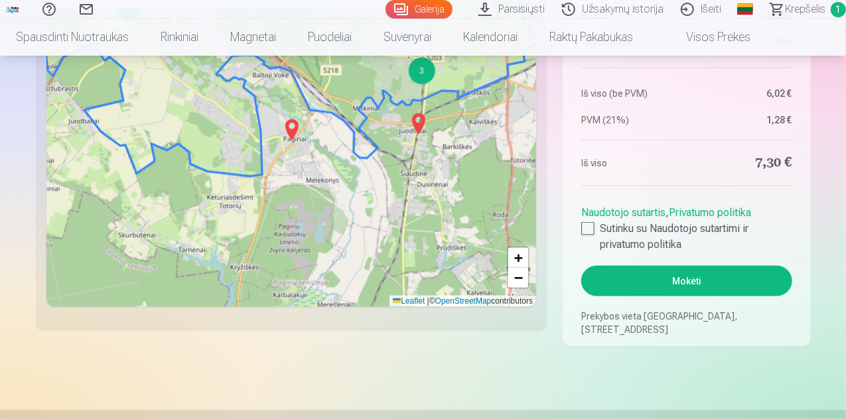
scroll to position [929, 0]
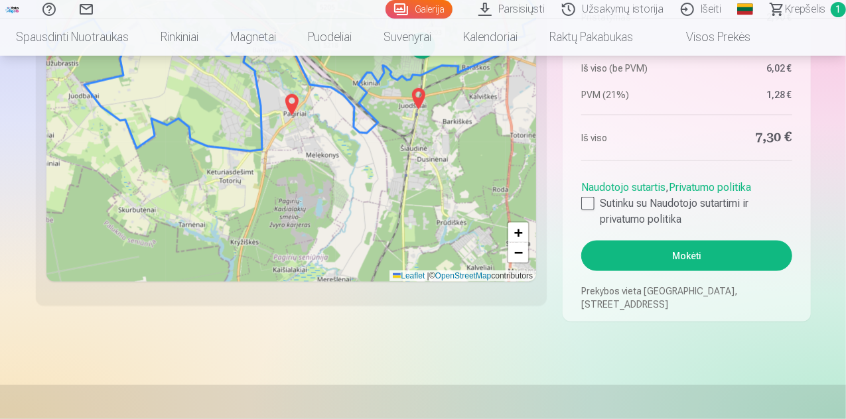
click at [680, 264] on button "Mokėti" at bounding box center [686, 256] width 210 height 31
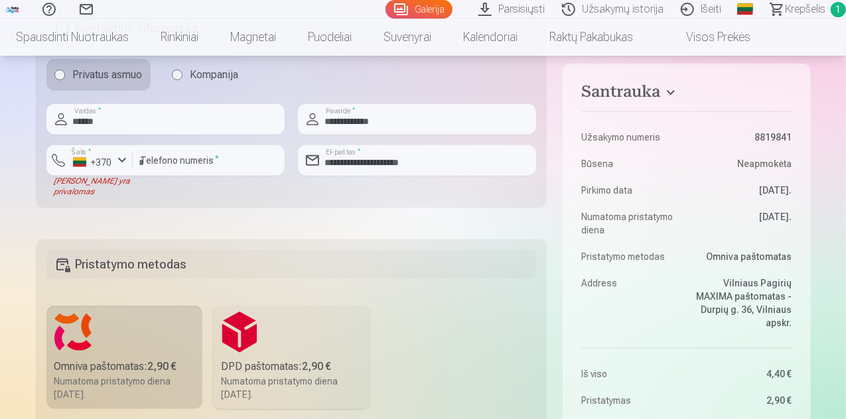
scroll to position [332, 0]
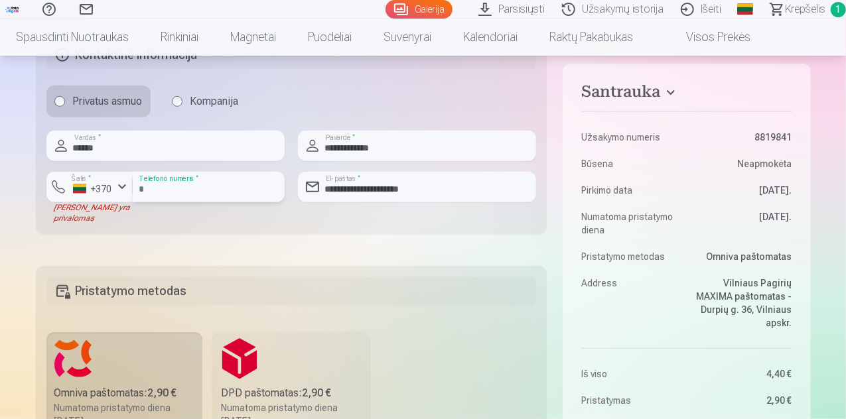
click at [210, 189] on input "********" at bounding box center [209, 187] width 152 height 31
click at [228, 188] on input "********" at bounding box center [209, 187] width 152 height 31
click at [111, 189] on div "+370" at bounding box center [93, 188] width 40 height 13
click at [133, 219] on li "+370 Lietuva" at bounding box center [114, 218] width 121 height 27
click at [178, 192] on input "********" at bounding box center [209, 187] width 152 height 31
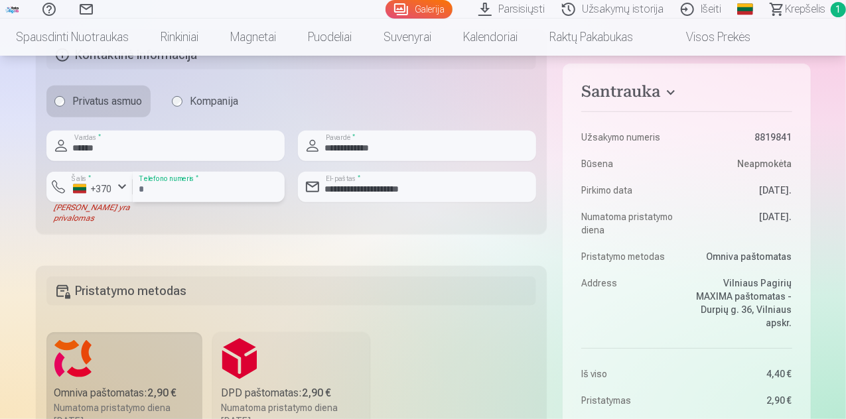
drag, startPoint x: 199, startPoint y: 180, endPoint x: 109, endPoint y: 180, distance: 89.6
click at [114, 186] on div "Šalis * +370 Laukas yra privalomas ******** Telefono numeris *" at bounding box center [165, 198] width 238 height 52
type input "********"
click at [425, 243] on div "**********" at bounding box center [423, 387] width 775 height 1083
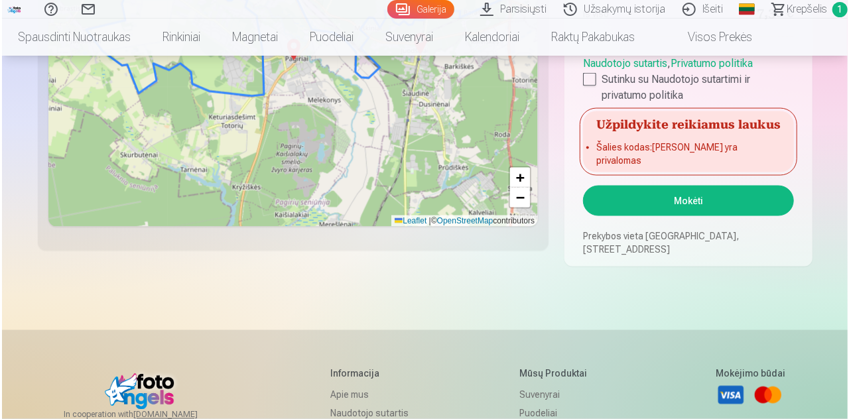
scroll to position [995, 0]
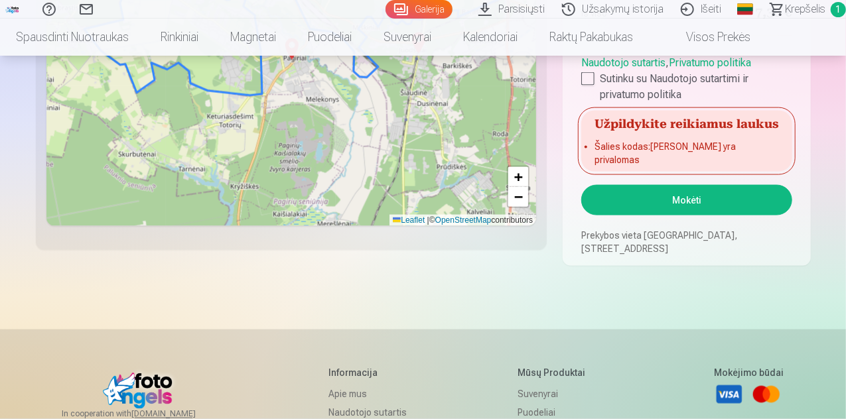
click at [665, 201] on button "Mokėti" at bounding box center [686, 200] width 210 height 31
